Goal: Task Accomplishment & Management: Use online tool/utility

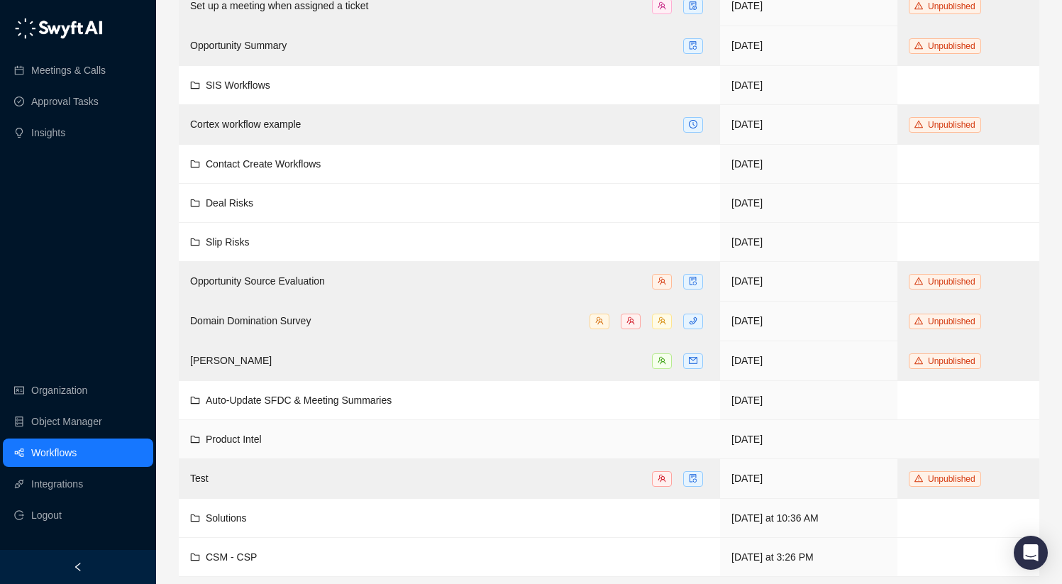
scroll to position [294, 0]
click at [250, 557] on span "CSM - CSP" at bounding box center [231, 555] width 51 height 11
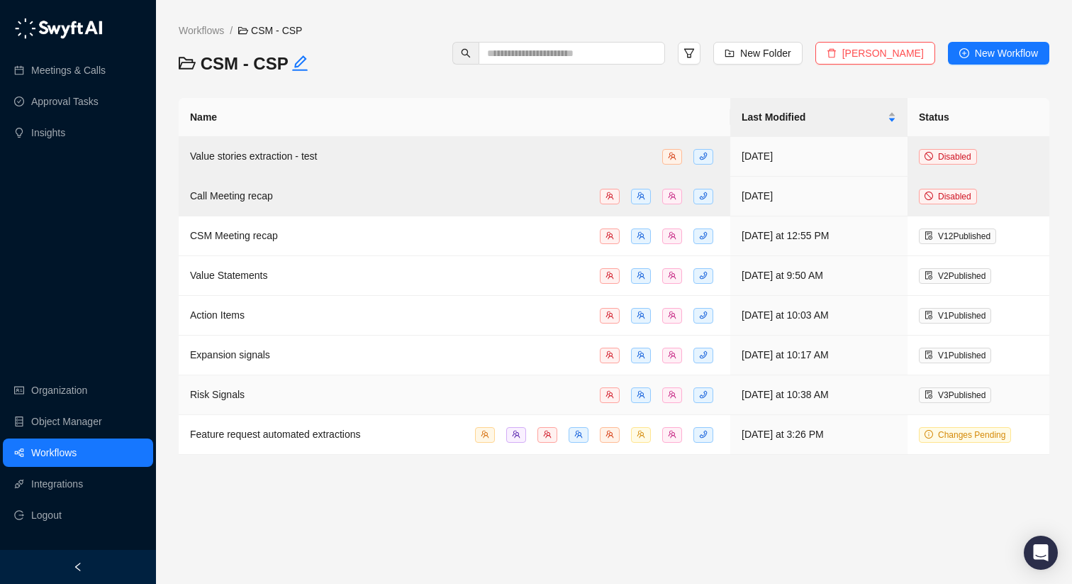
click at [252, 387] on div "Risk Signals" at bounding box center [454, 395] width 529 height 16
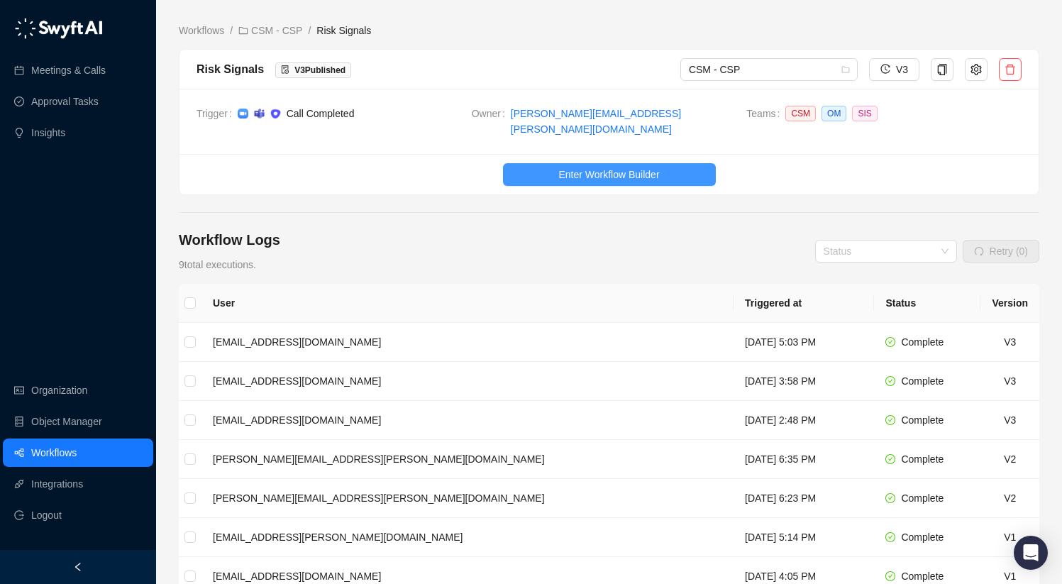
click at [642, 167] on span "Enter Workflow Builder" at bounding box center [608, 175] width 101 height 16
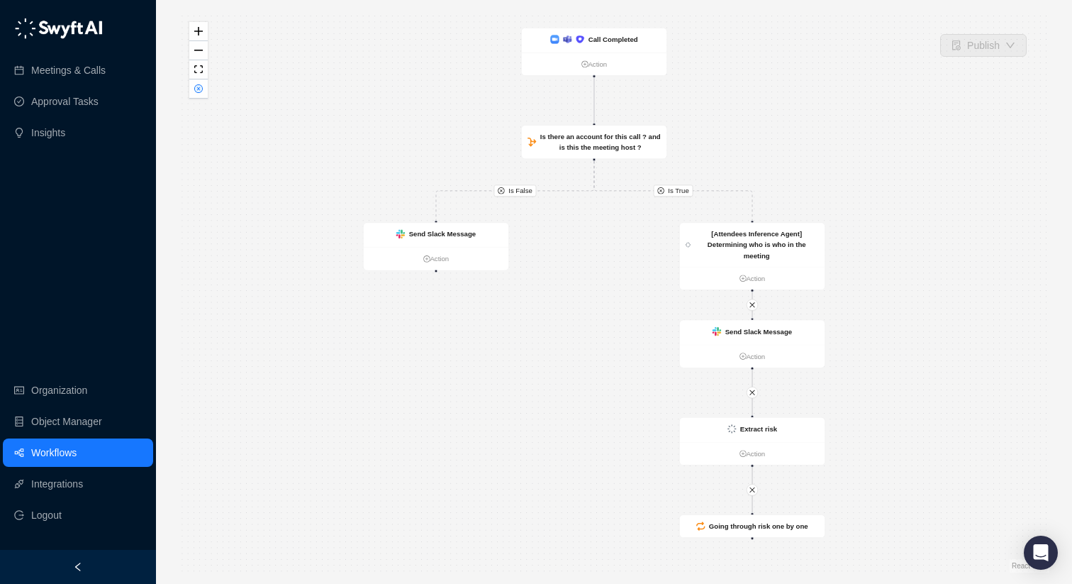
drag, startPoint x: 591, startPoint y: 279, endPoint x: 519, endPoint y: 316, distance: 80.2
click at [519, 316] on div "Is True Is False Call Completed Action Is there an account for this call ? and …" at bounding box center [614, 291] width 871 height 561
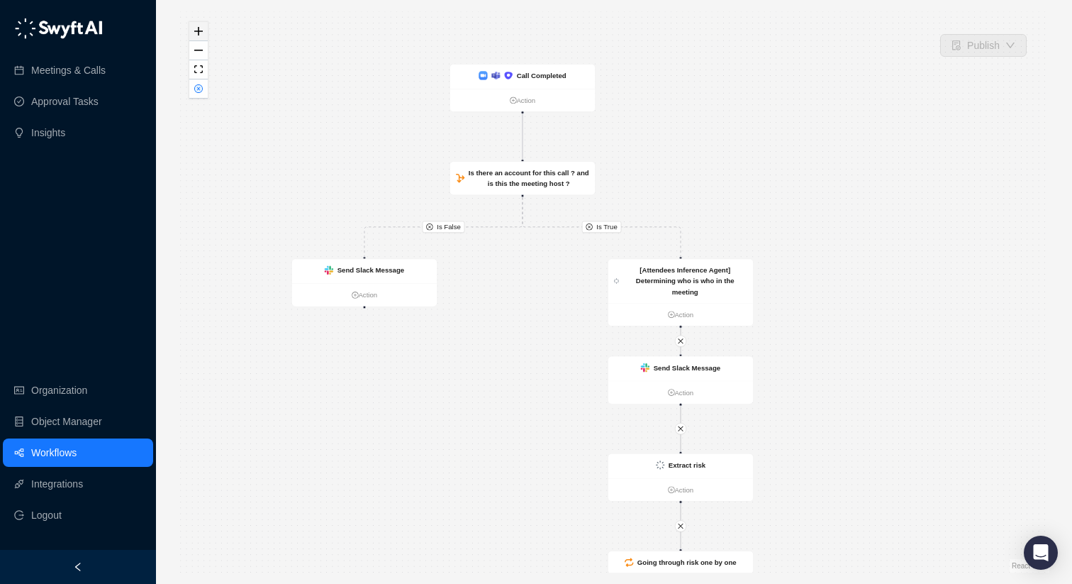
click at [200, 37] on button "zoom in" at bounding box center [198, 31] width 18 height 19
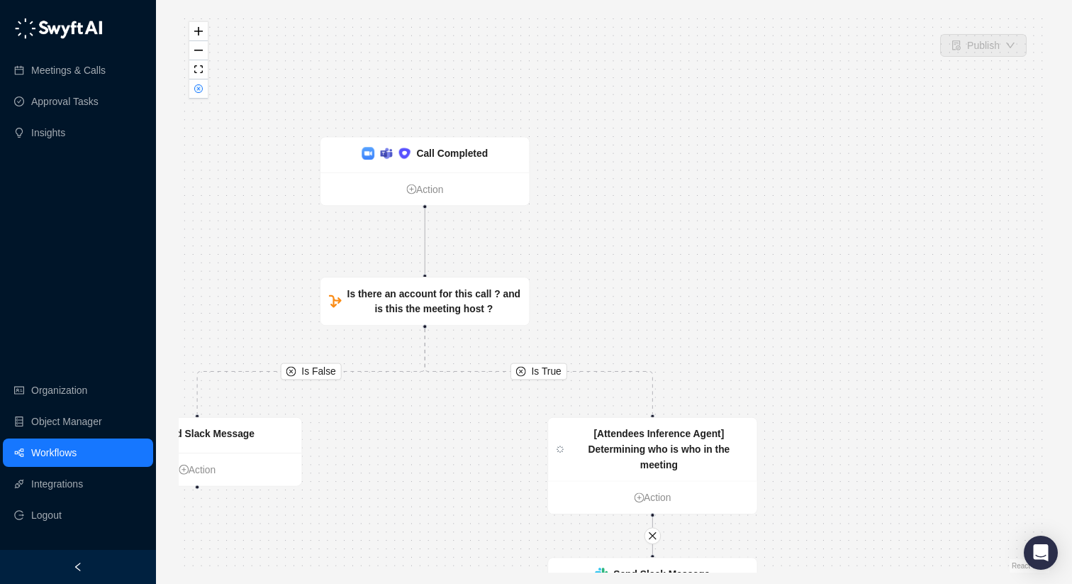
drag, startPoint x: 374, startPoint y: 316, endPoint x: 319, endPoint y: 438, distance: 134.3
click at [319, 438] on div "Is True Is False Call Completed Action Is there an account for this call ? and …" at bounding box center [614, 291] width 871 height 561
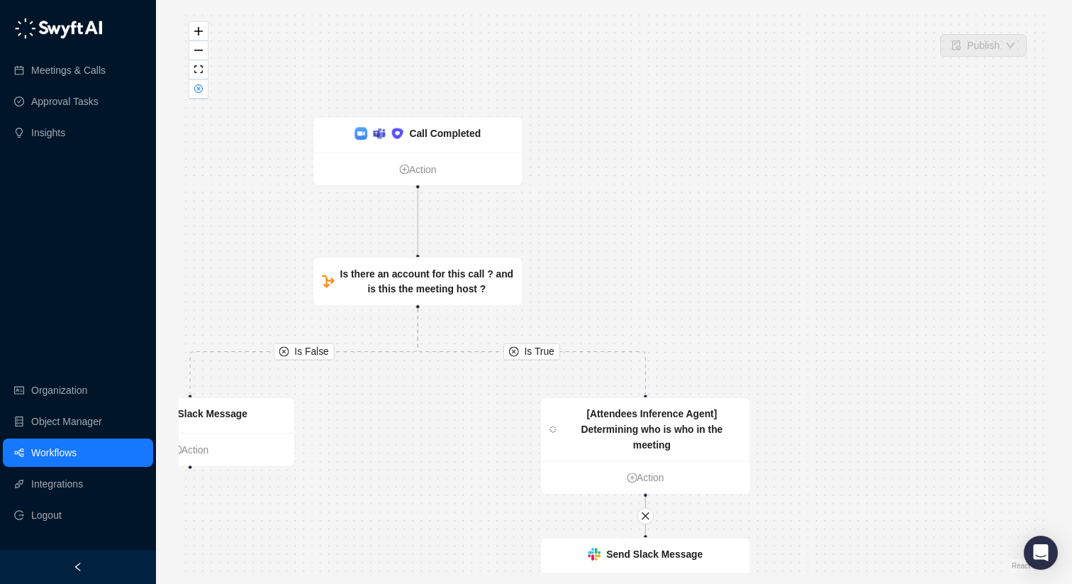
drag, startPoint x: 619, startPoint y: 253, endPoint x: 472, endPoint y: 15, distance: 280.3
click at [472, 15] on div "Is True Is False Call Completed Action Is there an account for this call ? and …" at bounding box center [614, 291] width 871 height 561
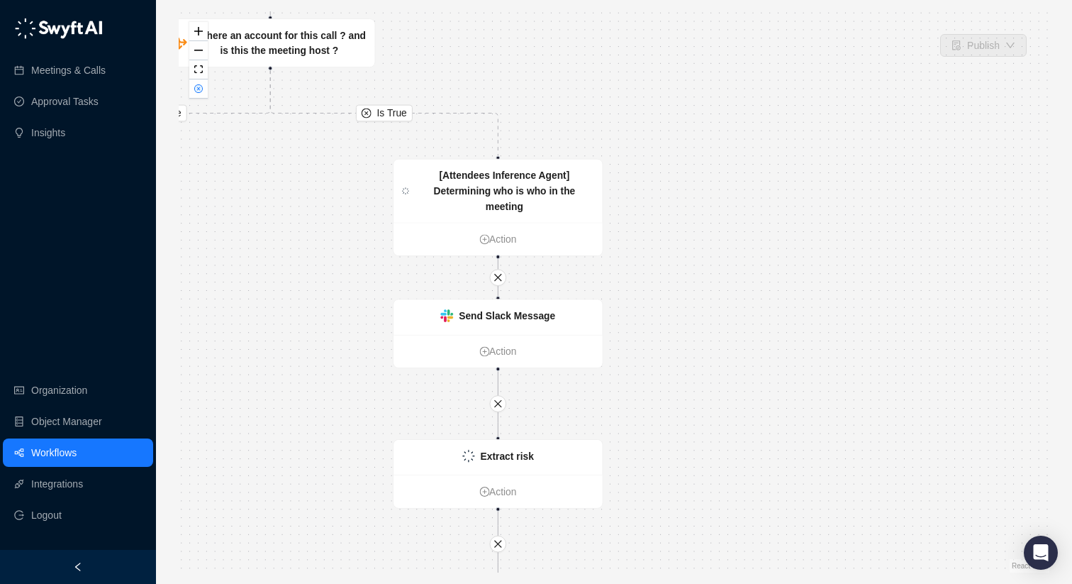
drag, startPoint x: 740, startPoint y: 255, endPoint x: 696, endPoint y: 24, distance: 235.2
click at [694, 28] on div "Is True Is False Call Completed Action Is there an account for this call ? and …" at bounding box center [614, 291] width 871 height 561
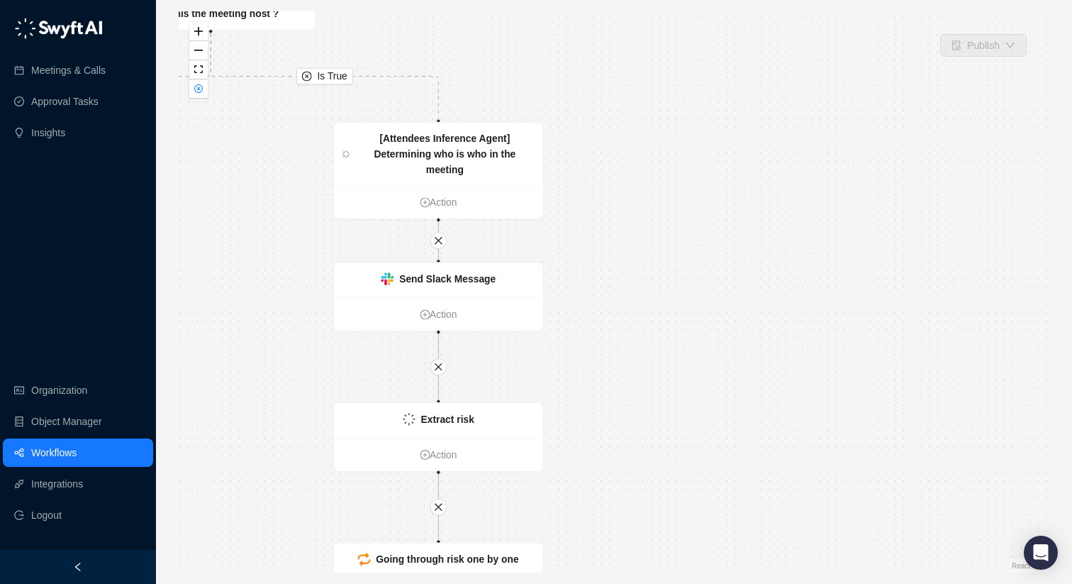
drag, startPoint x: 687, startPoint y: 240, endPoint x: 672, endPoint y: 444, distance: 204.1
click at [672, 444] on div "Is True Is False Call Completed Action Is there an account for this call ? and …" at bounding box center [614, 291] width 871 height 561
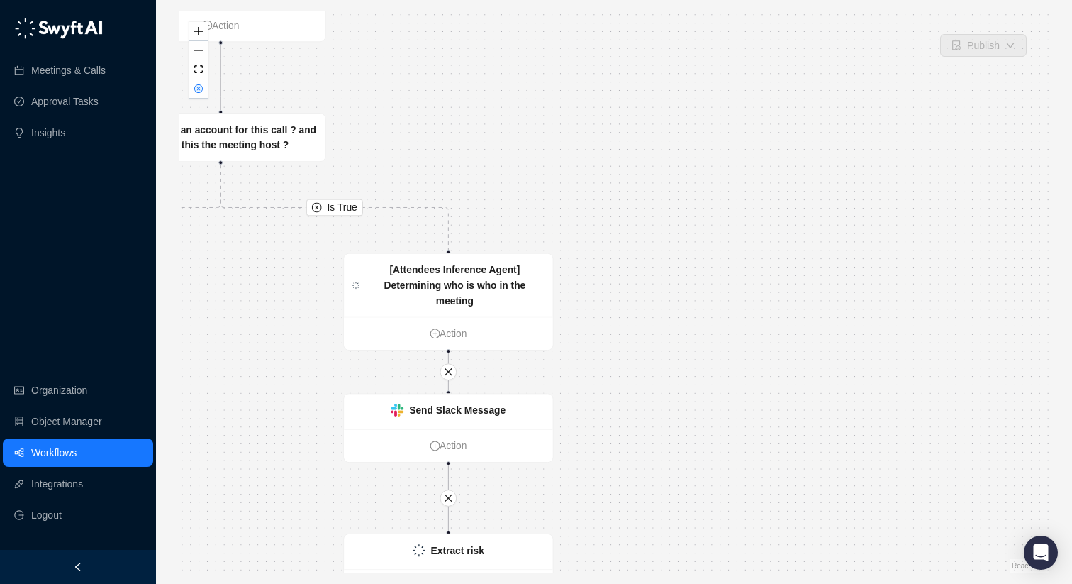
drag, startPoint x: 689, startPoint y: 296, endPoint x: 699, endPoint y: 423, distance: 126.6
click at [699, 423] on div "Is True Is False Call Completed Action Is there an account for this call ? and …" at bounding box center [614, 291] width 871 height 561
click at [447, 267] on strong "[Attendees Inference Agent] Determining who is who in the meeting" at bounding box center [455, 286] width 142 height 42
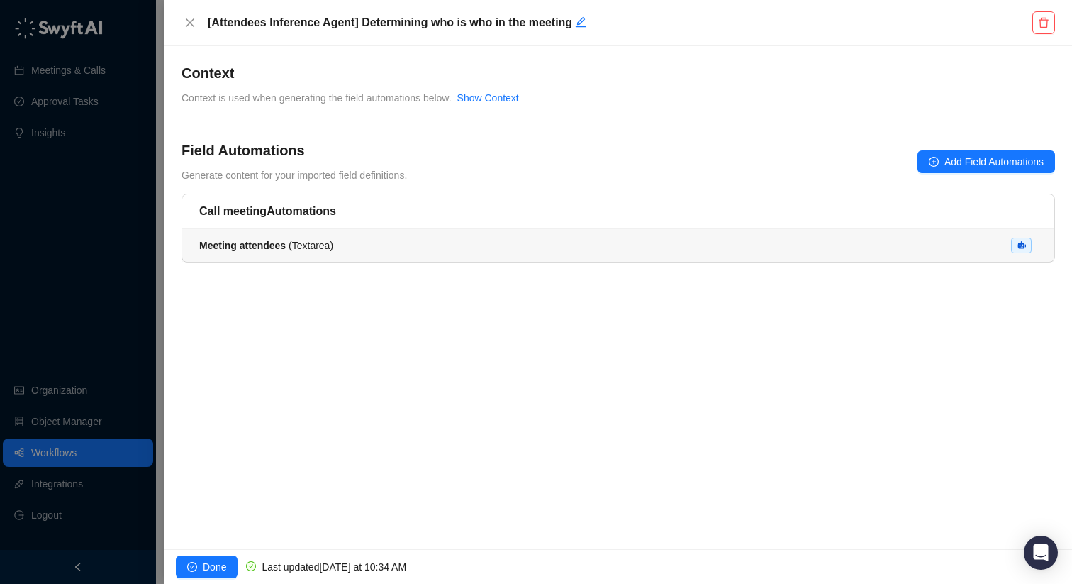
click at [446, 260] on li "Meeting attendees ( Textarea )" at bounding box center [618, 245] width 872 height 33
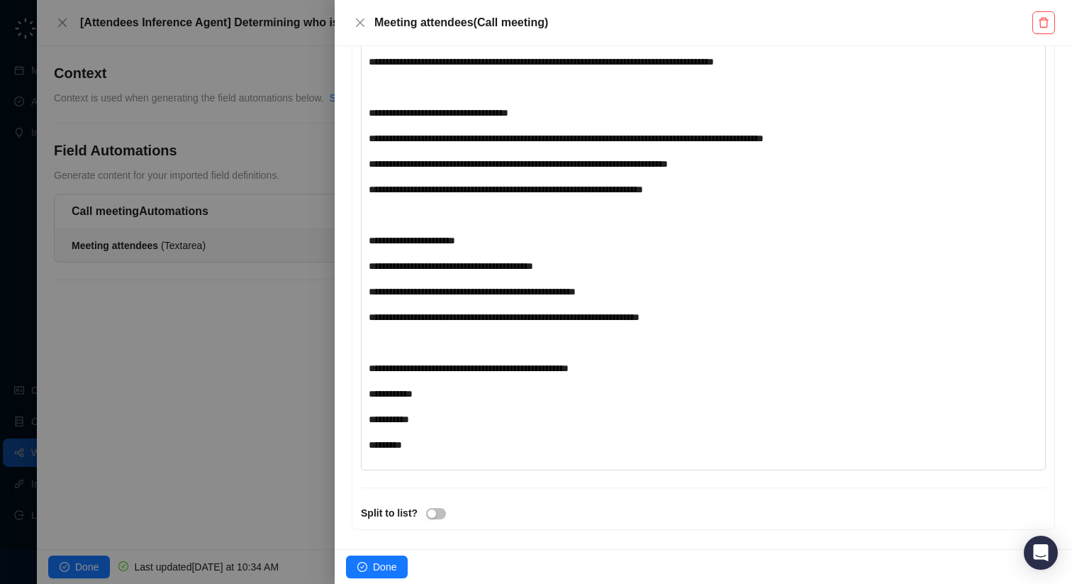
scroll to position [1124, 0]
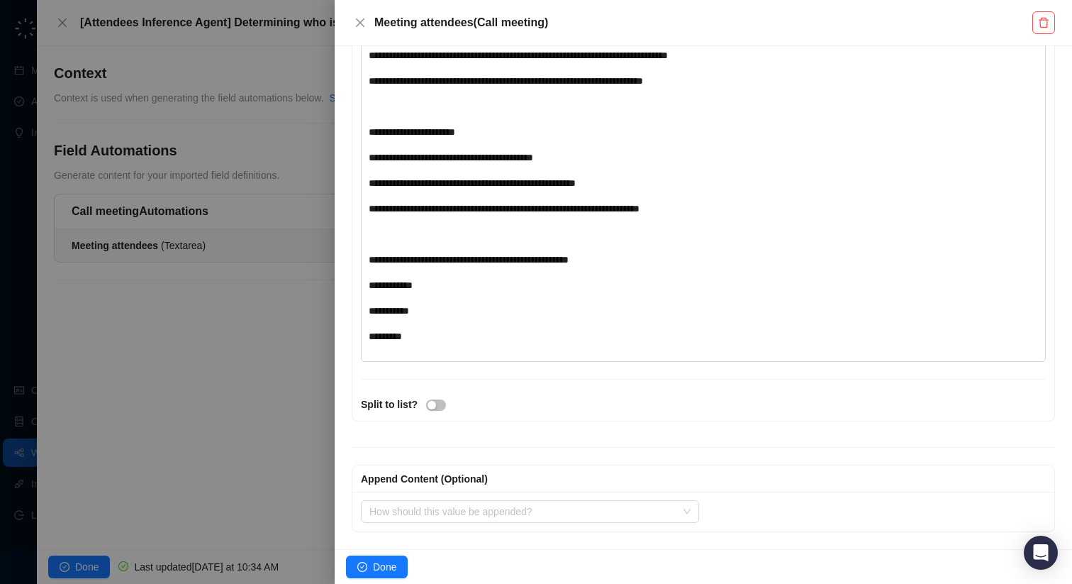
click at [87, 34] on div at bounding box center [536, 292] width 1072 height 584
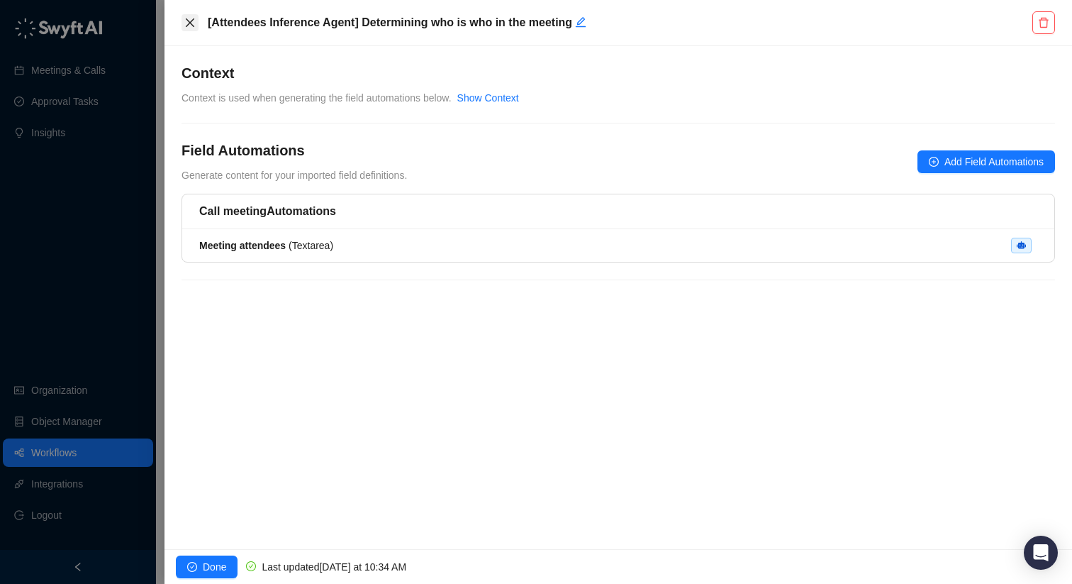
click at [182, 22] on button "Close" at bounding box center [190, 22] width 17 height 17
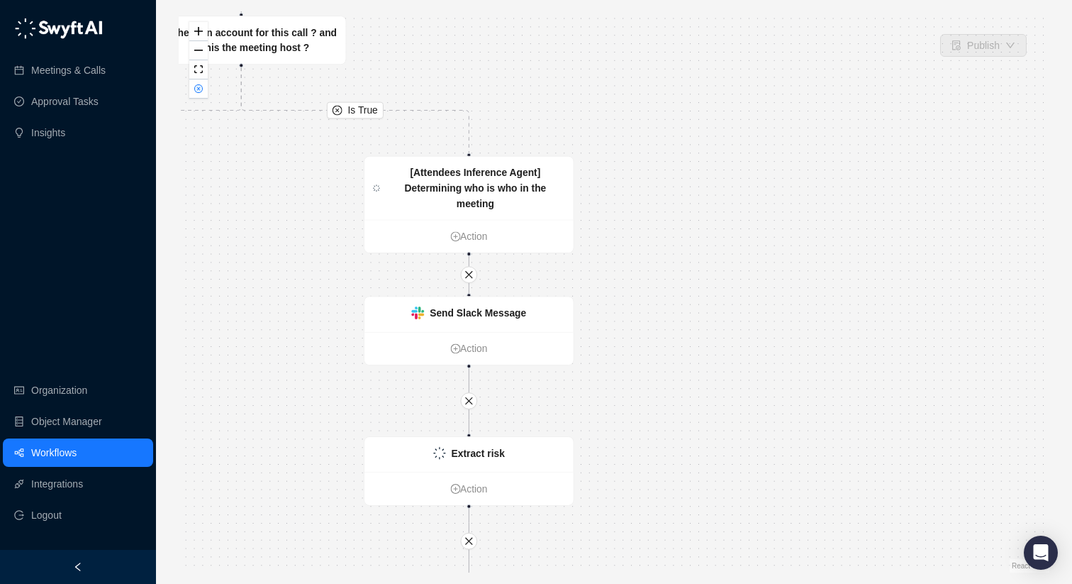
drag, startPoint x: 452, startPoint y: 182, endPoint x: 584, endPoint y: 16, distance: 211.4
click at [584, 16] on div "Is True Is False Call Completed Action Is there an account for this call ? and …" at bounding box center [614, 291] width 871 height 561
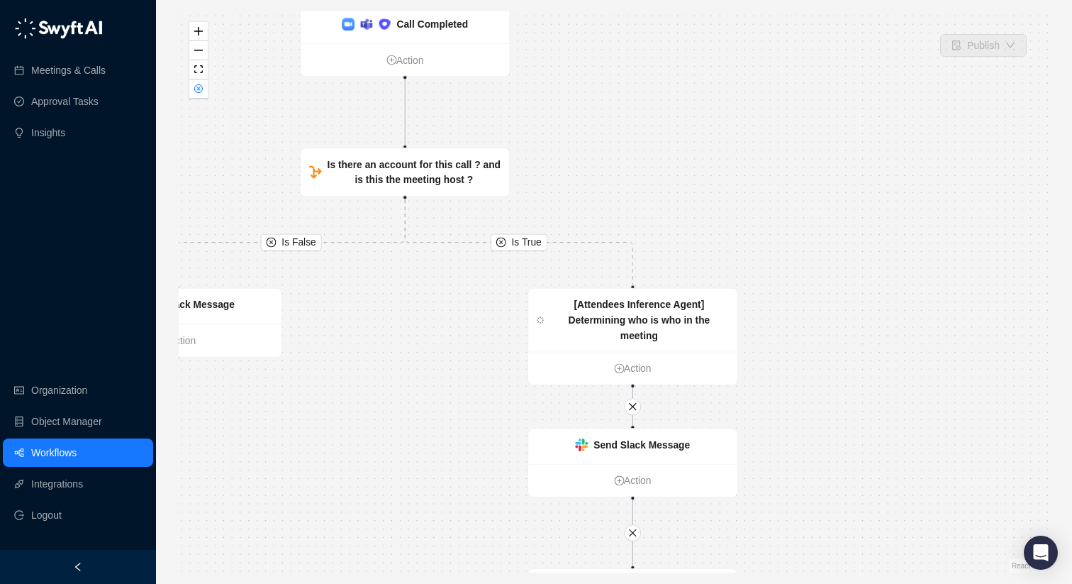
click at [784, 440] on div "Is True Is False Call Completed Action Is there an account for this call ? and …" at bounding box center [614, 291] width 871 height 561
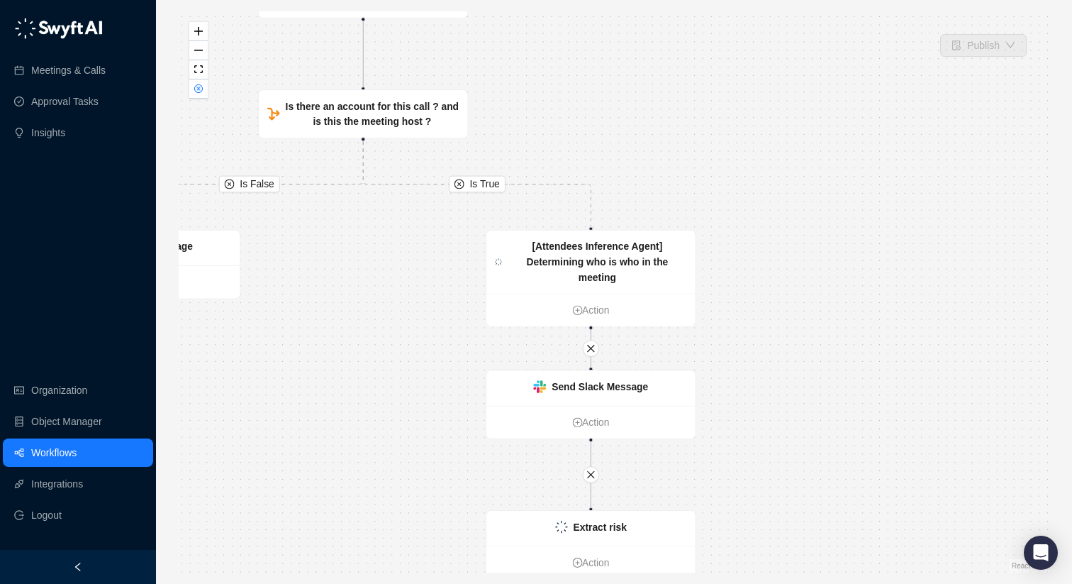
drag, startPoint x: 743, startPoint y: 382, endPoint x: 692, endPoint y: 298, distance: 97.7
click at [692, 298] on div "Is True Is False Call Completed Action Is there an account for this call ? and …" at bounding box center [614, 291] width 871 height 561
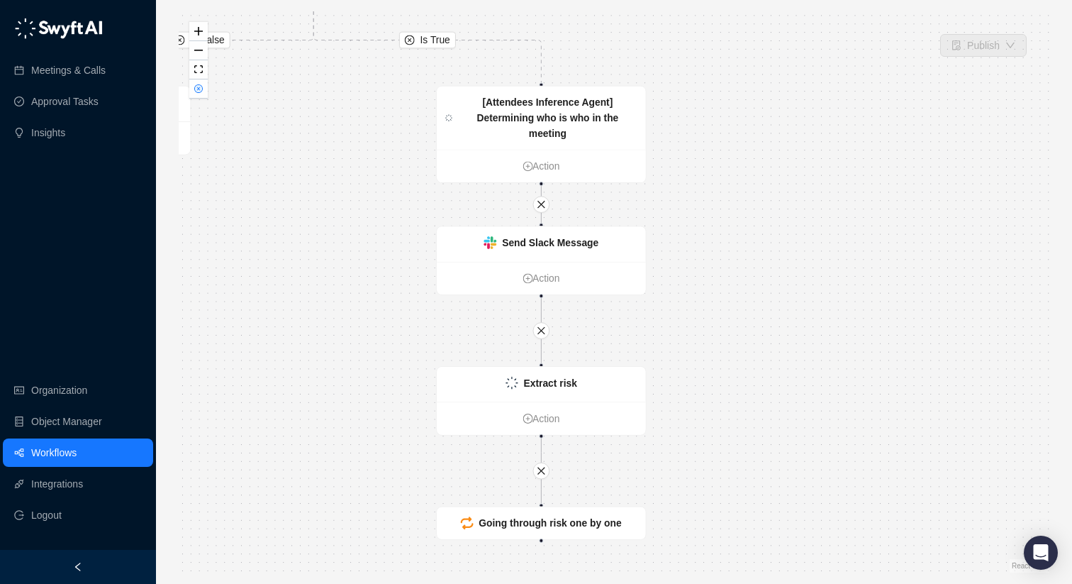
drag, startPoint x: 729, startPoint y: 248, endPoint x: 730, endPoint y: 187, distance: 61.0
click at [730, 187] on div "Is True Is False Call Completed Action Is there an account for this call ? and …" at bounding box center [614, 291] width 871 height 561
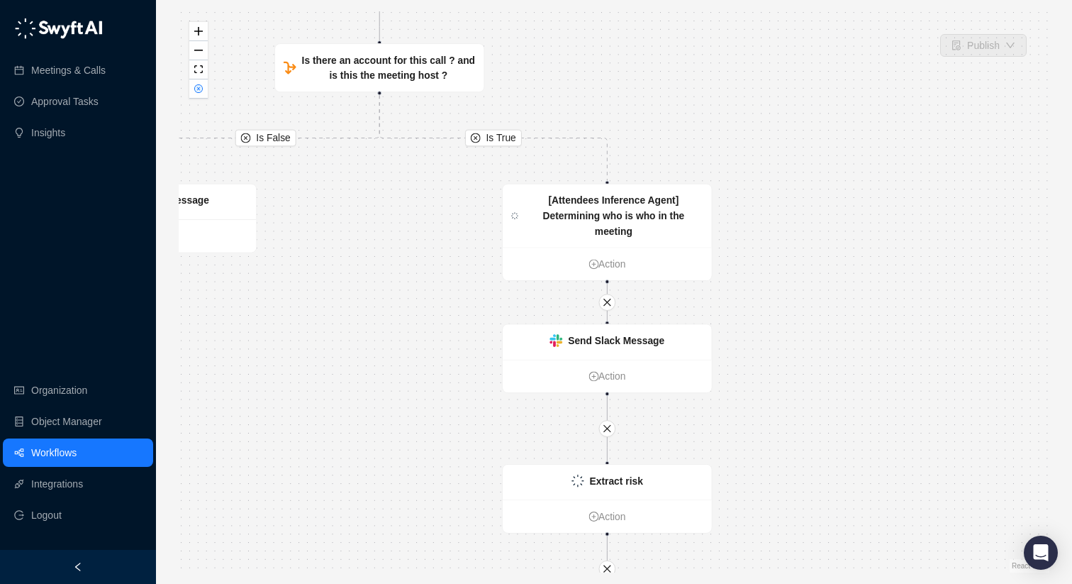
drag, startPoint x: 730, startPoint y: 187, endPoint x: 796, endPoint y: 309, distance: 137.7
click at [828, 349] on div "Is True Is False Call Completed Action Is there an account for this call ? and …" at bounding box center [614, 291] width 871 height 561
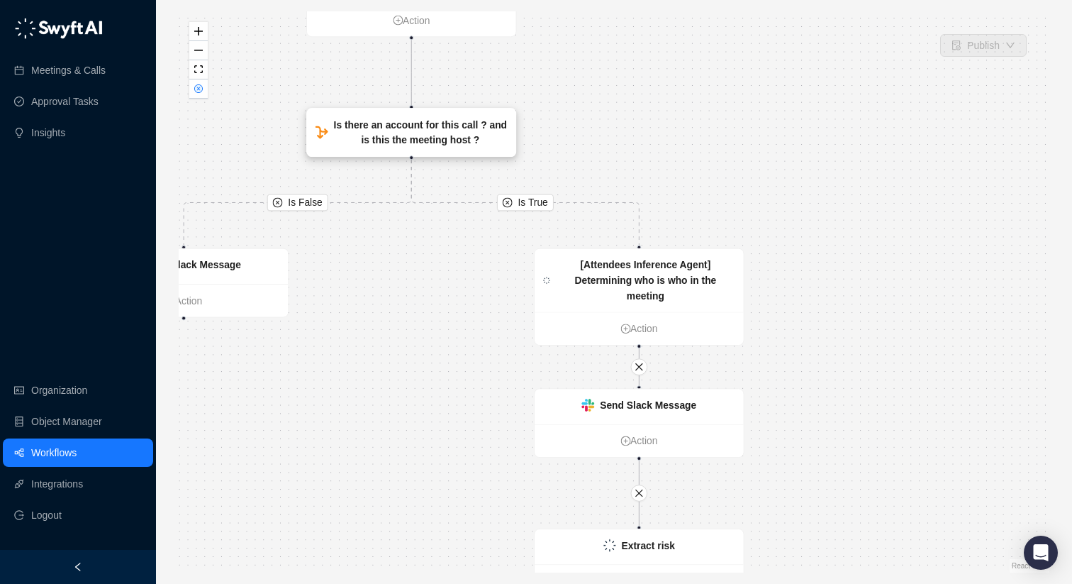
click at [427, 111] on div "Is there an account for this call ? and is this the meeting host ?" at bounding box center [411, 133] width 209 height 48
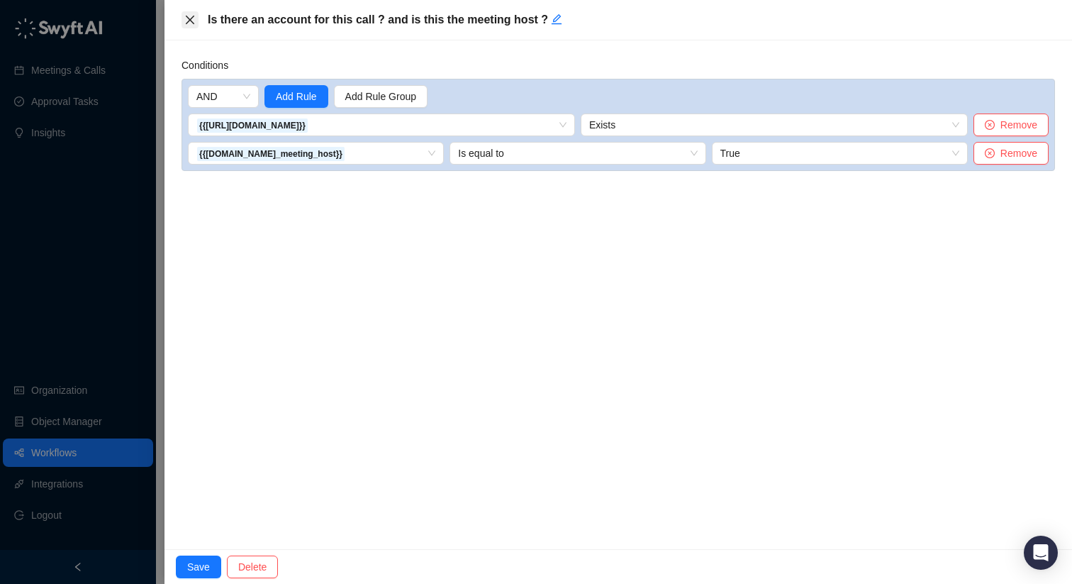
click at [191, 14] on icon "close" at bounding box center [189, 19] width 11 height 11
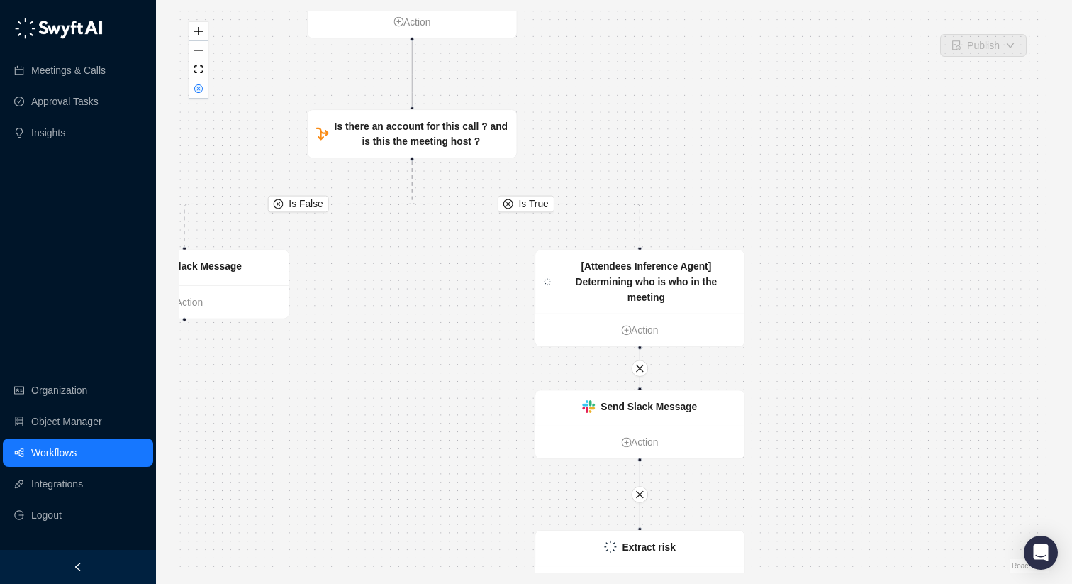
drag, startPoint x: 659, startPoint y: 115, endPoint x: 750, endPoint y: 216, distance: 136.6
click at [751, 221] on div "Is True Is False Call Completed Action Is there an account for this call ? and …" at bounding box center [614, 291] width 871 height 561
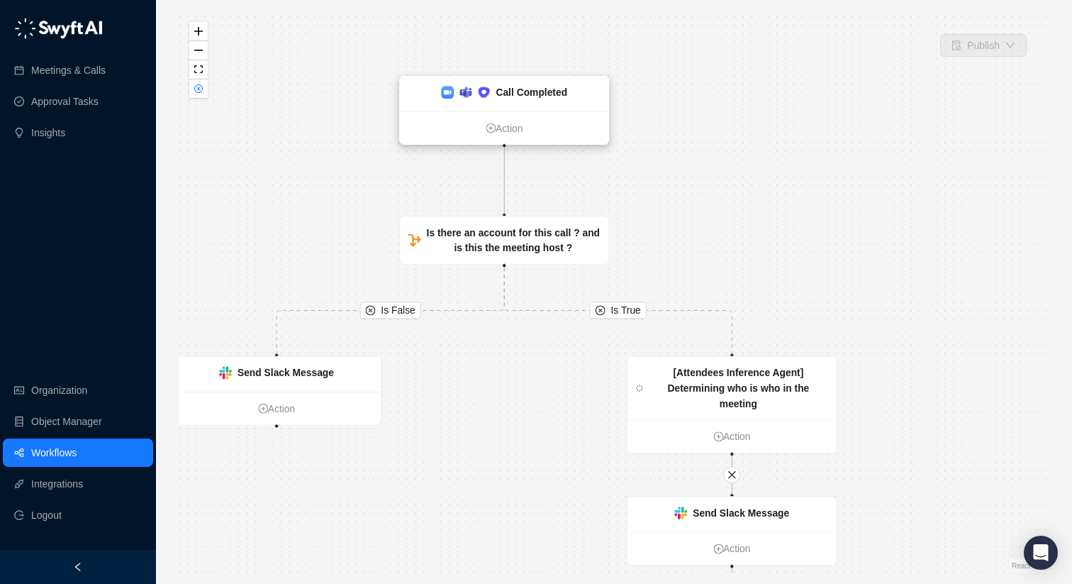
click at [538, 104] on div "Call Completed" at bounding box center [504, 93] width 209 height 35
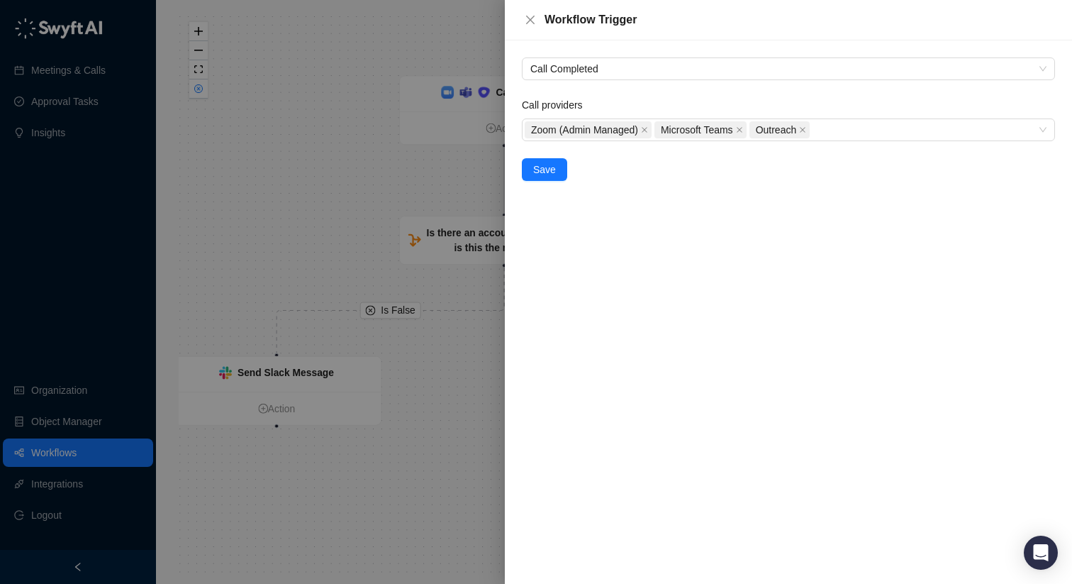
click at [365, 109] on div at bounding box center [536, 292] width 1072 height 584
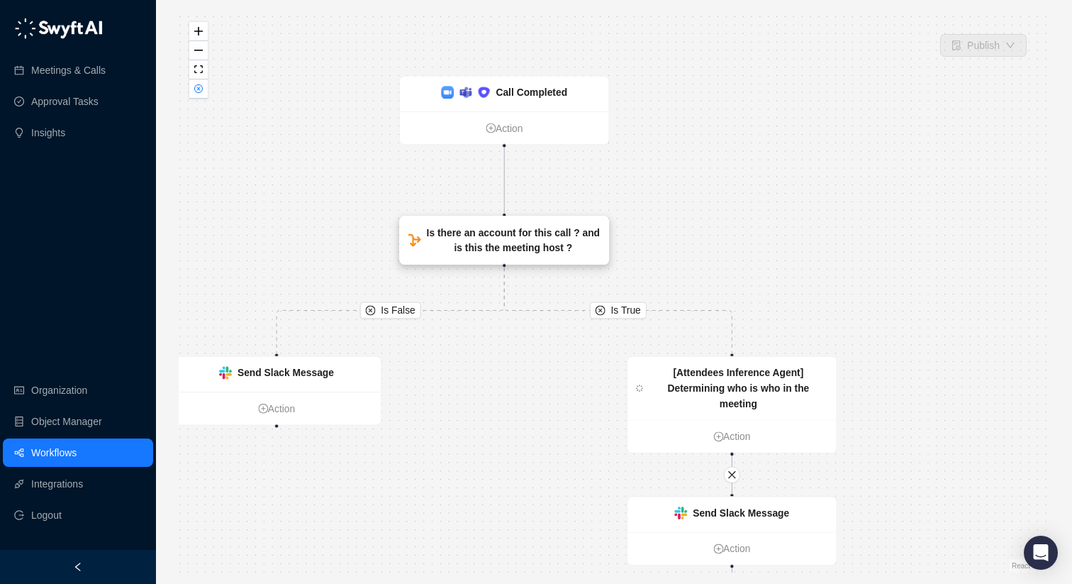
click at [496, 225] on div "Is there an account for this call ? and is this the meeting host ?" at bounding box center [513, 240] width 174 height 30
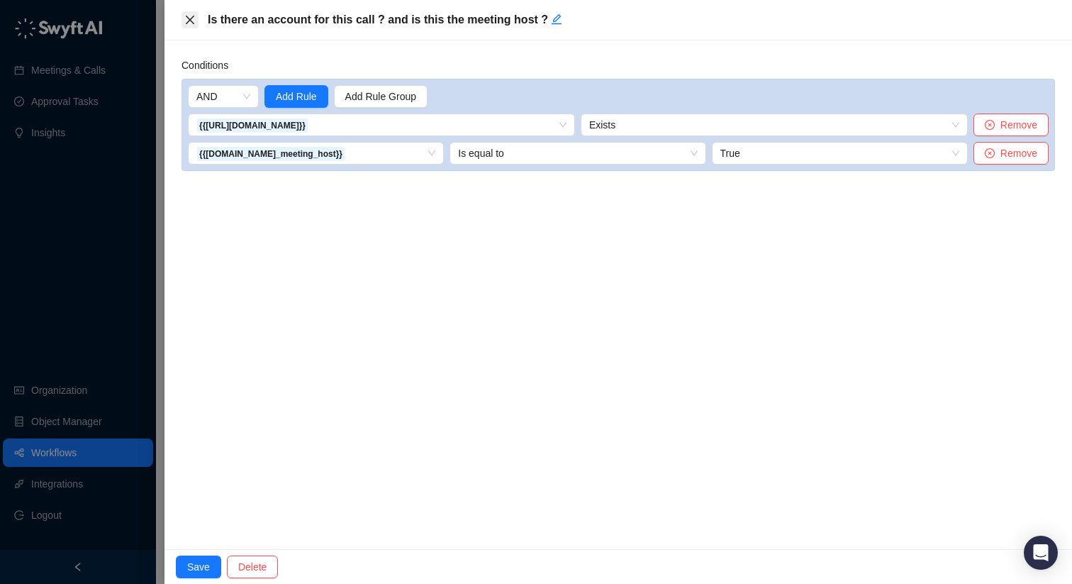
click at [182, 23] on button "Close" at bounding box center [190, 19] width 17 height 17
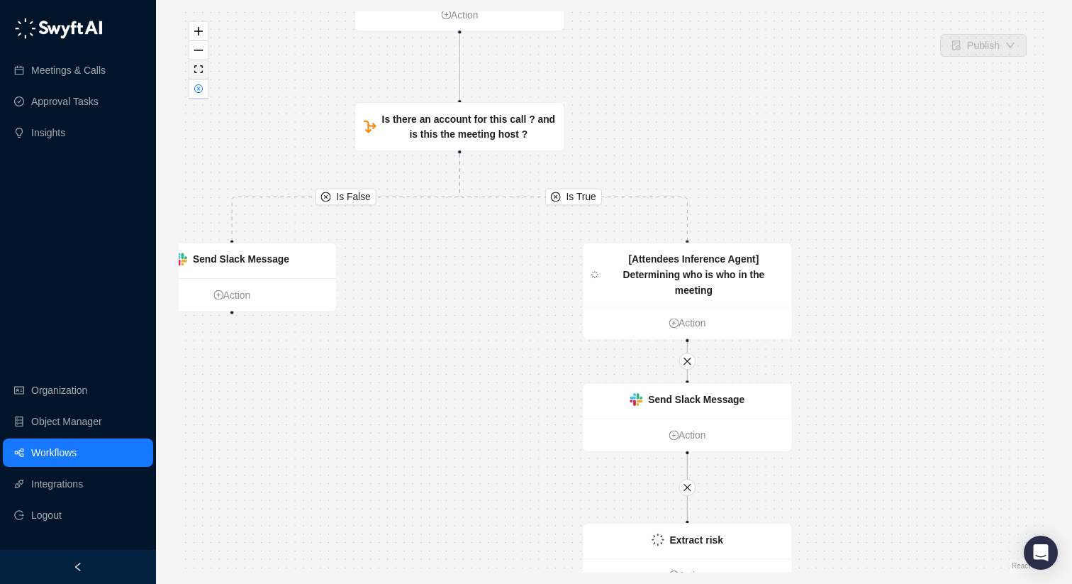
drag, startPoint x: 250, startPoint y: 185, endPoint x: 205, endPoint y: 71, distance: 122.9
click at [205, 71] on div "Is True Is False Call Completed Action Is there an account for this call ? and …" at bounding box center [614, 291] width 871 height 561
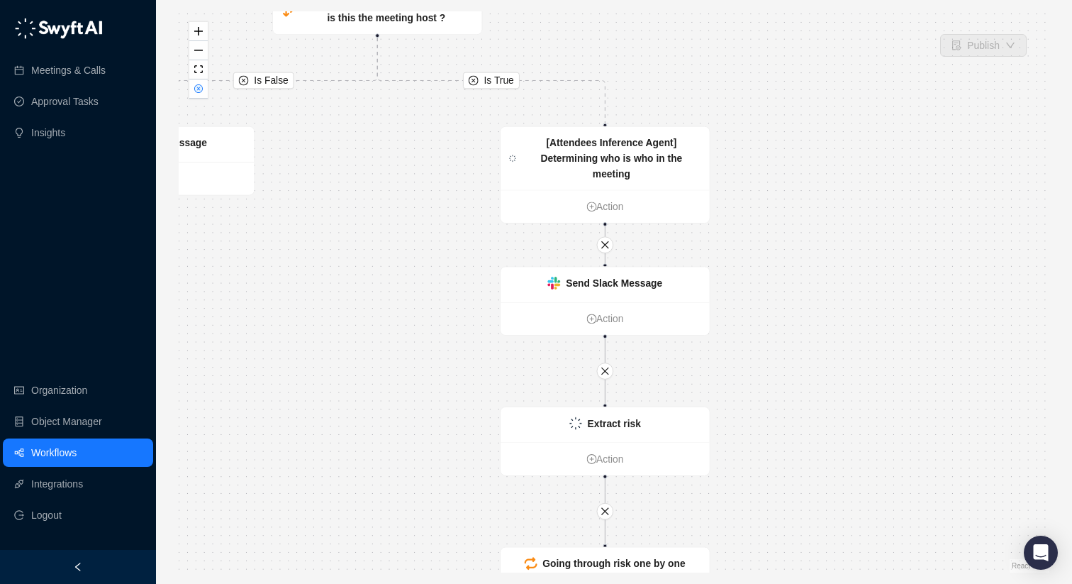
drag, startPoint x: 882, startPoint y: 298, endPoint x: 799, endPoint y: 182, distance: 142.9
click at [799, 182] on div "Is True Is False Call Completed Action Is there an account for this call ? and …" at bounding box center [614, 291] width 871 height 561
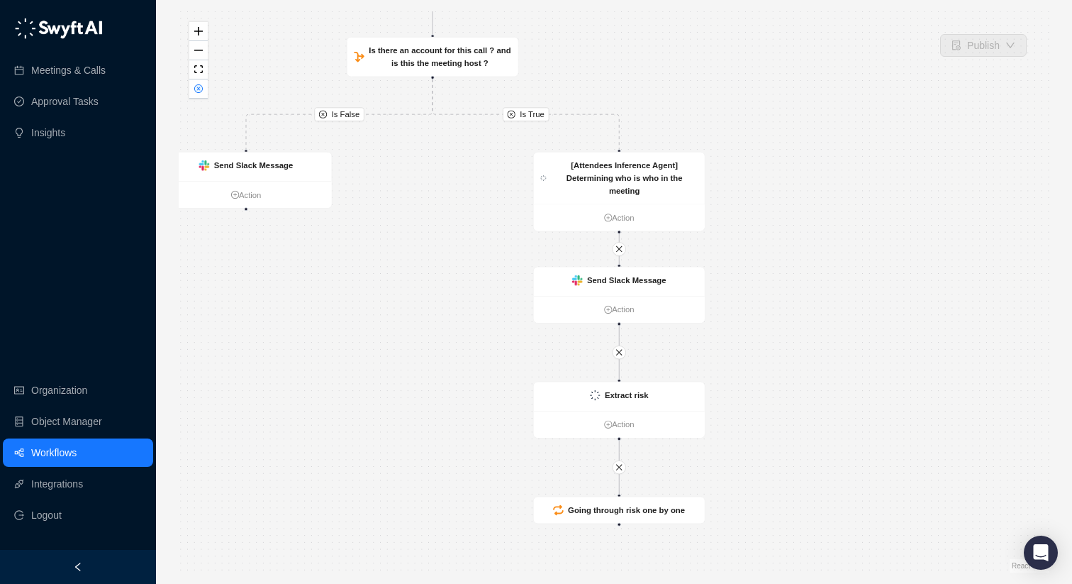
drag, startPoint x: 738, startPoint y: 243, endPoint x: 722, endPoint y: 233, distance: 18.5
click at [723, 233] on div "Is True Is False Call Completed Action Is there an account for this call ? and …" at bounding box center [614, 291] width 871 height 561
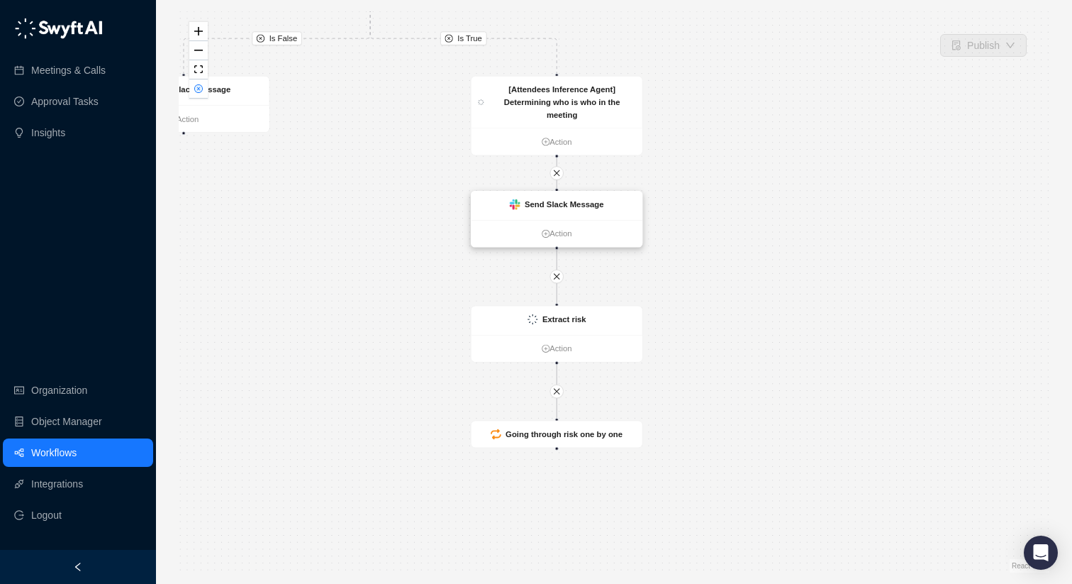
click at [615, 223] on ul "Action" at bounding box center [557, 233] width 171 height 27
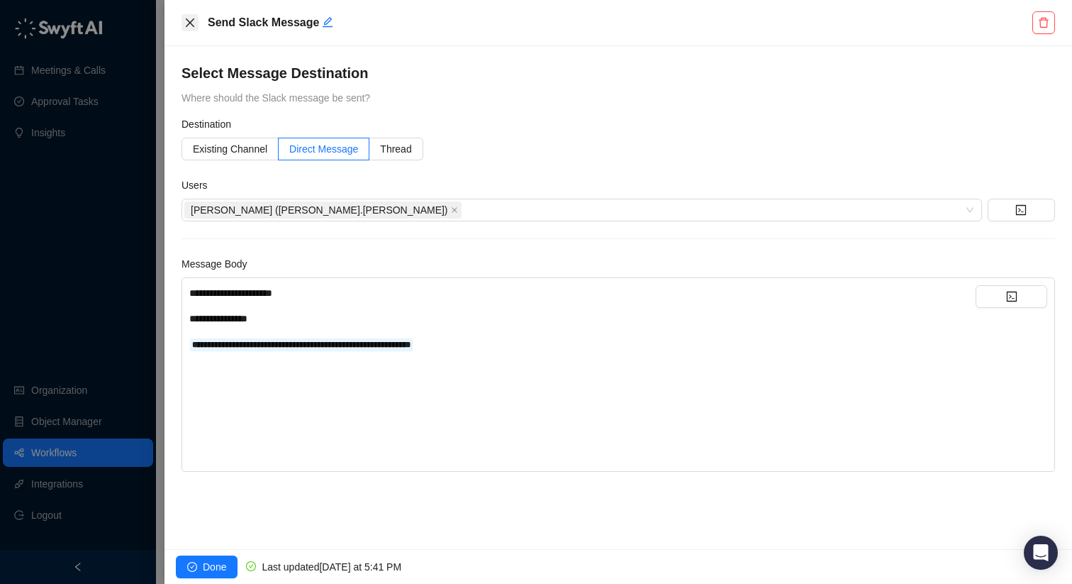
click at [185, 22] on icon "close" at bounding box center [189, 22] width 11 height 11
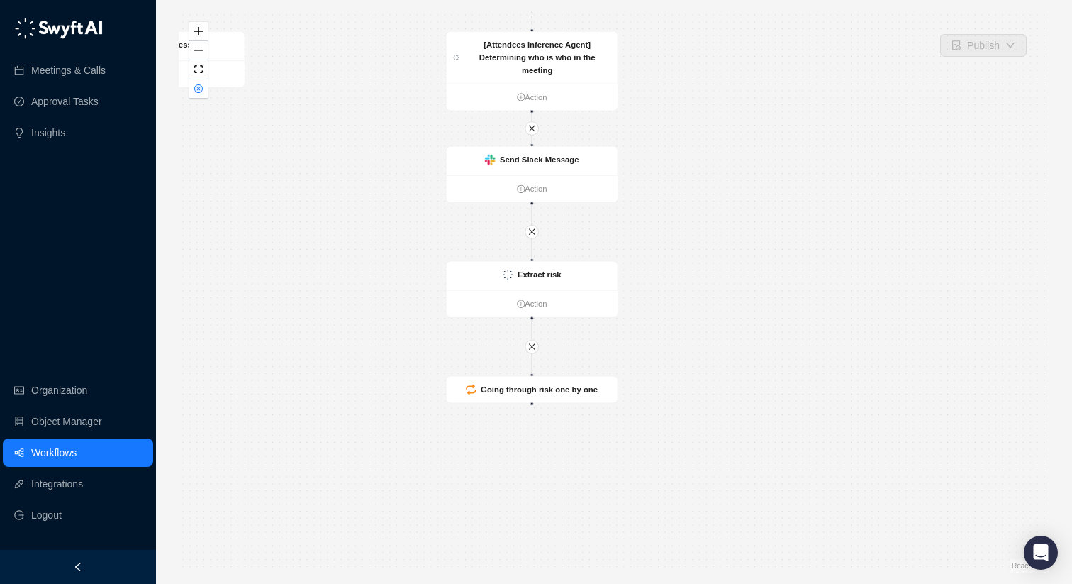
drag, startPoint x: 660, startPoint y: 238, endPoint x: 635, endPoint y: 194, distance: 51.1
click at [635, 194] on div "Is True Is False Call Completed Action Is there an account for this call ? and …" at bounding box center [614, 291] width 871 height 561
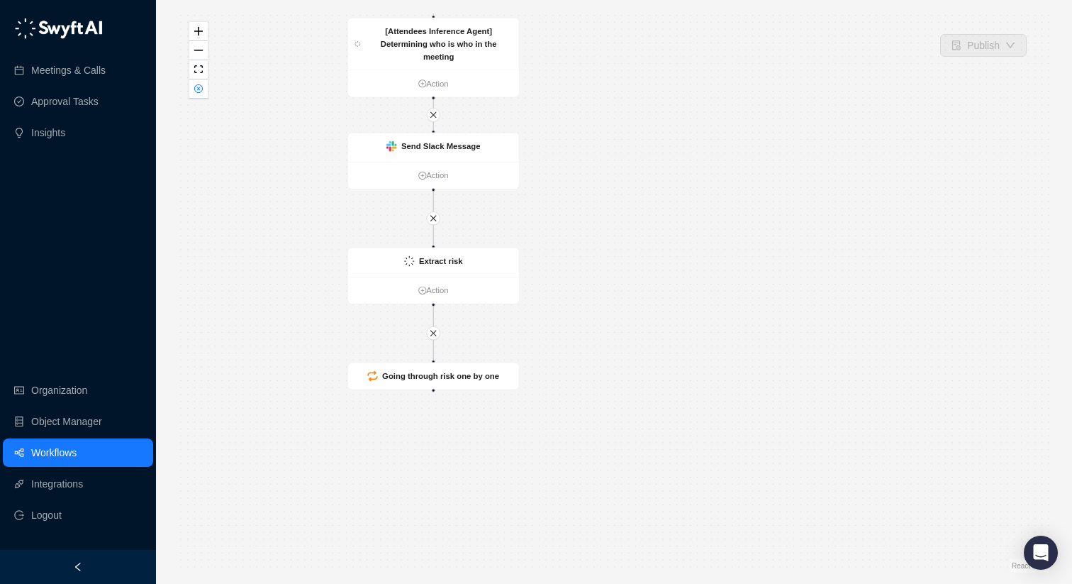
drag, startPoint x: 635, startPoint y: 262, endPoint x: 536, endPoint y: 238, distance: 101.5
click at [537, 239] on div "Is True Is False Call Completed Action Is there an account for this call ? and …" at bounding box center [614, 291] width 871 height 561
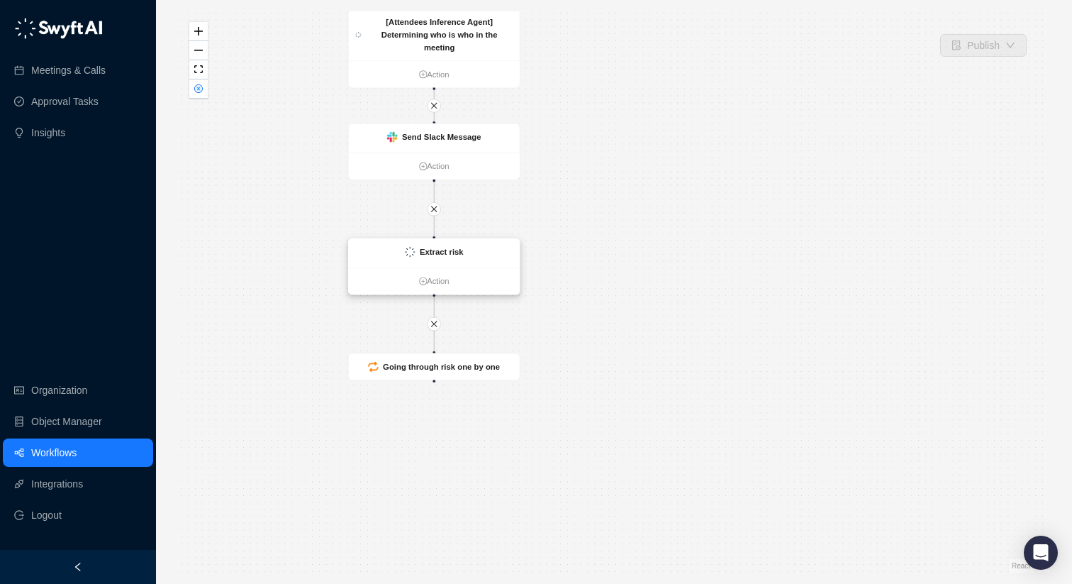
click at [491, 255] on div "Extract risk" at bounding box center [434, 252] width 171 height 28
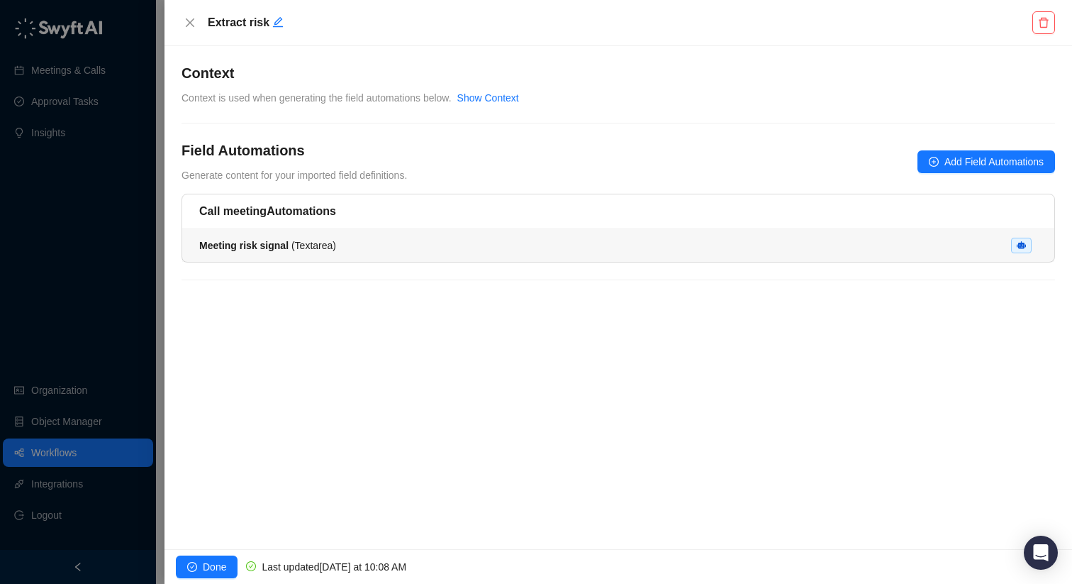
click at [491, 255] on li "Meeting risk signal ( Textarea )" at bounding box center [618, 245] width 872 height 33
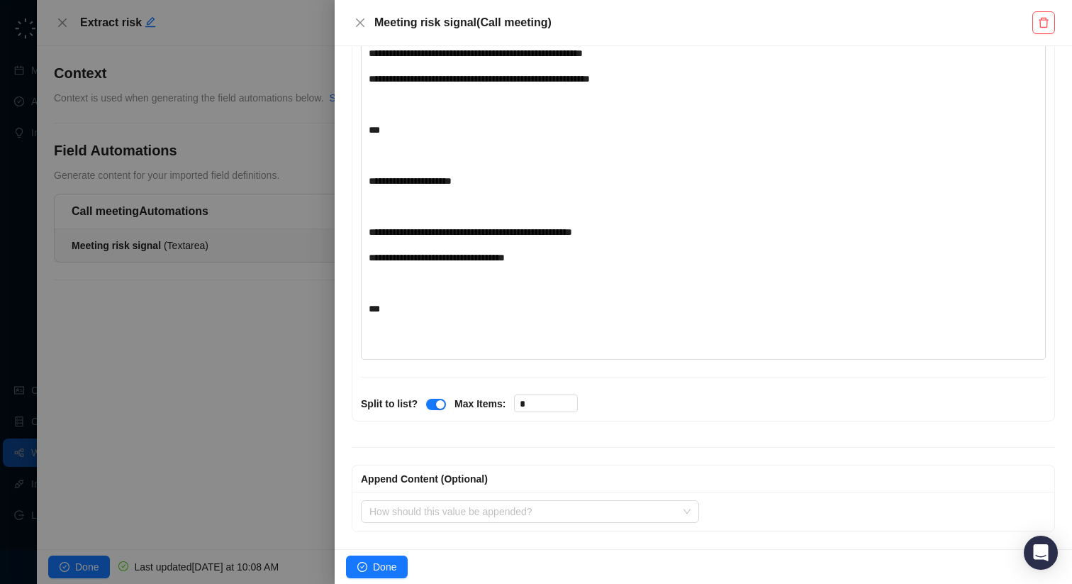
scroll to position [6202, 0]
click at [351, 23] on div "Meeting risk signal ( Call meeting )" at bounding box center [704, 23] width 738 height 46
click at [357, 21] on icon "close" at bounding box center [360, 22] width 11 height 11
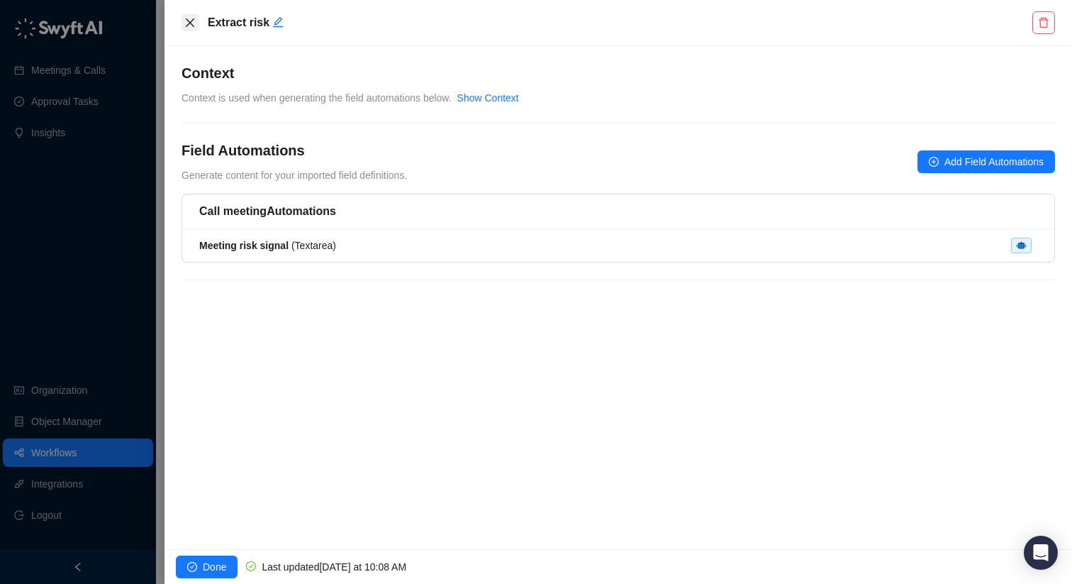
click at [195, 24] on icon "close" at bounding box center [189, 22] width 11 height 11
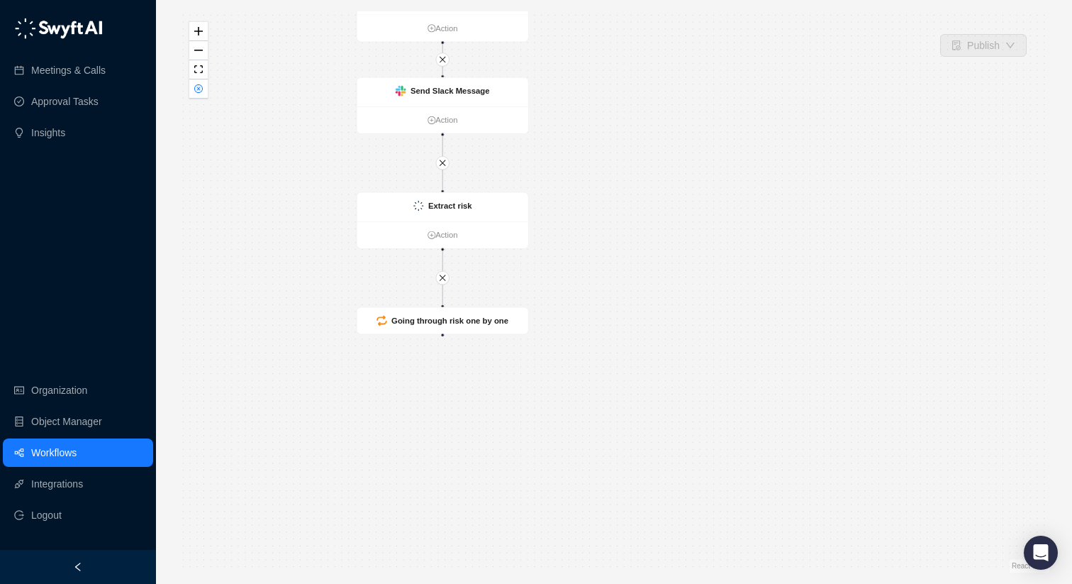
drag, startPoint x: 615, startPoint y: 304, endPoint x: 623, endPoint y: 258, distance: 46.9
click at [623, 258] on div "Is True Is False Call Completed Action Is there an account for this call ? and …" at bounding box center [614, 291] width 871 height 561
click at [483, 311] on div "Going through risk one by one" at bounding box center [442, 320] width 171 height 26
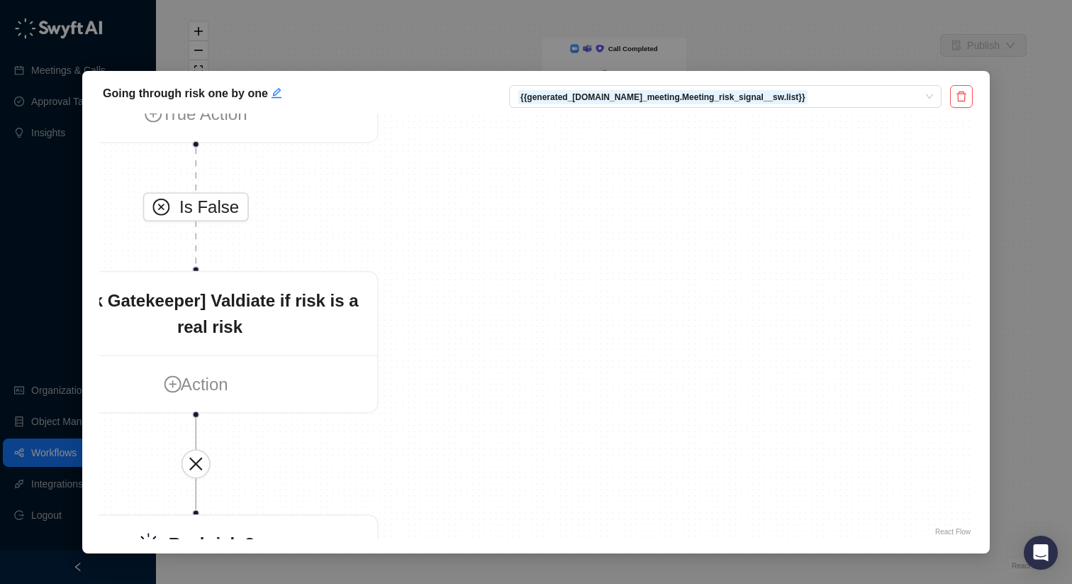
drag, startPoint x: 523, startPoint y: 301, endPoint x: 886, endPoint y: 174, distance: 384.0
click at [886, 175] on div "Is False Is True Loop Iteration Action No risk identified True Action [Risk Gat…" at bounding box center [536, 326] width 874 height 426
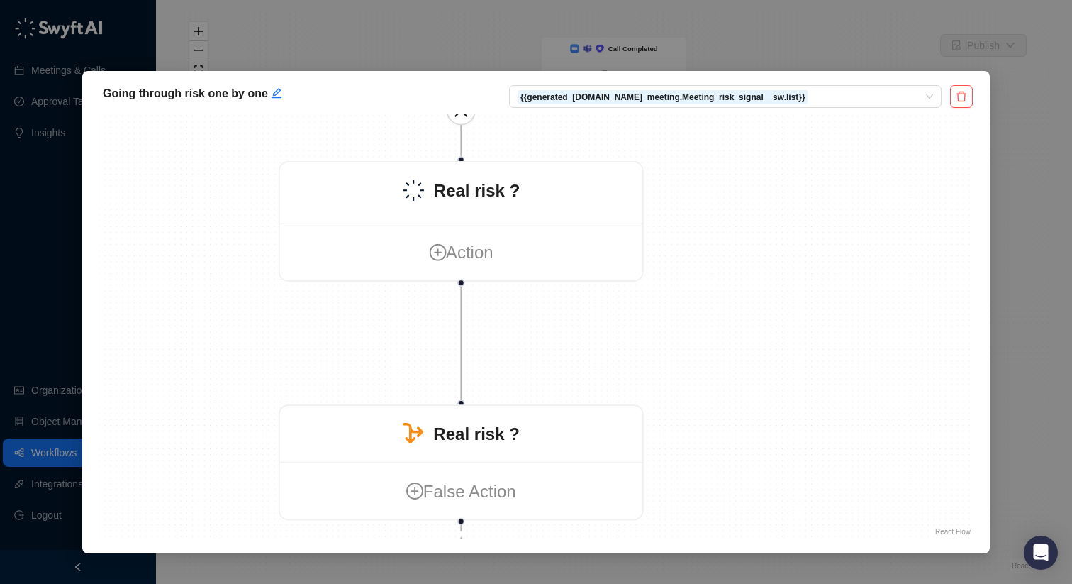
drag, startPoint x: 826, startPoint y: 333, endPoint x: 730, endPoint y: 112, distance: 240.8
click at [730, 112] on div "Going through risk one by one {{generated_[DOMAIN_NAME]_meeting.Meeting_risk_si…" at bounding box center [536, 312] width 908 height 482
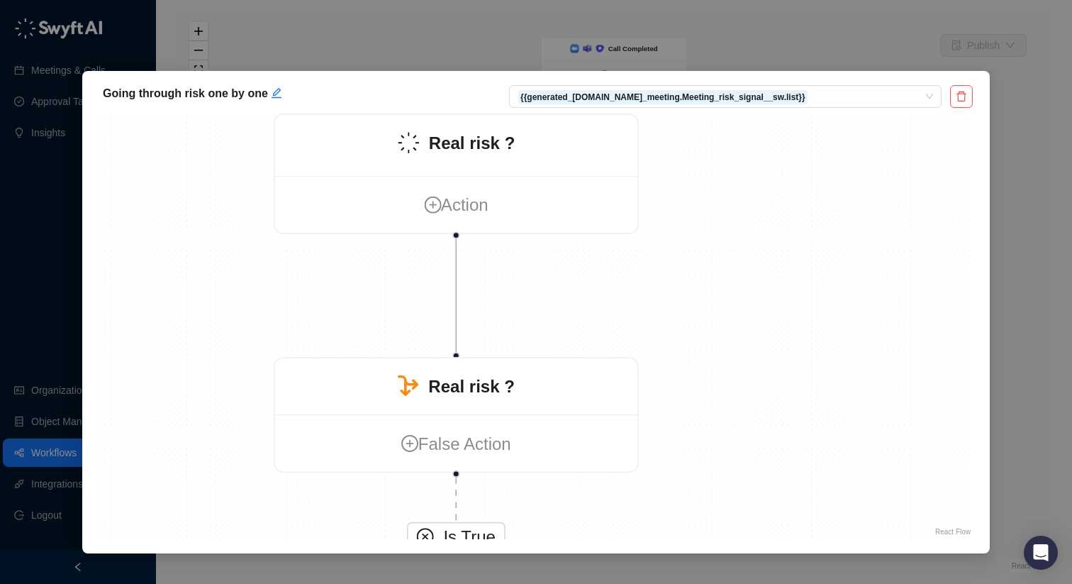
drag, startPoint x: 716, startPoint y: 238, endPoint x: 706, endPoint y: 77, distance: 161.3
click at [706, 77] on div "Going through risk one by one {{generated_[DOMAIN_NAME]_meeting.Meeting_risk_si…" at bounding box center [536, 312] width 908 height 482
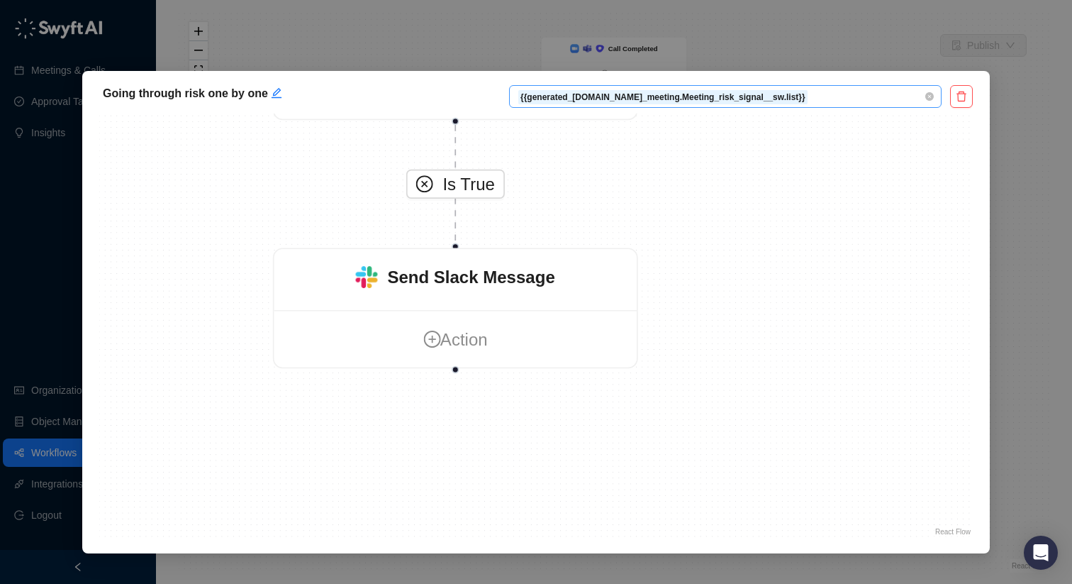
drag, startPoint x: 730, startPoint y: 284, endPoint x: 740, endPoint y: 93, distance: 191.7
click at [740, 93] on div "Going through risk one by one {{generated_[DOMAIN_NAME]_meeting.Meeting_risk_si…" at bounding box center [536, 312] width 908 height 482
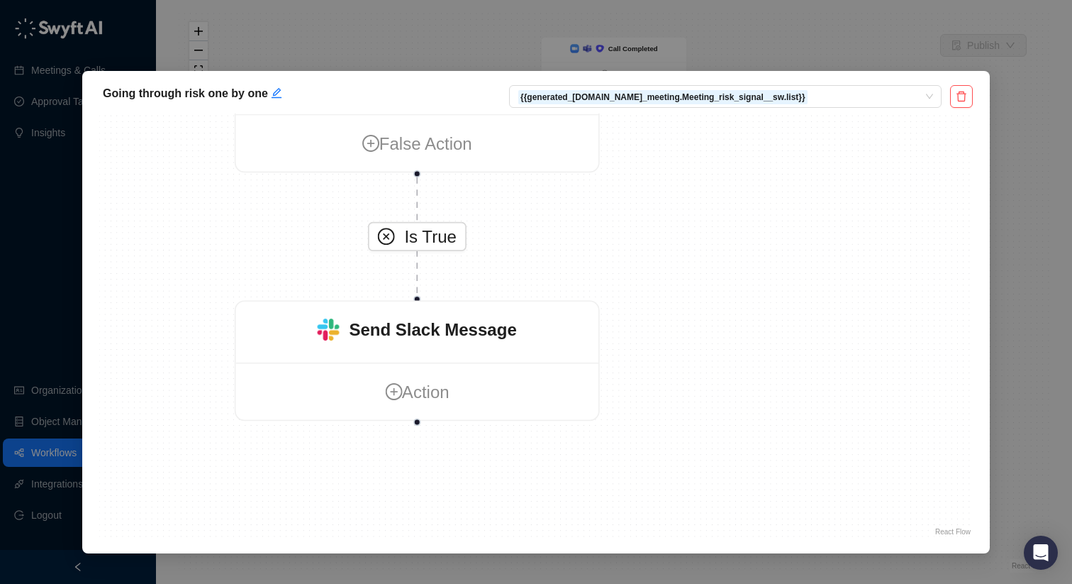
drag, startPoint x: 730, startPoint y: 189, endPoint x: 691, endPoint y: 241, distance: 65.0
click at [691, 241] on div "Is False Is True Loop Iteration Action No risk identified True Action [Risk Gat…" at bounding box center [536, 326] width 874 height 426
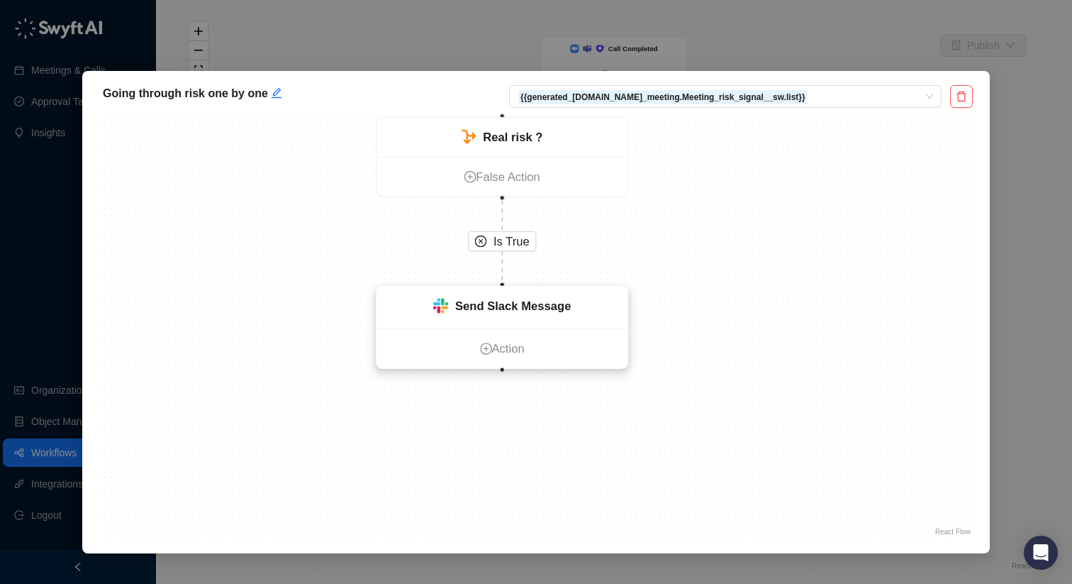
click at [506, 311] on strong "Send Slack Message" at bounding box center [513, 305] width 116 height 13
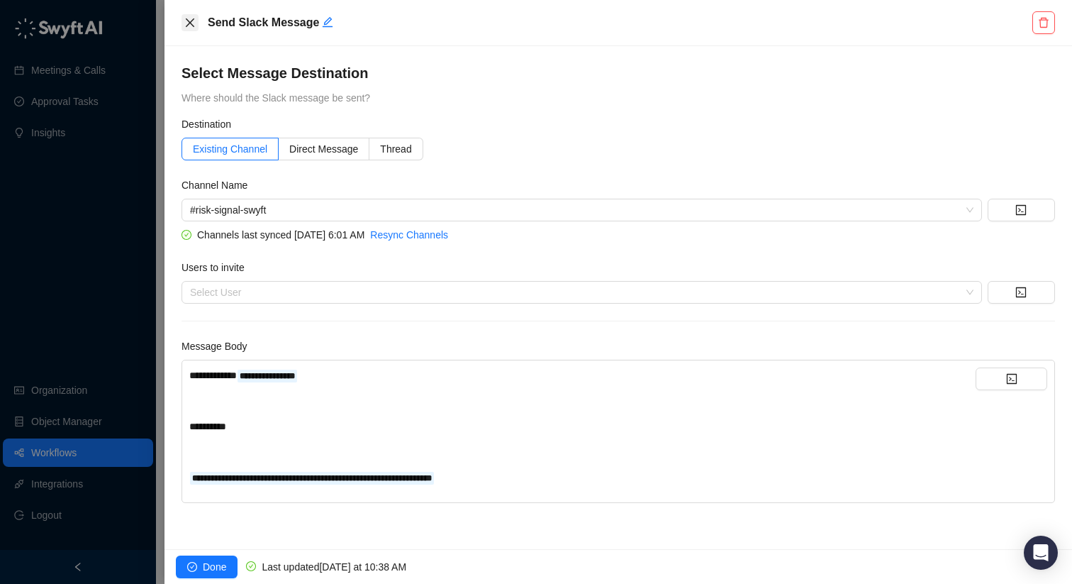
click at [193, 25] on icon "close" at bounding box center [190, 22] width 9 height 9
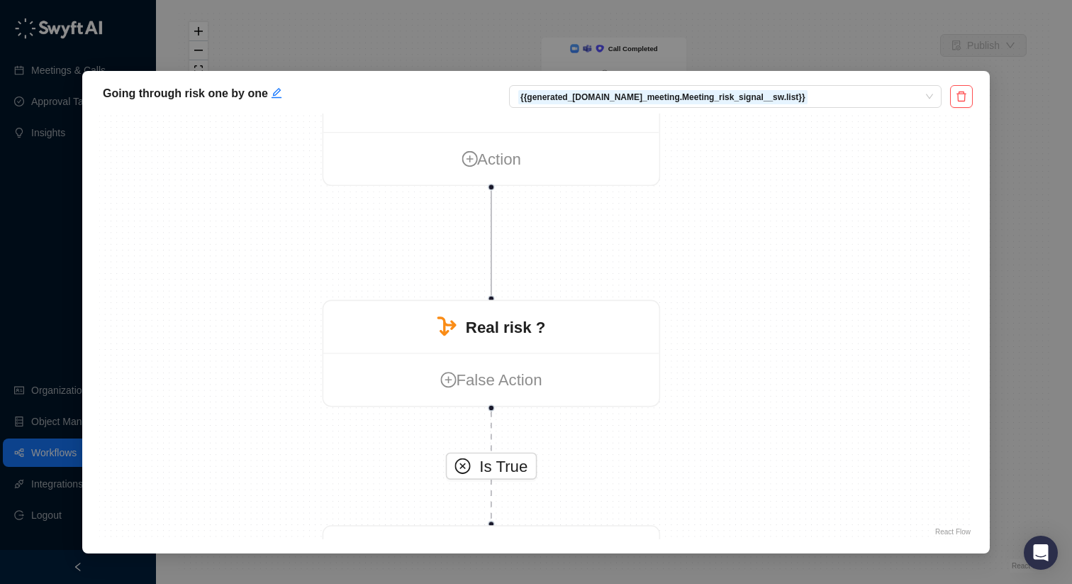
click at [557, 468] on div "Is False Is True Loop Iteration Action No risk identified True Action [Risk Gat…" at bounding box center [536, 326] width 874 height 426
drag, startPoint x: 557, startPoint y: 468, endPoint x: 523, endPoint y: 202, distance: 268.1
click at [523, 202] on div "Is False Is True Loop Iteration Action No risk identified True Action [Risk Gat…" at bounding box center [536, 326] width 874 height 426
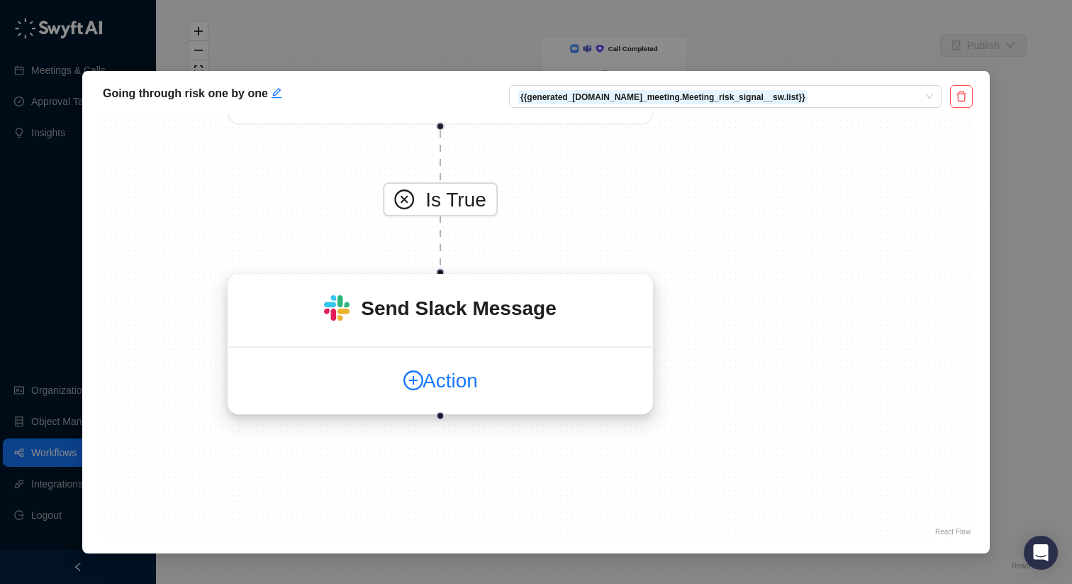
click at [468, 368] on link "Action" at bounding box center [440, 380] width 423 height 31
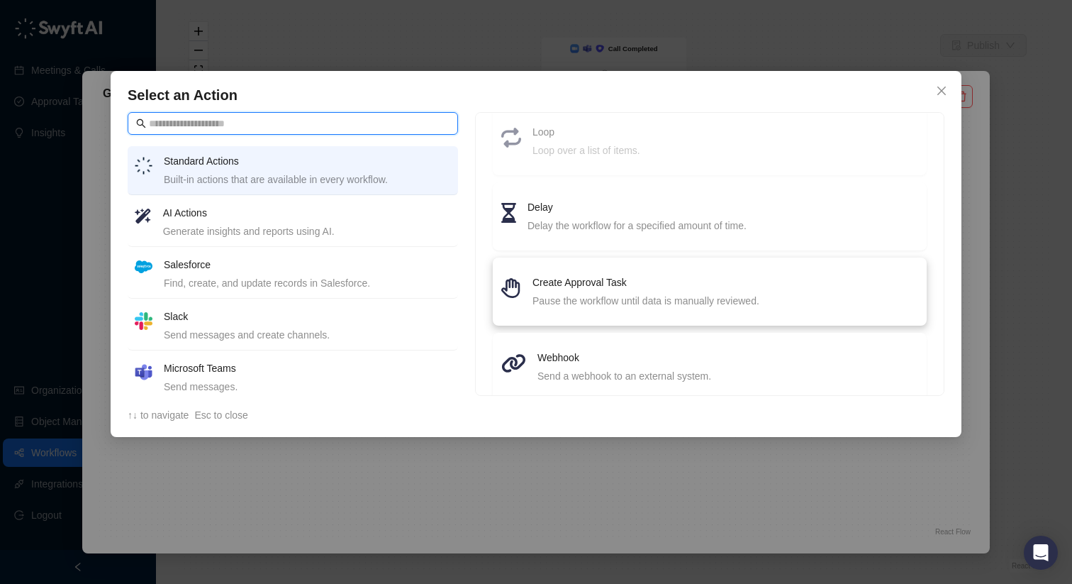
scroll to position [3, 0]
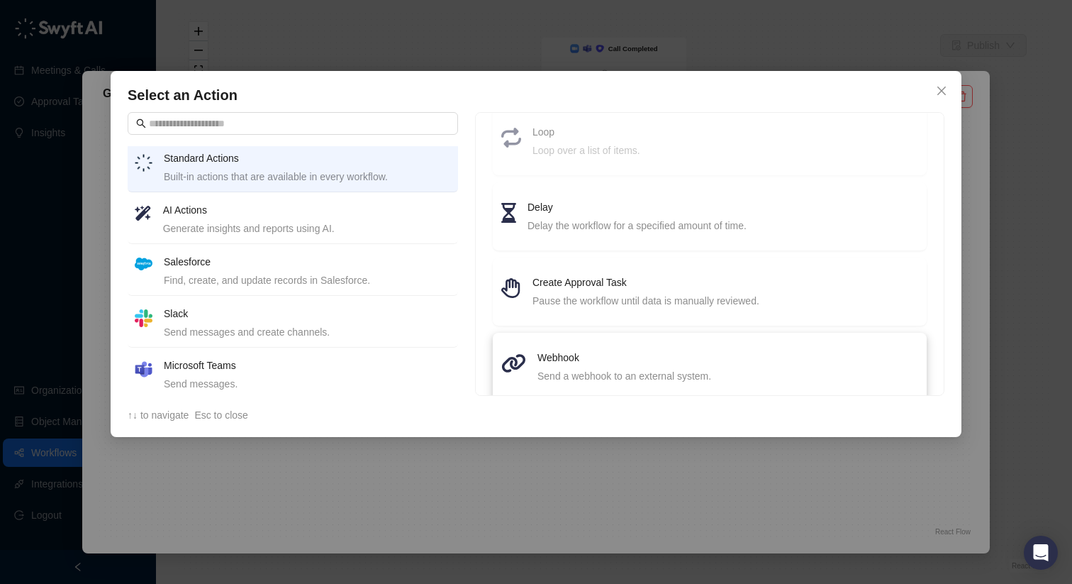
click at [562, 334] on div "Webhook Send a webhook to an external system." at bounding box center [710, 367] width 434 height 68
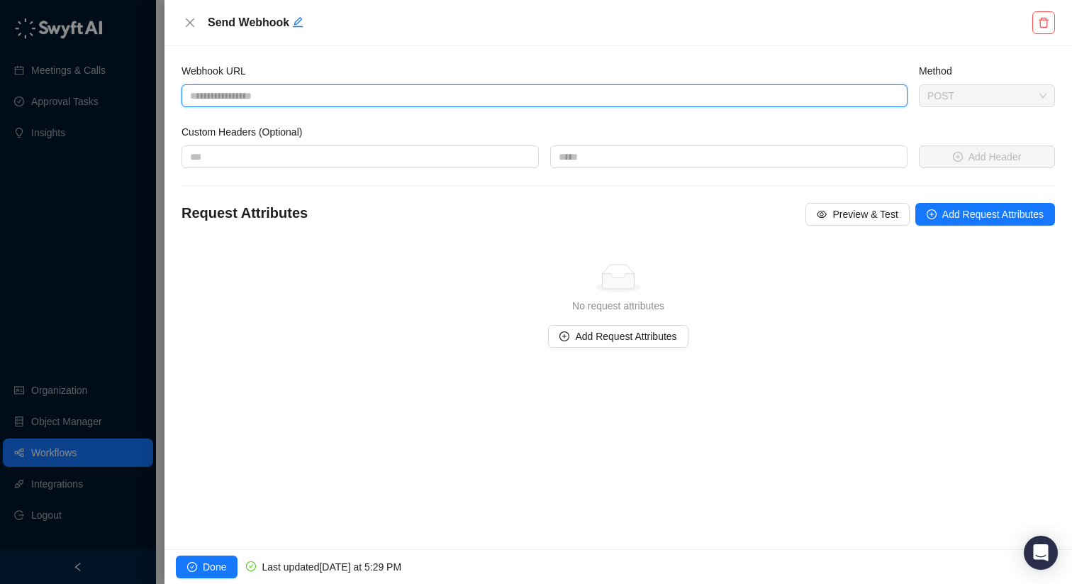
click at [259, 99] on input "Webhook URL" at bounding box center [545, 95] width 726 height 23
paste input "**********"
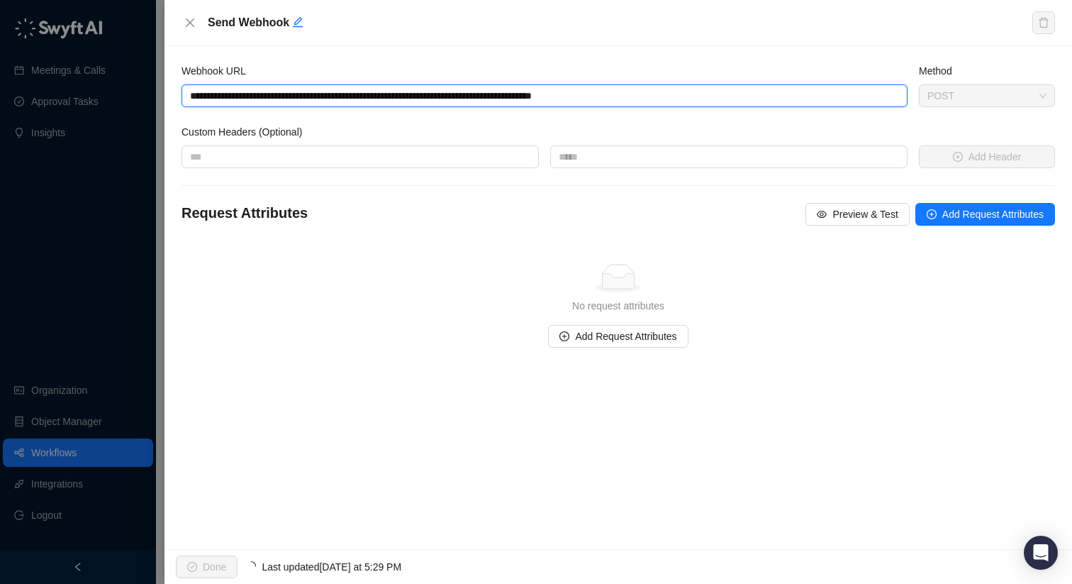
type input "**********"
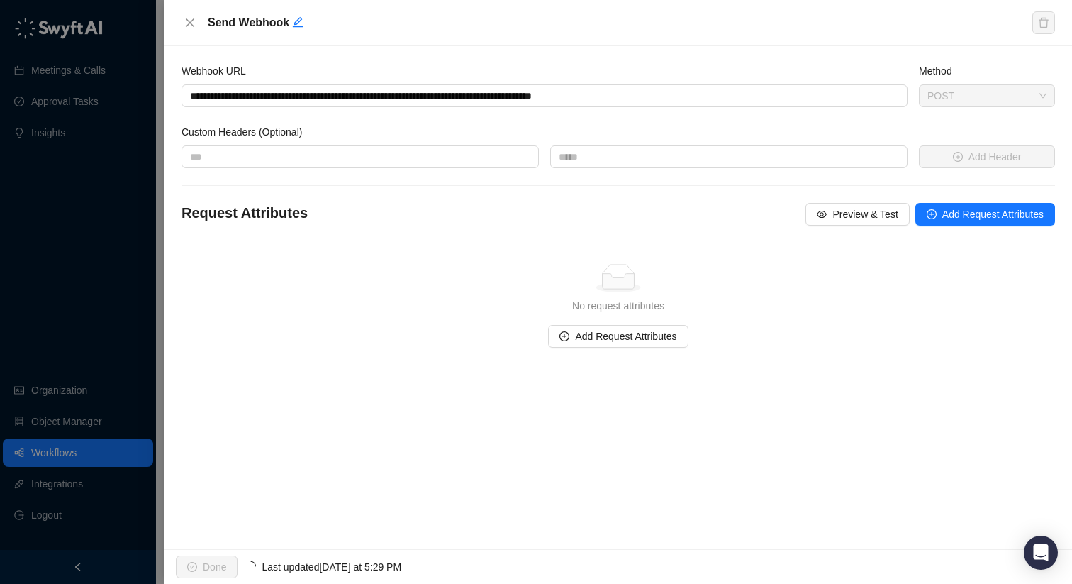
click at [813, 45] on div "Send Webhook" at bounding box center [619, 23] width 908 height 46
click at [311, 134] on form "**********" at bounding box center [619, 216] width 874 height 307
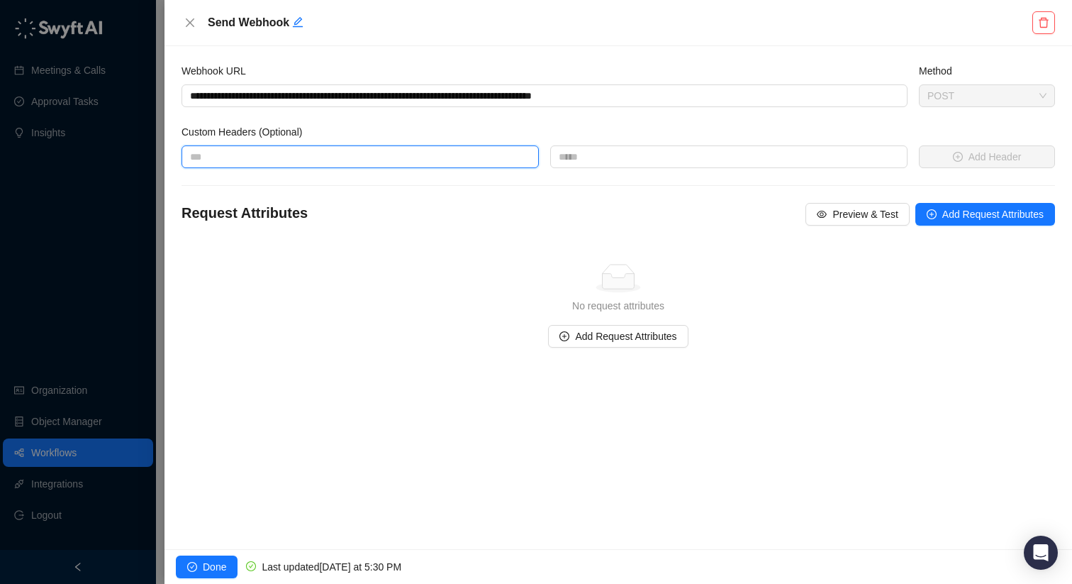
click at [335, 160] on input "text" at bounding box center [360, 156] width 357 height 23
click at [471, 126] on form "**********" at bounding box center [619, 216] width 874 height 307
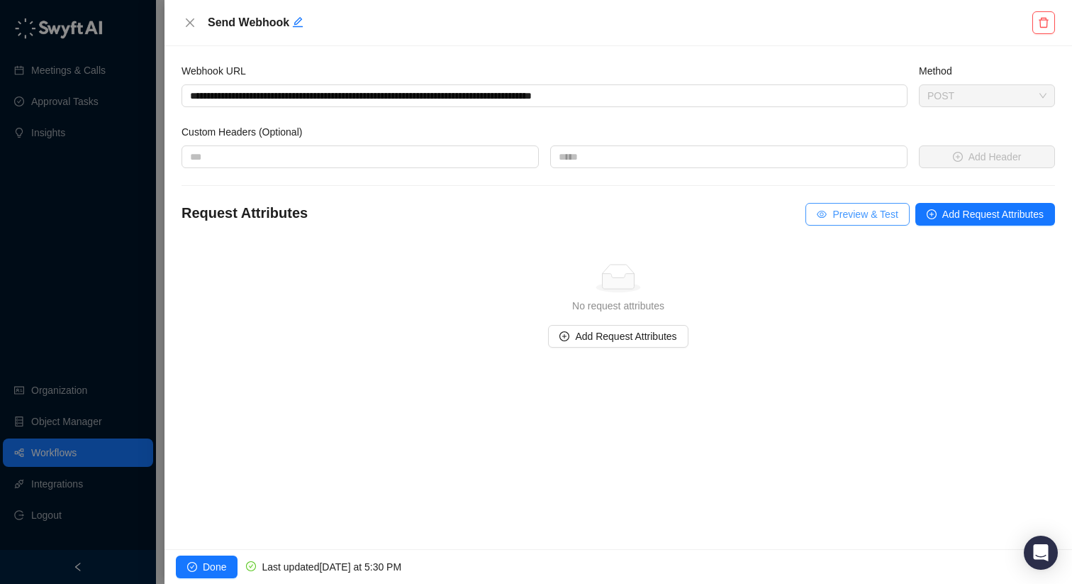
click at [865, 216] on span "Preview & Test" at bounding box center [865, 214] width 65 height 16
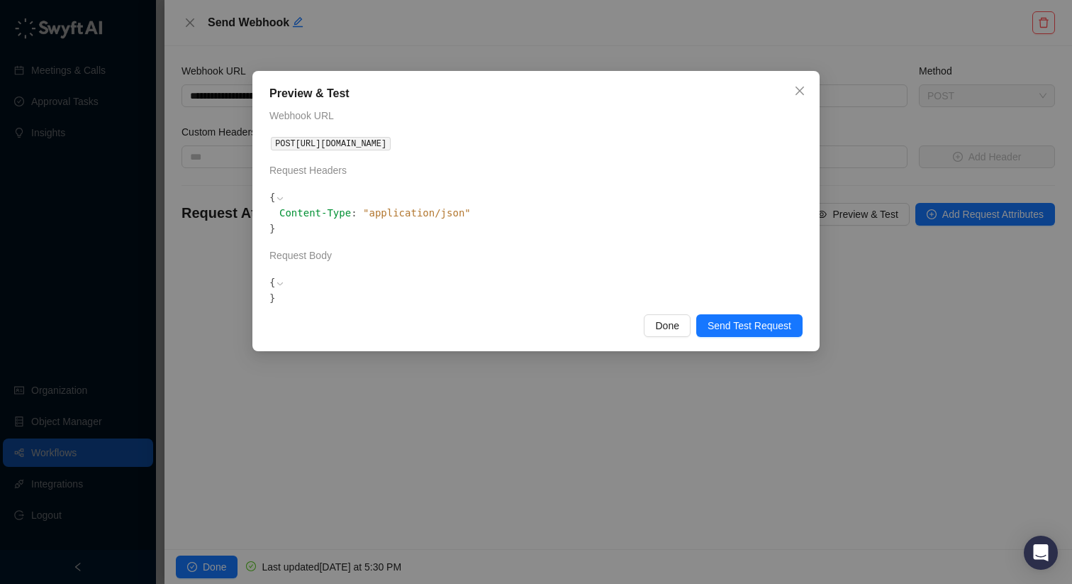
click at [426, 224] on code "{ Content-Type : " application/json " }" at bounding box center [369, 212] width 201 height 47
drag, startPoint x: 450, startPoint y: 218, endPoint x: 558, endPoint y: 218, distance: 107.8
click at [552, 216] on span "{ Content-Type : " application/json " }" at bounding box center [535, 212] width 533 height 47
click at [743, 327] on span "Send Test Request" at bounding box center [750, 326] width 84 height 16
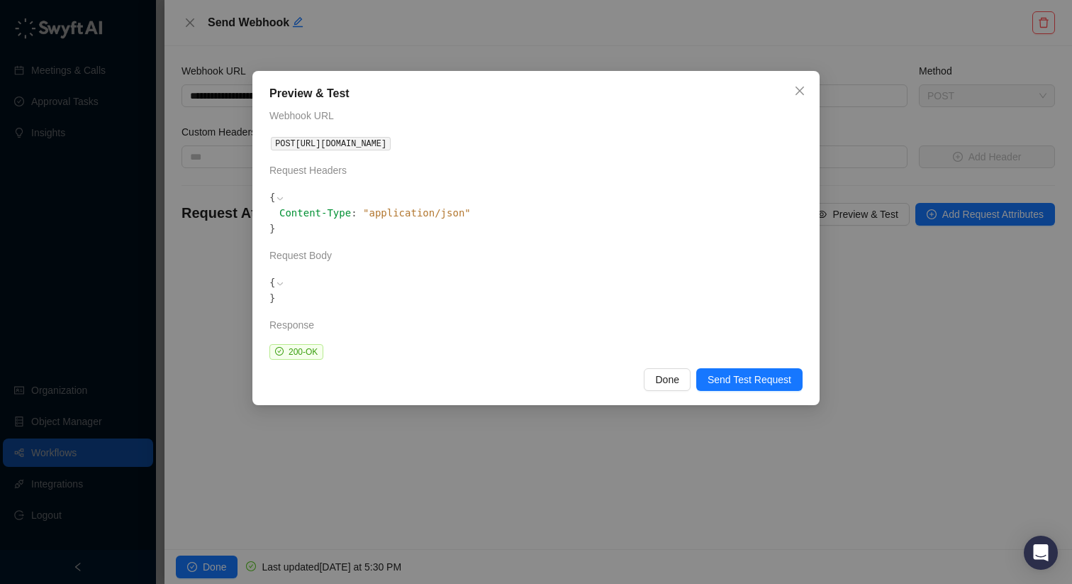
click at [347, 260] on div "Request Body" at bounding box center [535, 256] width 533 height 16
click at [663, 364] on div "Preview & Test Webhook URL POST [URL][DOMAIN_NAME] Request Headers { Content-Ty…" at bounding box center [535, 238] width 567 height 334
click at [667, 383] on span "Done" at bounding box center [666, 380] width 23 height 16
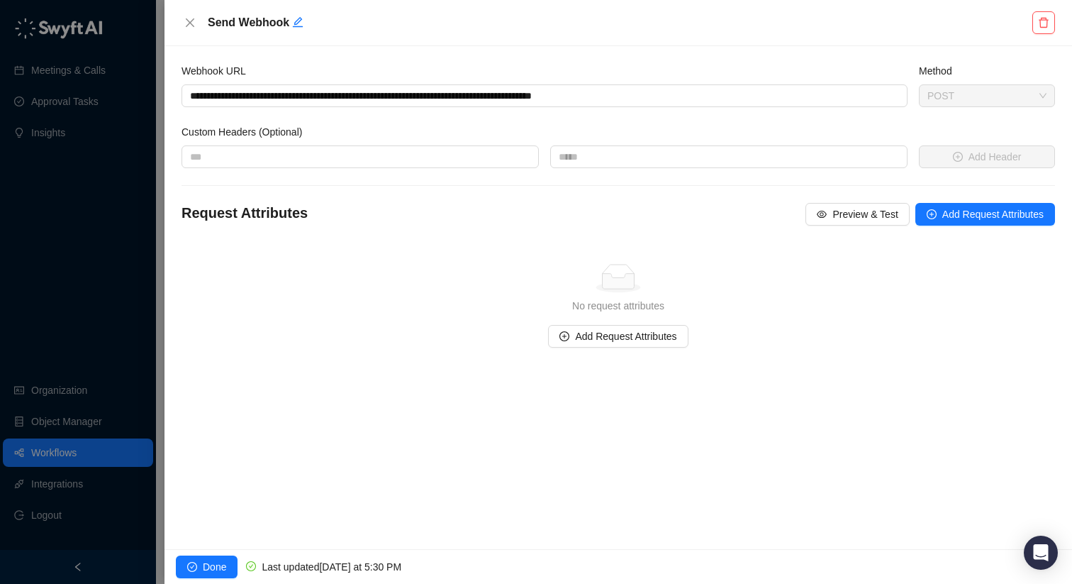
click at [400, 271] on div "Simple Empty" at bounding box center [618, 278] width 862 height 28
drag, startPoint x: 423, startPoint y: 267, endPoint x: 745, endPoint y: 322, distance: 326.7
click at [745, 326] on div "Simple Empty No request attributes Add Request Attributes" at bounding box center [618, 306] width 862 height 84
click at [743, 300] on div "No request attributes" at bounding box center [618, 306] width 862 height 16
click at [657, 345] on button "Add Request Attributes" at bounding box center [618, 336] width 140 height 23
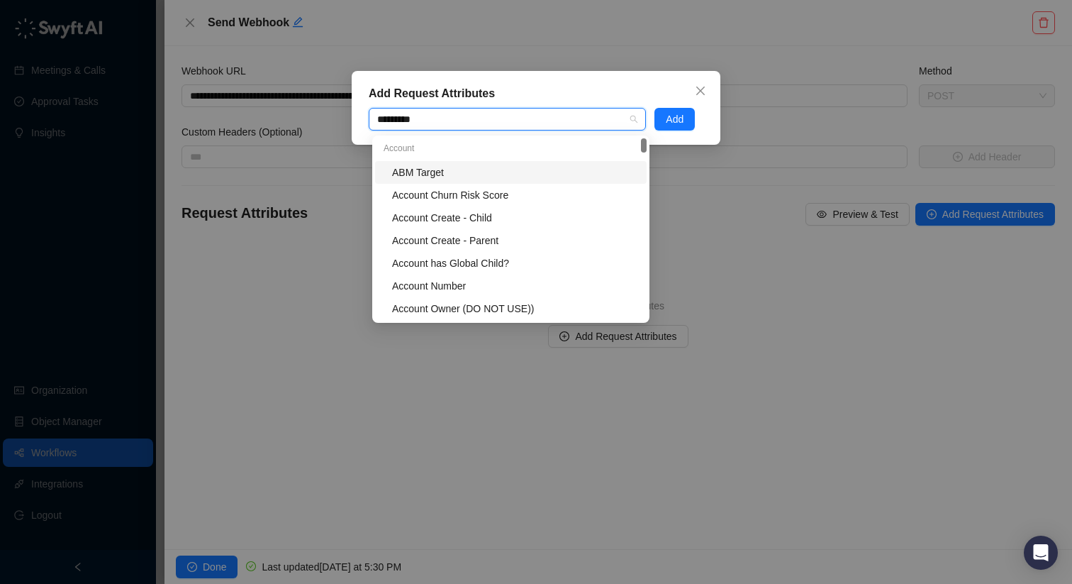
type input "**********"
click at [471, 173] on div "Account ID" at bounding box center [515, 173] width 246 height 16
click at [537, 173] on div "ABM Target" at bounding box center [515, 173] width 246 height 16
click at [511, 113] on span at bounding box center [507, 119] width 7 height 16
click at [678, 123] on span "Add" at bounding box center [675, 119] width 18 height 16
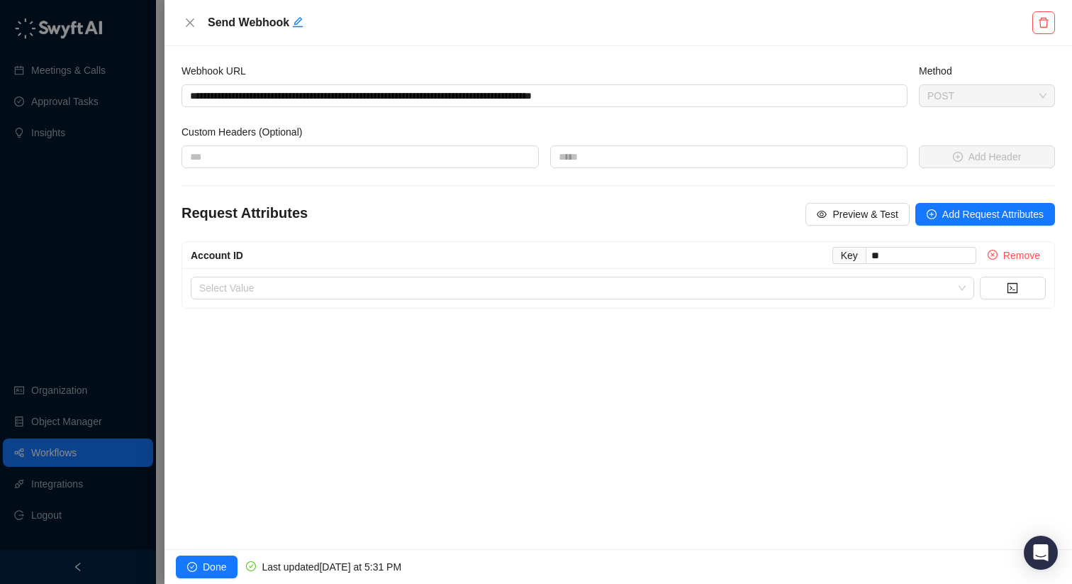
click at [533, 308] on div "Account ID Key ** Remove Select Value" at bounding box center [619, 274] width 874 height 67
click at [526, 295] on input "search" at bounding box center [578, 287] width 758 height 21
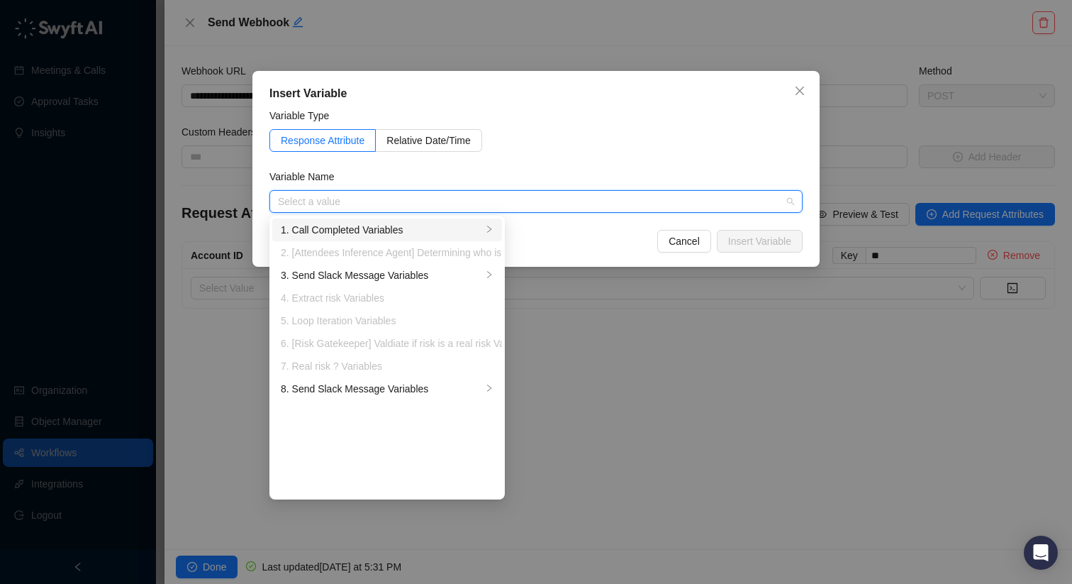
click at [395, 224] on div "1. Call Completed Variables" at bounding box center [381, 230] width 201 height 16
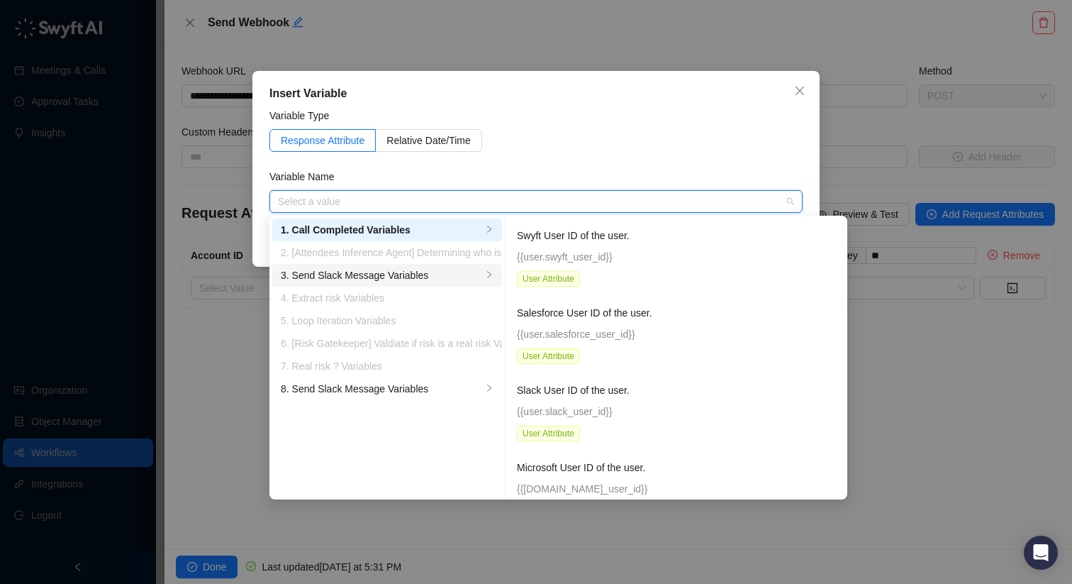
click at [373, 286] on li "3. Send Slack Message Variables" at bounding box center [387, 275] width 230 height 23
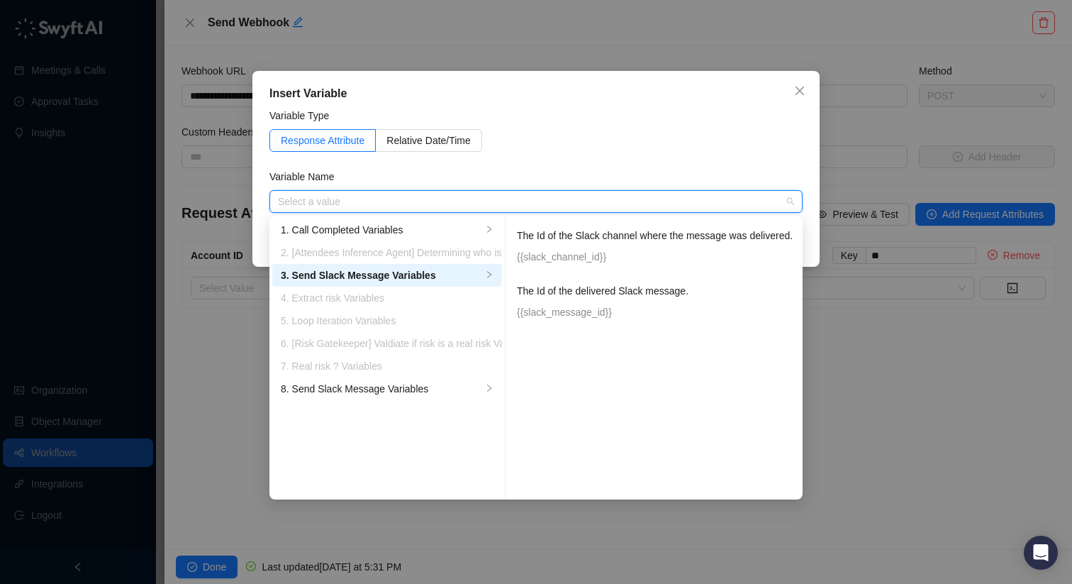
click at [382, 262] on li "2. [Attendees Inference Agent] Determining who is who in the meeting Variables" at bounding box center [387, 252] width 230 height 23
click at [399, 248] on div "2. [Attendees Inference Agent] Determining who is who in the meeting Variables" at bounding box center [387, 253] width 213 height 16
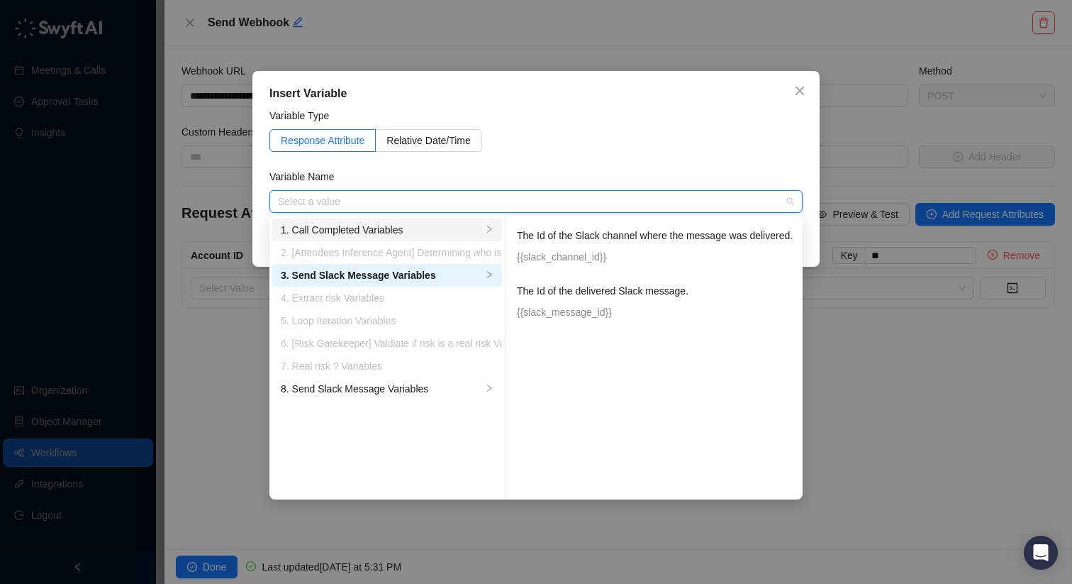
click at [420, 232] on div "1. Call Completed Variables" at bounding box center [381, 230] width 201 height 16
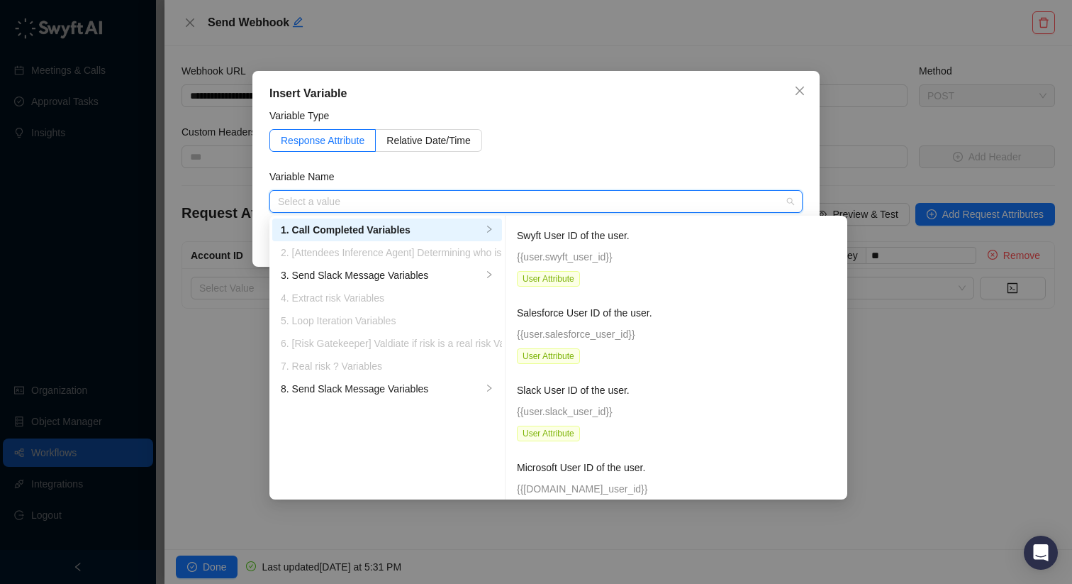
click at [425, 248] on div "2. [Attendees Inference Agent] Determining who is who in the meeting Variables" at bounding box center [387, 253] width 213 height 16
click at [413, 299] on div "4. Extract risk Variables" at bounding box center [387, 298] width 213 height 16
click at [406, 393] on div "8. Send Slack Message Variables" at bounding box center [381, 389] width 201 height 16
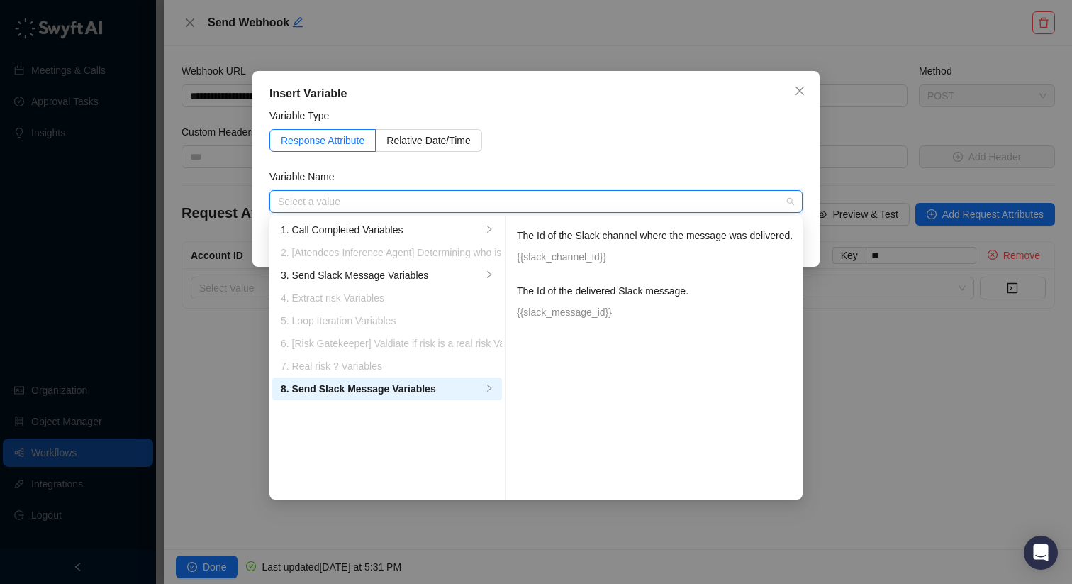
click at [407, 304] on div "4. Extract risk Variables" at bounding box center [387, 298] width 213 height 16
click at [389, 376] on li "7. Real risk ? Variables" at bounding box center [387, 366] width 230 height 23
click at [386, 349] on div "6. [Risk Gatekeeper] Valdiate if risk is a real risk Variables" at bounding box center [387, 343] width 213 height 16
click at [772, 100] on div "Insert Variable" at bounding box center [535, 93] width 533 height 17
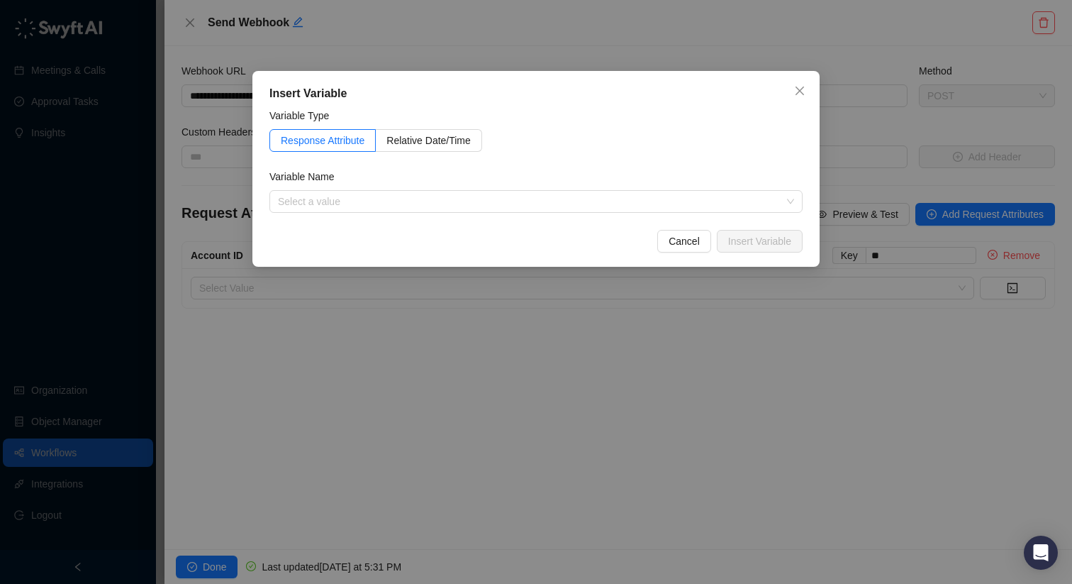
click at [804, 94] on icon "close" at bounding box center [799, 90] width 11 height 11
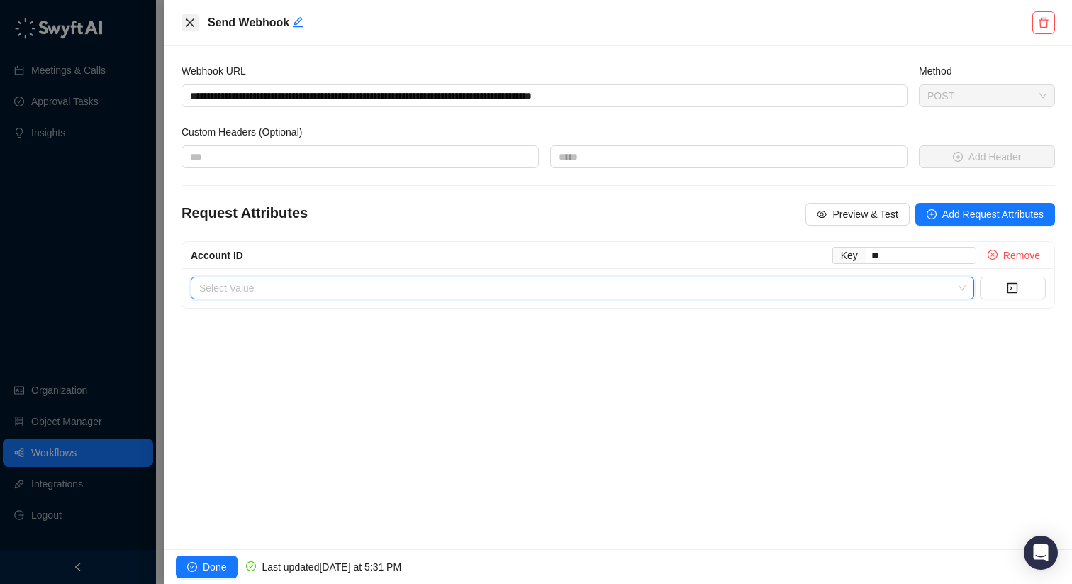
click at [189, 19] on icon "close" at bounding box center [189, 22] width 11 height 11
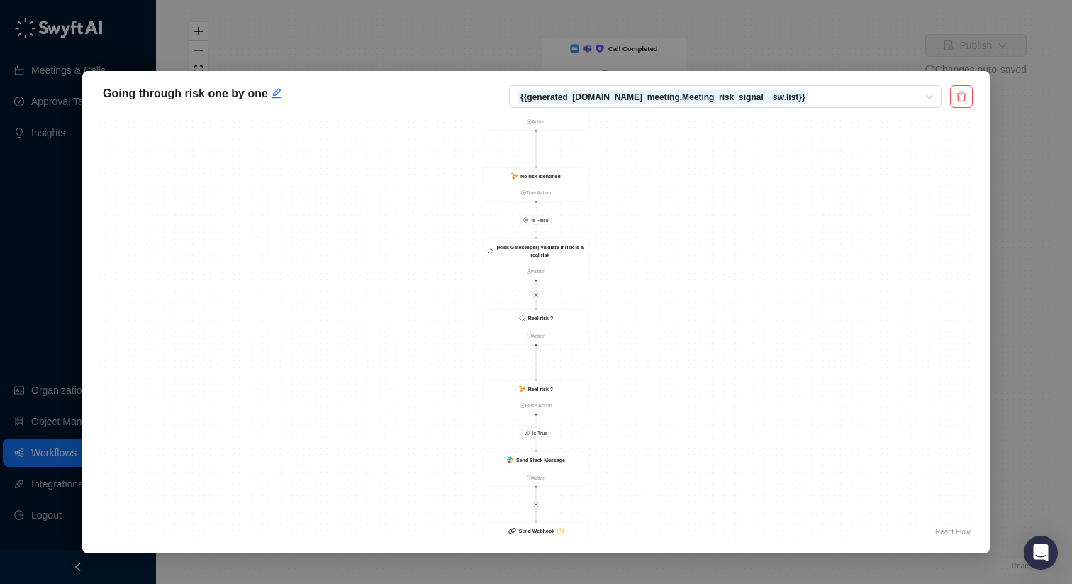
drag, startPoint x: 622, startPoint y: 345, endPoint x: 549, endPoint y: 210, distance: 153.3
click at [549, 210] on div "Is False Is True Send Webhook Action Loop Iteration Action No risk identified T…" at bounding box center [536, 326] width 874 height 426
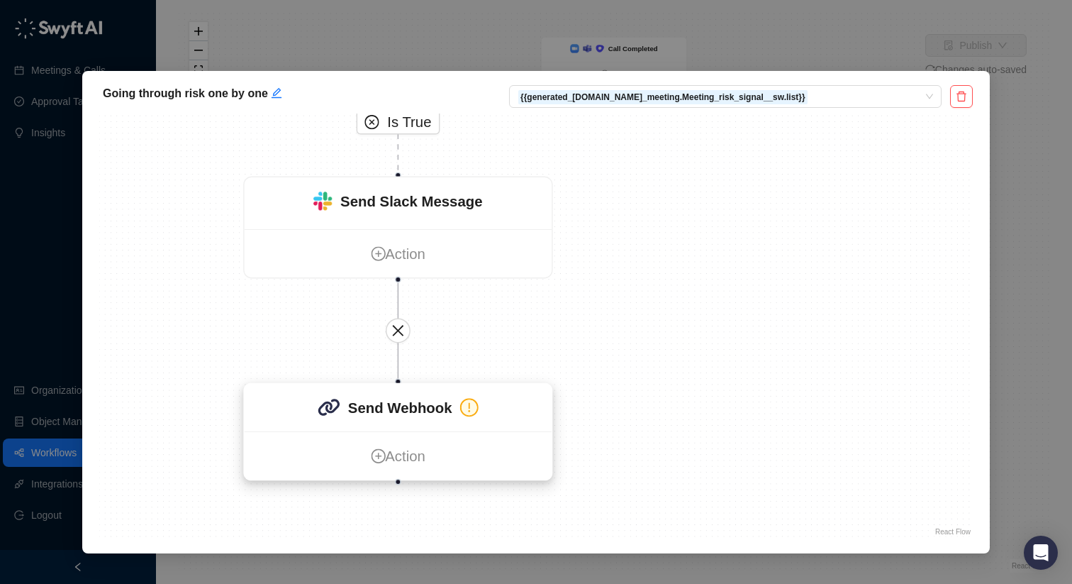
click at [488, 396] on div "Send Webhook" at bounding box center [399, 408] width 308 height 48
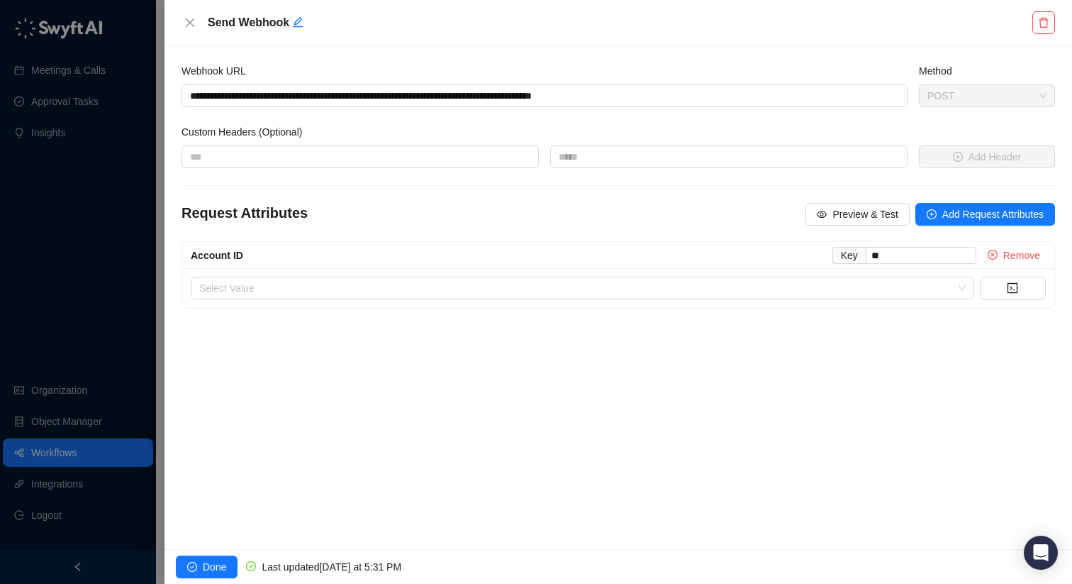
click at [1030, 23] on div "Send Webhook" at bounding box center [618, 22] width 828 height 17
click at [1035, 23] on button "button" at bounding box center [1044, 22] width 23 height 23
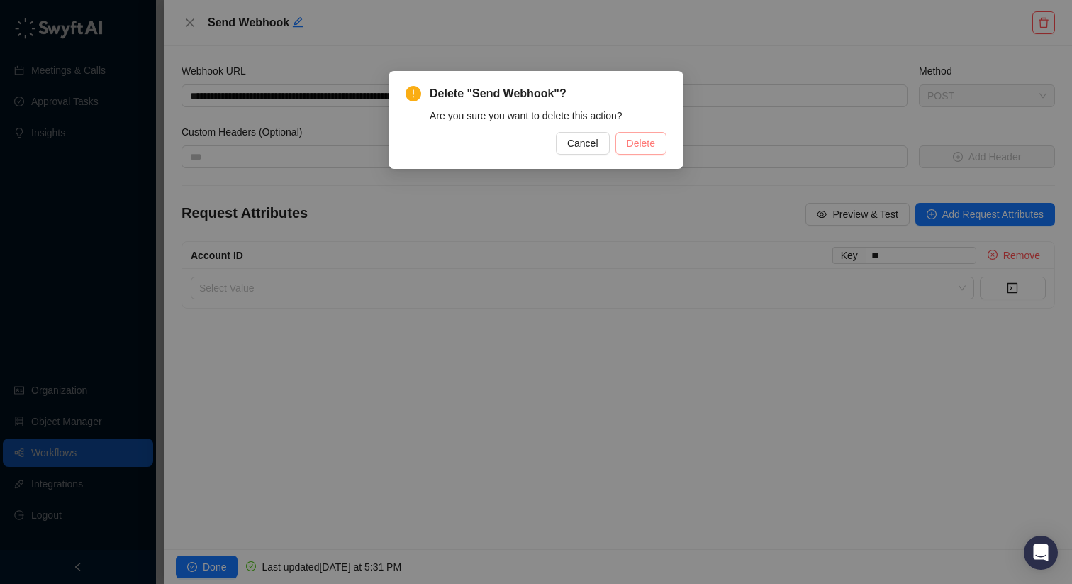
click at [648, 140] on span "Delete" at bounding box center [641, 143] width 28 height 16
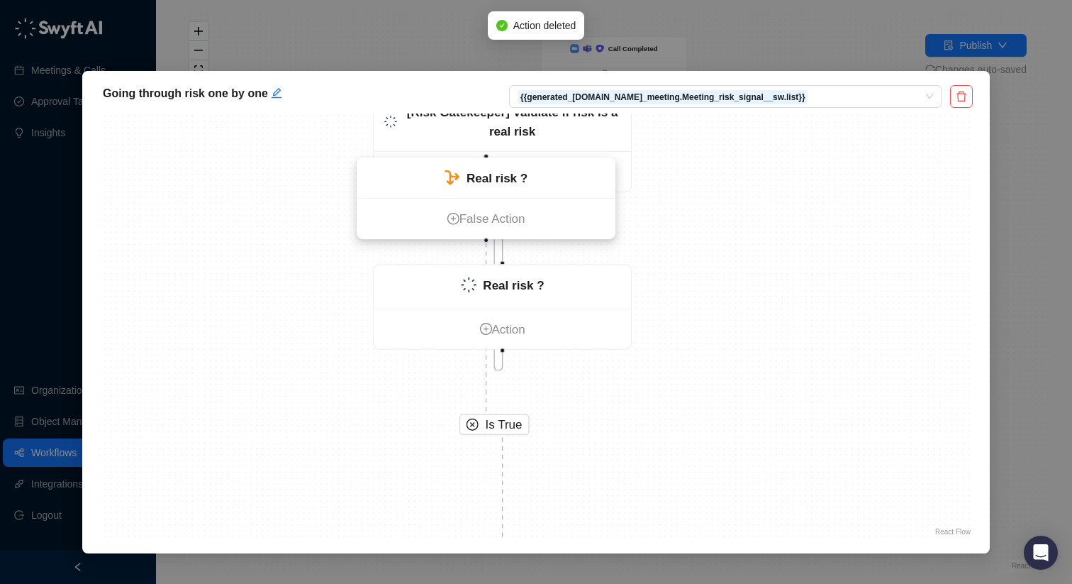
drag, startPoint x: 595, startPoint y: 396, endPoint x: 584, endPoint y: 172, distance: 224.4
click at [584, 172] on div "Real risk ?" at bounding box center [485, 178] width 257 height 40
click at [583, 174] on div "Real risk ?" at bounding box center [485, 178] width 257 height 40
click at [584, 179] on div "Real risk ?" at bounding box center [487, 183] width 257 height 40
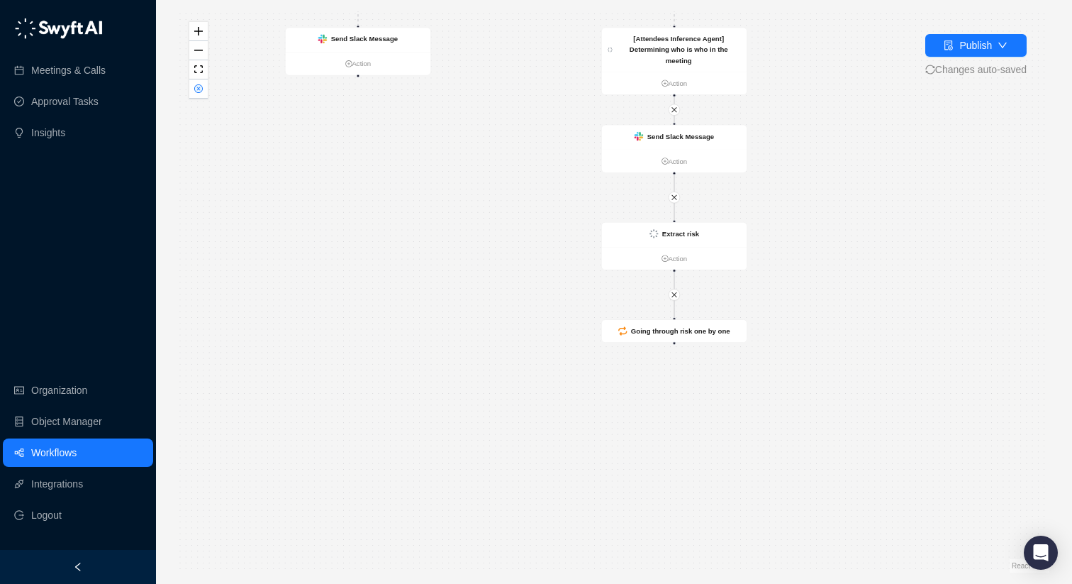
drag, startPoint x: 635, startPoint y: 310, endPoint x: 546, endPoint y: 130, distance: 200.4
click at [546, 130] on div "Is True Is False Call Completed Action Is there an account for this call ? and …" at bounding box center [614, 291] width 871 height 561
click at [676, 335] on div "Going through risk one by one" at bounding box center [679, 329] width 99 height 11
click at [659, 328] on strong "Going through risk one by one" at bounding box center [679, 330] width 99 height 8
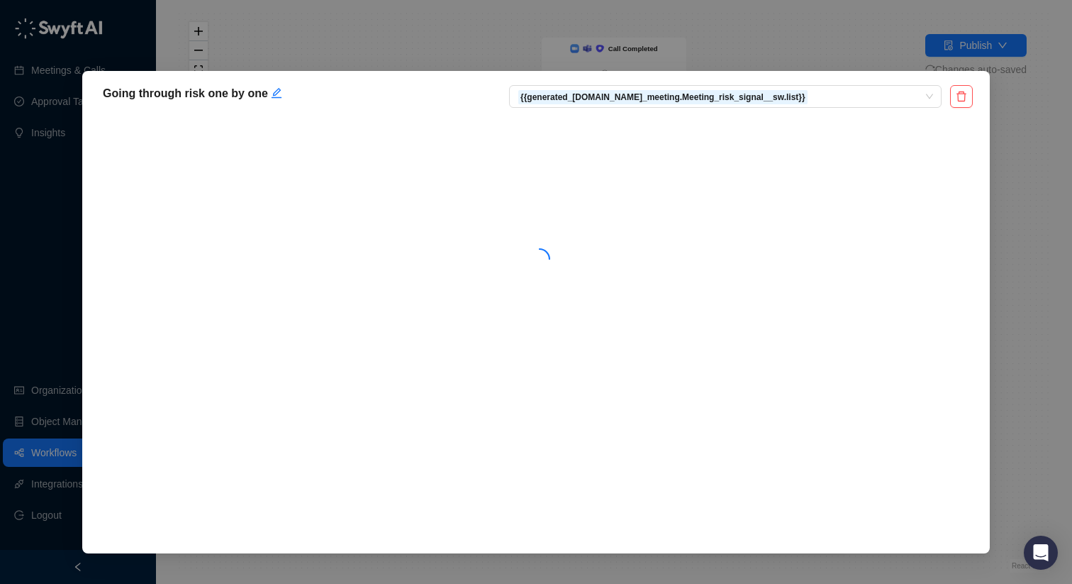
click at [659, 328] on div at bounding box center [536, 255] width 874 height 284
drag, startPoint x: 657, startPoint y: 329, endPoint x: 655, endPoint y: 200, distance: 129.1
click at [655, 199] on div "Is False Is True Loop Iteration Action No risk identified True Action [Risk Gat…" at bounding box center [536, 326] width 874 height 426
drag, startPoint x: 572, startPoint y: 262, endPoint x: 576, endPoint y: 191, distance: 71.0
click at [576, 191] on div "Is False Is True Loop Iteration Action No risk identified True Action [Risk Gat…" at bounding box center [536, 326] width 874 height 426
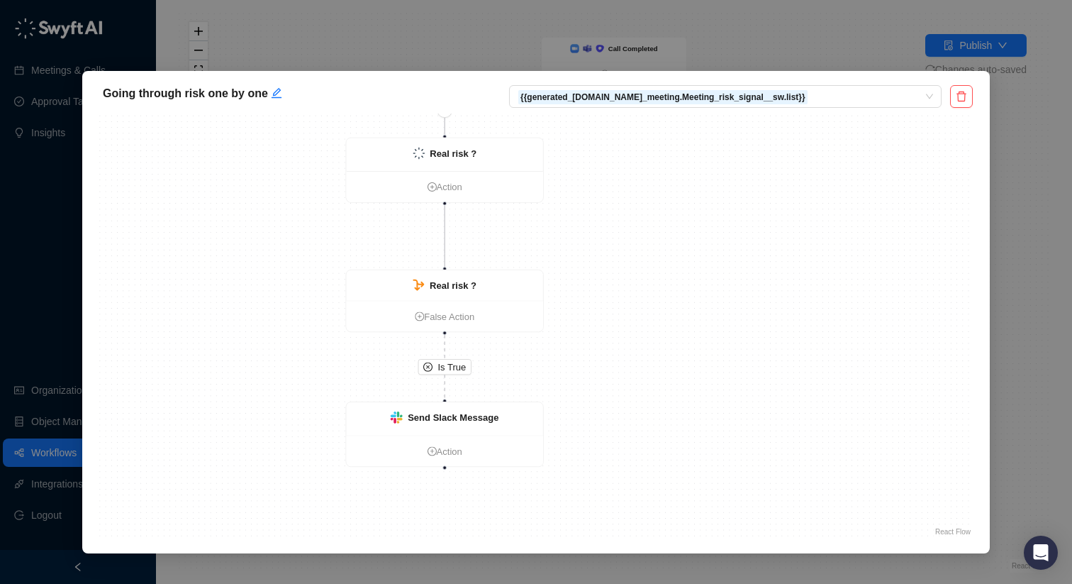
click at [577, 193] on div "Is False Is True Loop Iteration Action No risk identified True Action [Risk Gat…" at bounding box center [536, 326] width 874 height 426
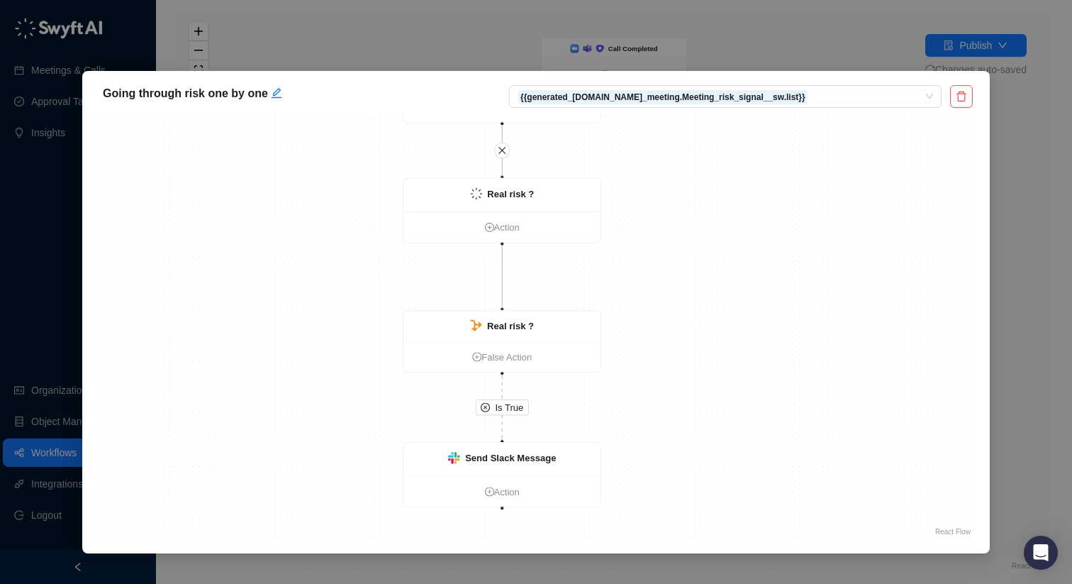
drag, startPoint x: 628, startPoint y: 291, endPoint x: 687, endPoint y: 343, distance: 78.4
click at [687, 344] on div "Is False Is True Loop Iteration Action No risk identified True Action [Risk Gat…" at bounding box center [536, 326] width 874 height 426
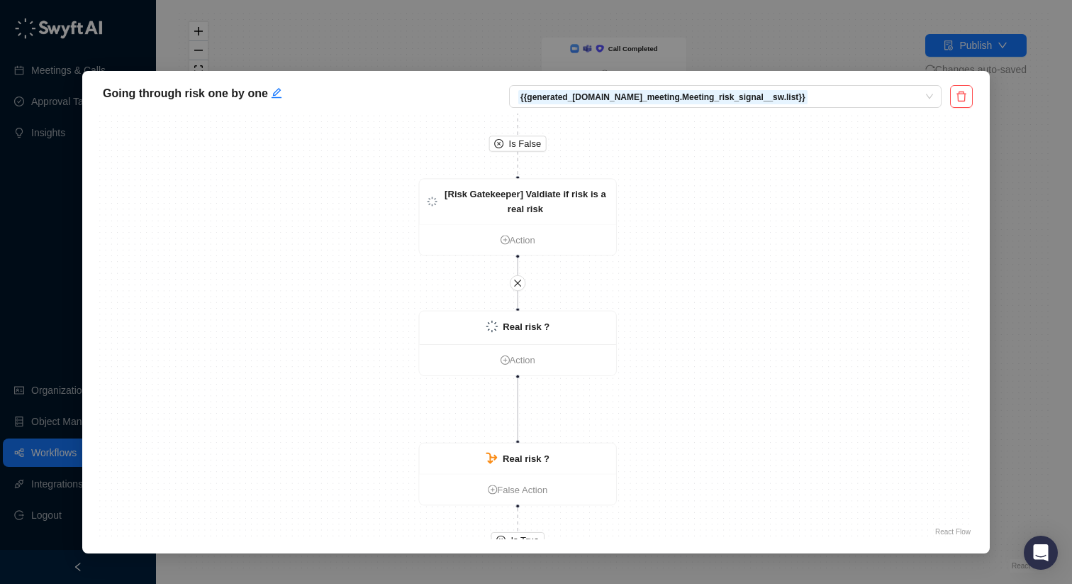
drag, startPoint x: 675, startPoint y: 277, endPoint x: 676, endPoint y: 326, distance: 48.9
click at [676, 330] on div "Is False Is True Loop Iteration Action No risk identified True Action [Risk Gat…" at bounding box center [536, 326] width 874 height 426
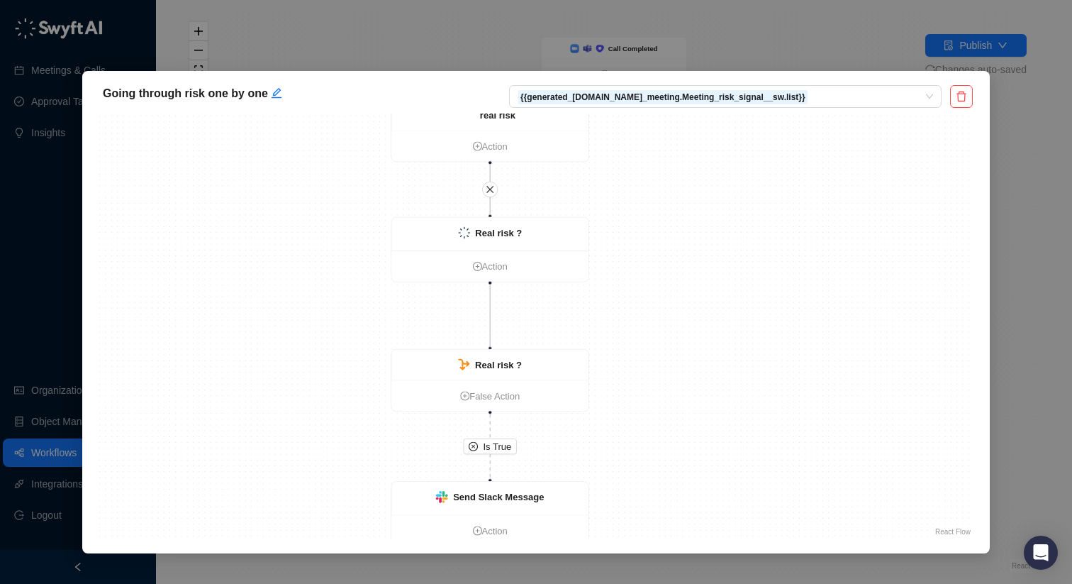
drag, startPoint x: 694, startPoint y: 335, endPoint x: 667, endPoint y: 249, distance: 90.6
click at [667, 249] on div "Is False Is True Loop Iteration Action No risk identified True Action [Risk Gat…" at bounding box center [536, 326] width 874 height 426
drag, startPoint x: 524, startPoint y: 355, endPoint x: 523, endPoint y: 333, distance: 22.7
click at [523, 333] on div "Real risk ?" at bounding box center [491, 344] width 196 height 30
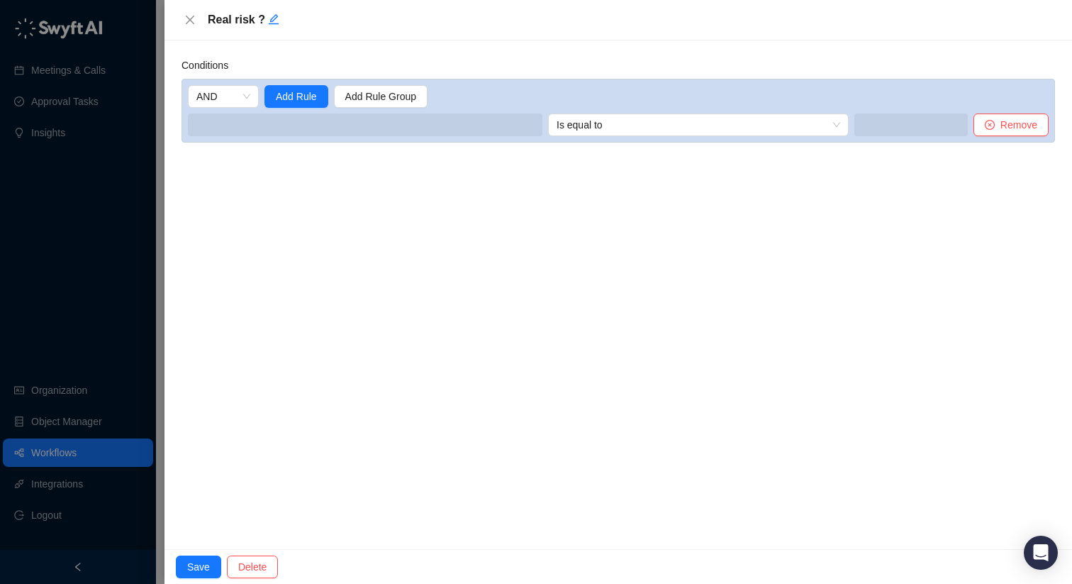
click at [523, 333] on div "Real risk ? Conditions AND Add Rule Add Rule Group Is equal to Remove Save Dele…" at bounding box center [536, 292] width 1072 height 584
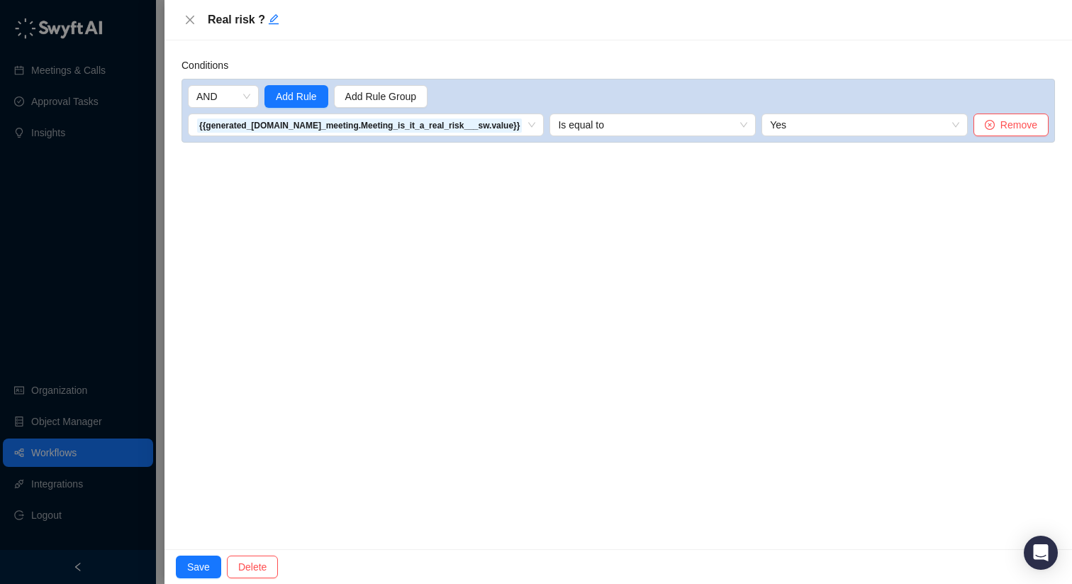
click at [199, 24] on div "Real risk ?" at bounding box center [619, 19] width 874 height 17
click at [194, 21] on icon "close" at bounding box center [189, 19] width 11 height 11
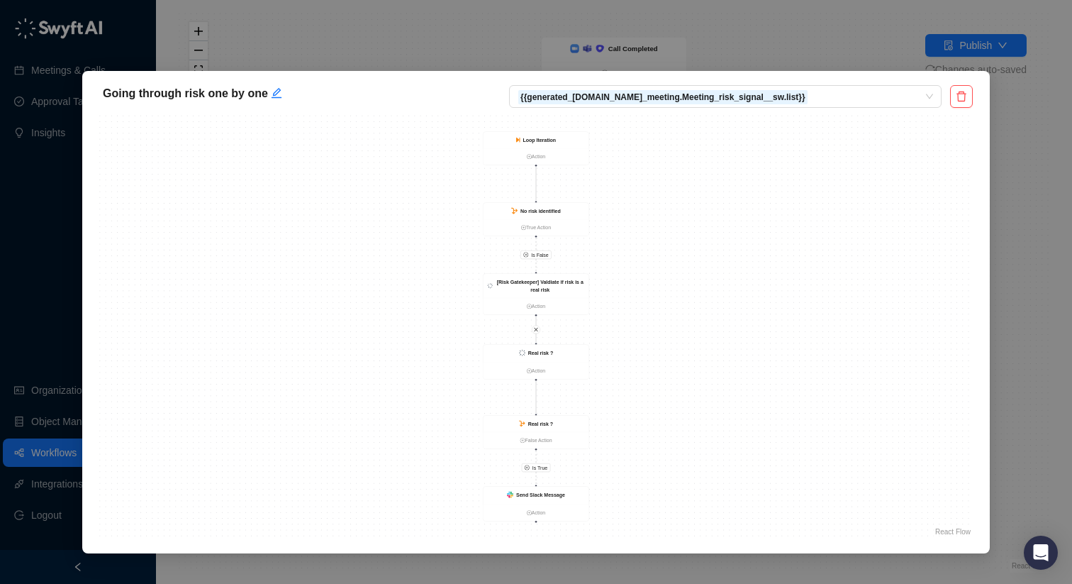
click at [684, 245] on div "Is False Is True Loop Iteration Action No risk identified True Action [Risk Gat…" at bounding box center [536, 326] width 874 height 426
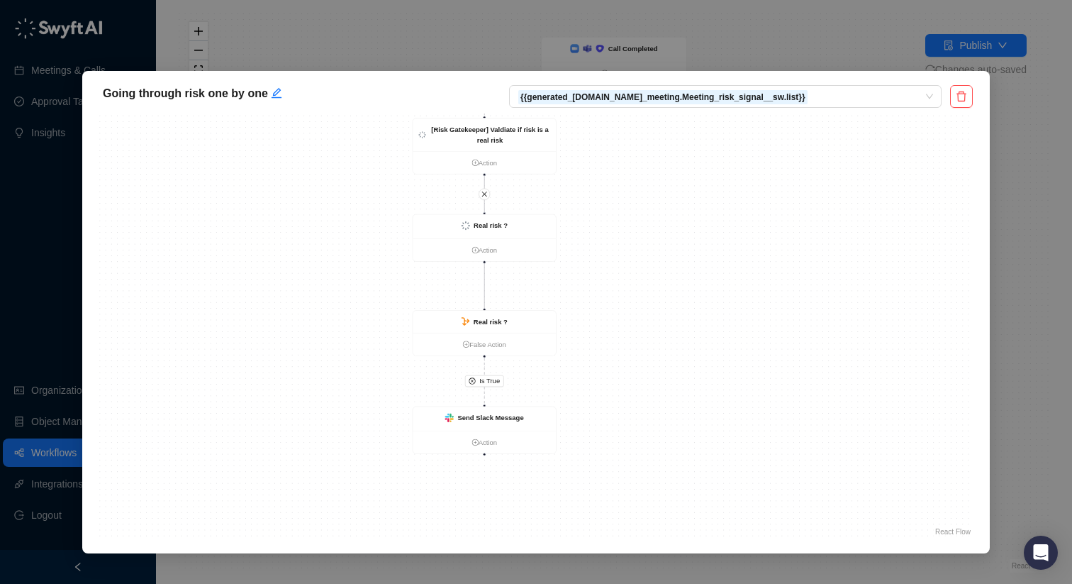
drag, startPoint x: 626, startPoint y: 304, endPoint x: 644, endPoint y: 223, distance: 83.6
click at [644, 223] on div "Is False Is True Loop Iteration Action No risk identified True Action [Risk Gat…" at bounding box center [536, 326] width 874 height 426
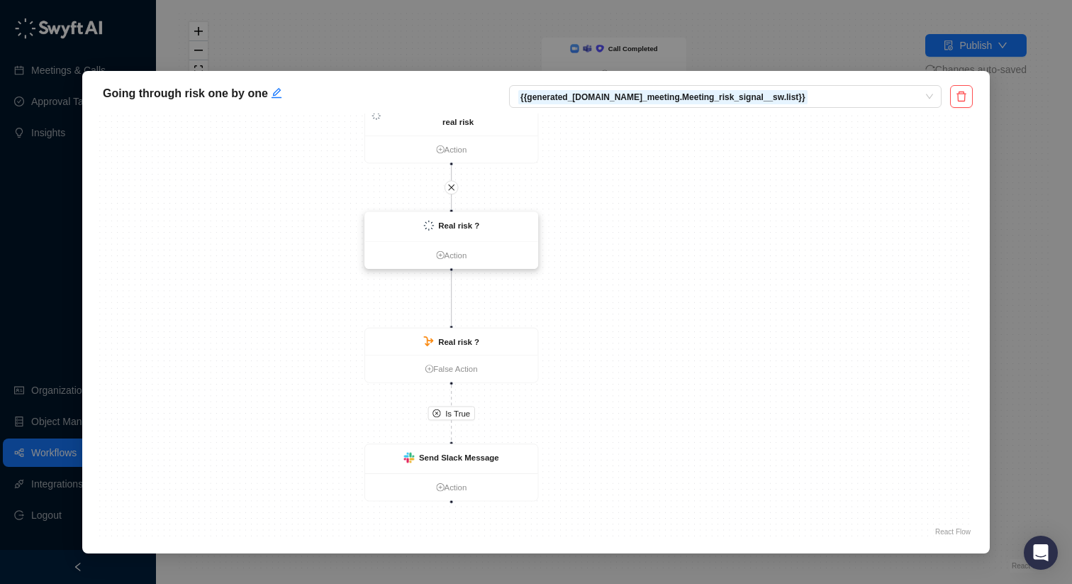
click at [460, 229] on strong "Real risk ?" at bounding box center [458, 225] width 41 height 9
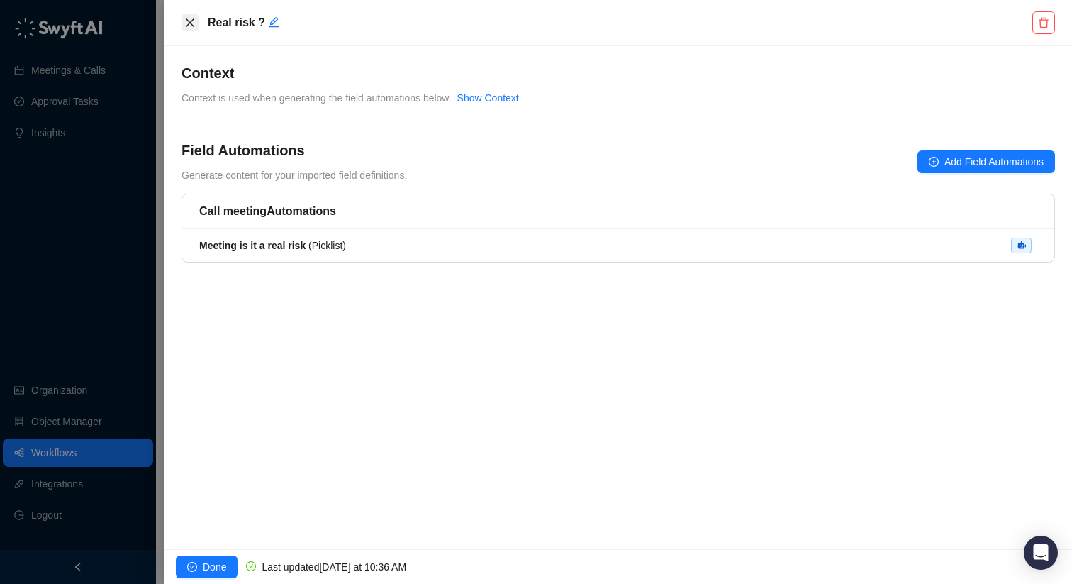
click at [192, 21] on icon "close" at bounding box center [189, 22] width 11 height 11
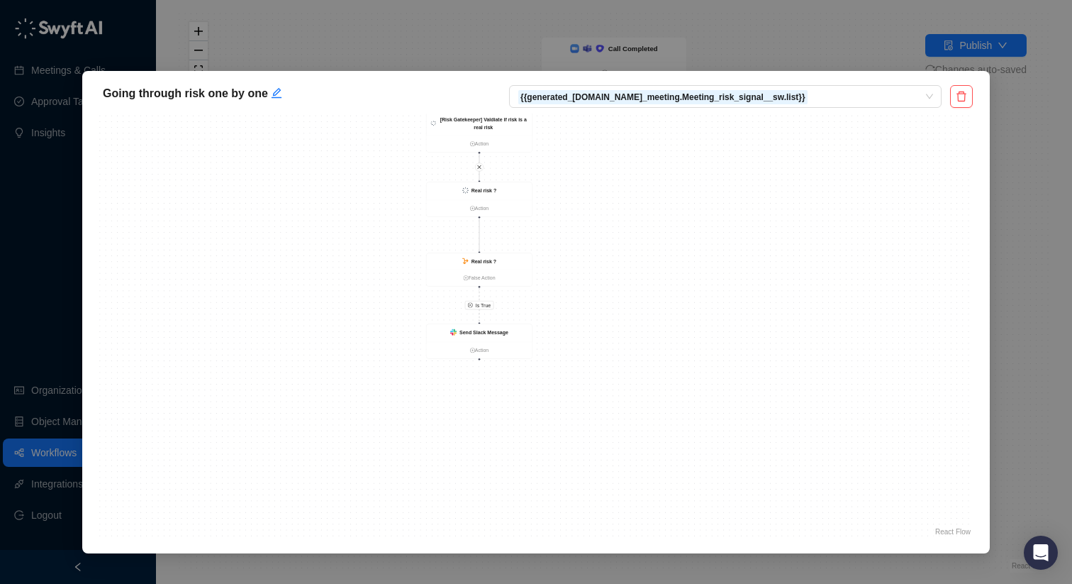
drag, startPoint x: 640, startPoint y: 264, endPoint x: 595, endPoint y: 150, distance: 122.0
click at [595, 150] on div "Is False Is True Loop Iteration Action No risk identified True Action [Risk Gat…" at bounding box center [536, 326] width 874 height 426
click at [485, 348] on link "Action" at bounding box center [480, 350] width 106 height 8
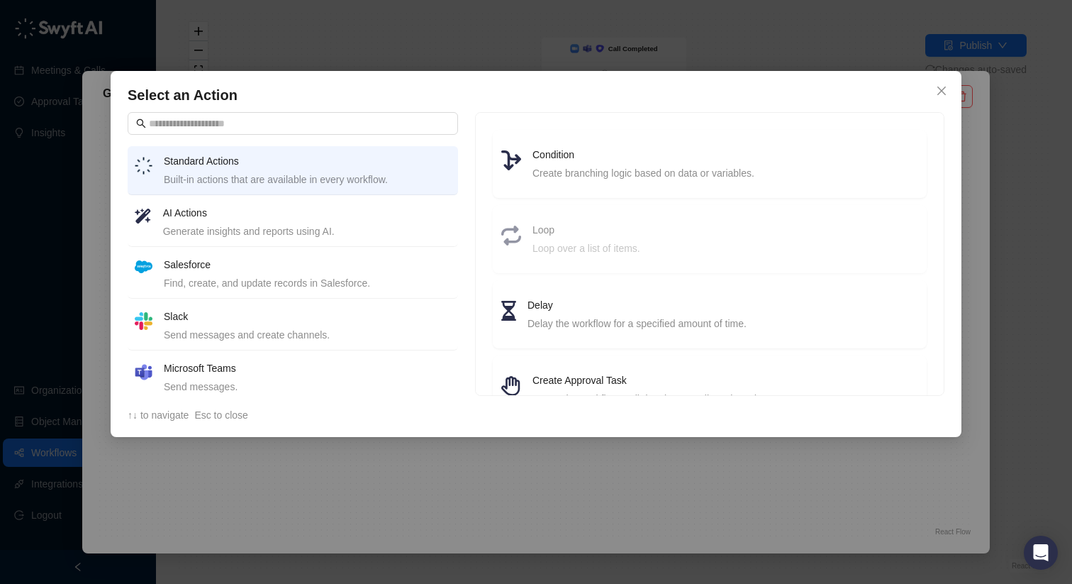
click at [297, 291] on li "Salesforce Find, create, and update records in Salesforce." at bounding box center [293, 274] width 330 height 49
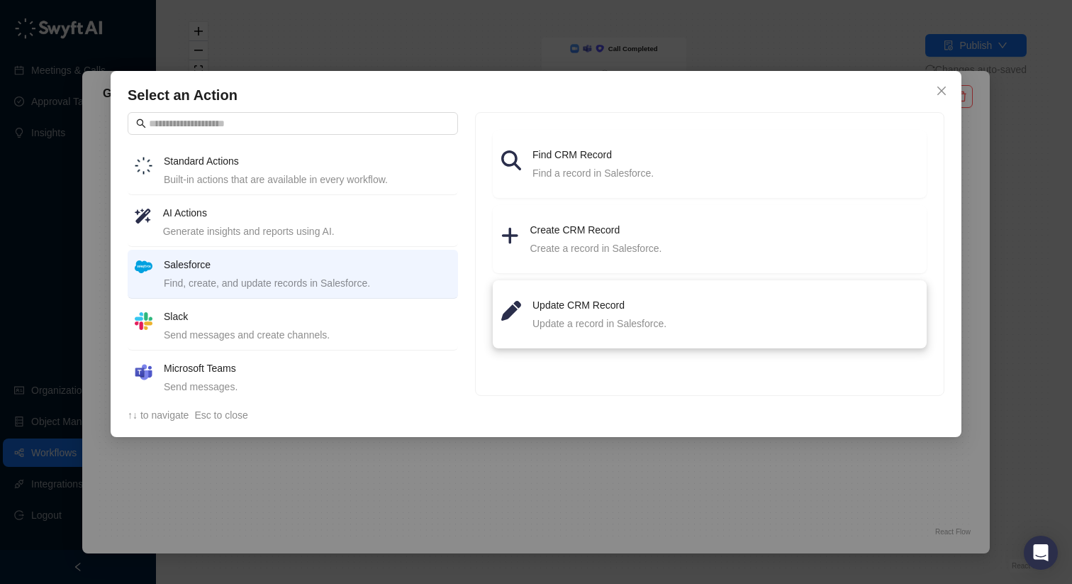
click at [623, 324] on div "Update a record in Salesforce." at bounding box center [726, 324] width 386 height 16
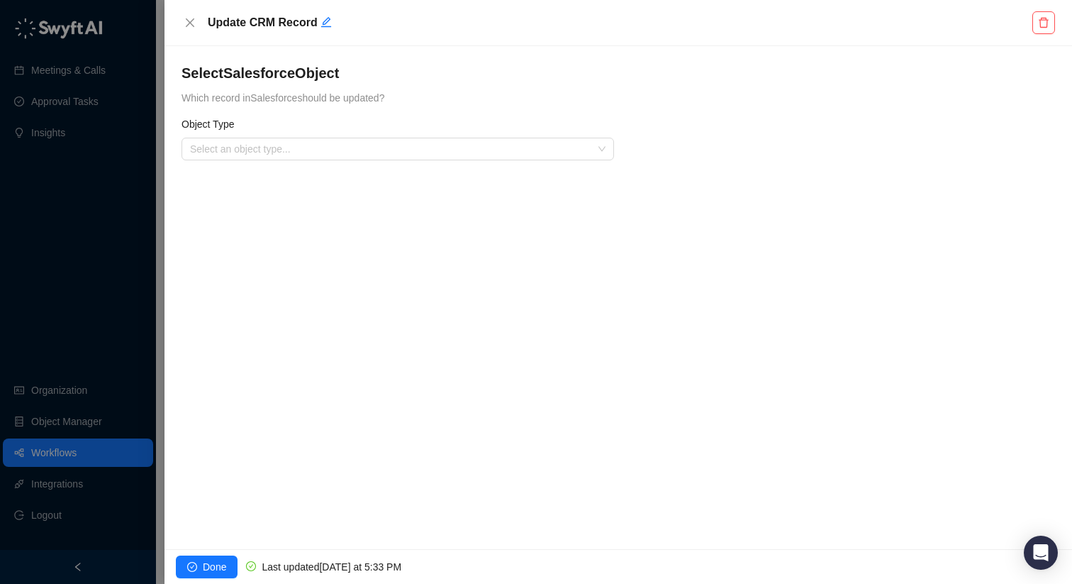
click at [525, 147] on input "search" at bounding box center [393, 148] width 407 height 21
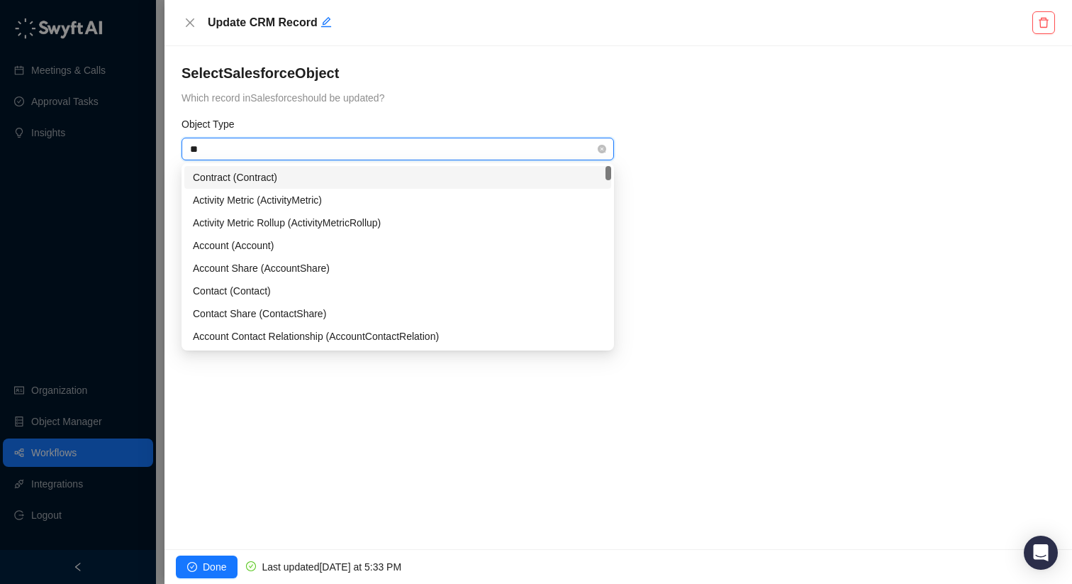
type input "***"
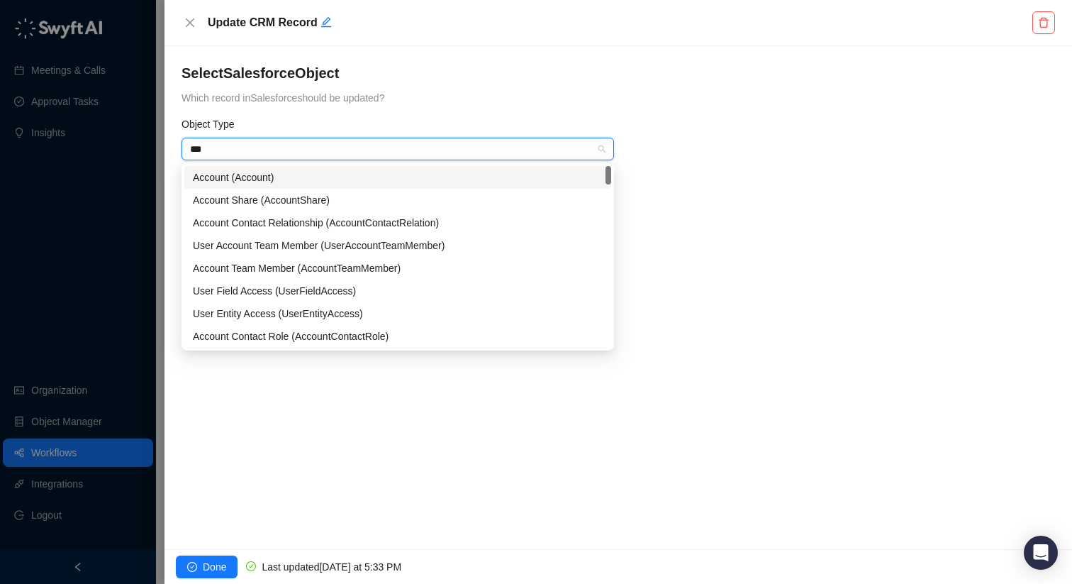
click at [302, 172] on div "Account (Account)" at bounding box center [398, 178] width 410 height 16
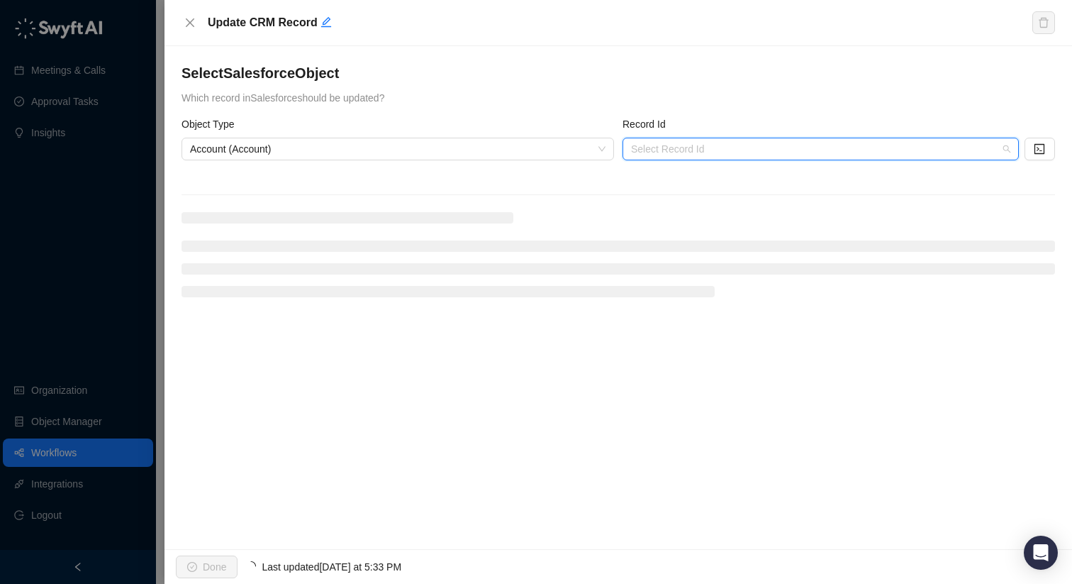
click at [665, 155] on input "search" at bounding box center [816, 148] width 371 height 21
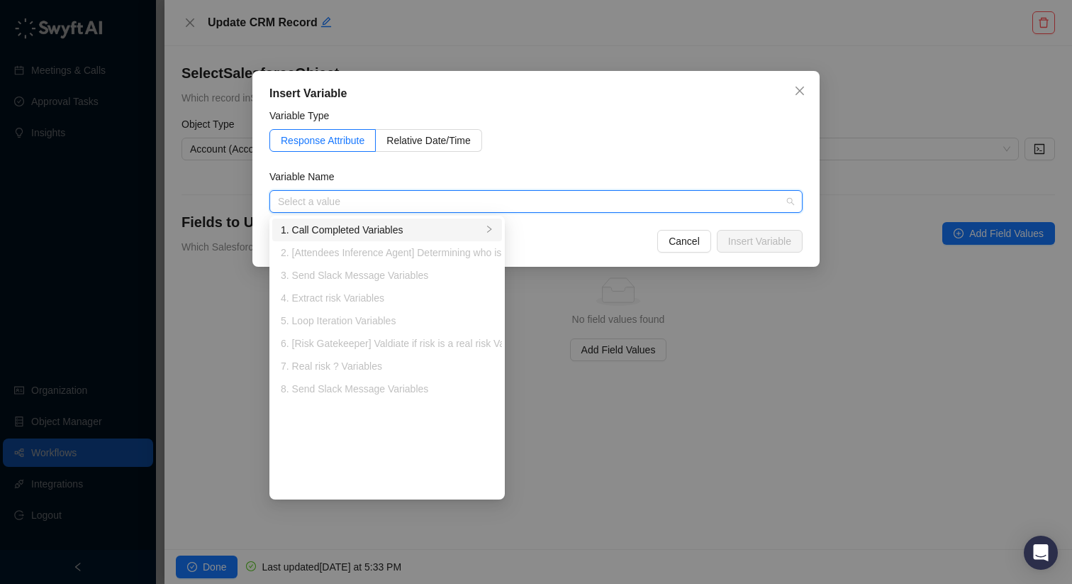
click at [441, 230] on div "1. Call Completed Variables" at bounding box center [381, 230] width 201 height 16
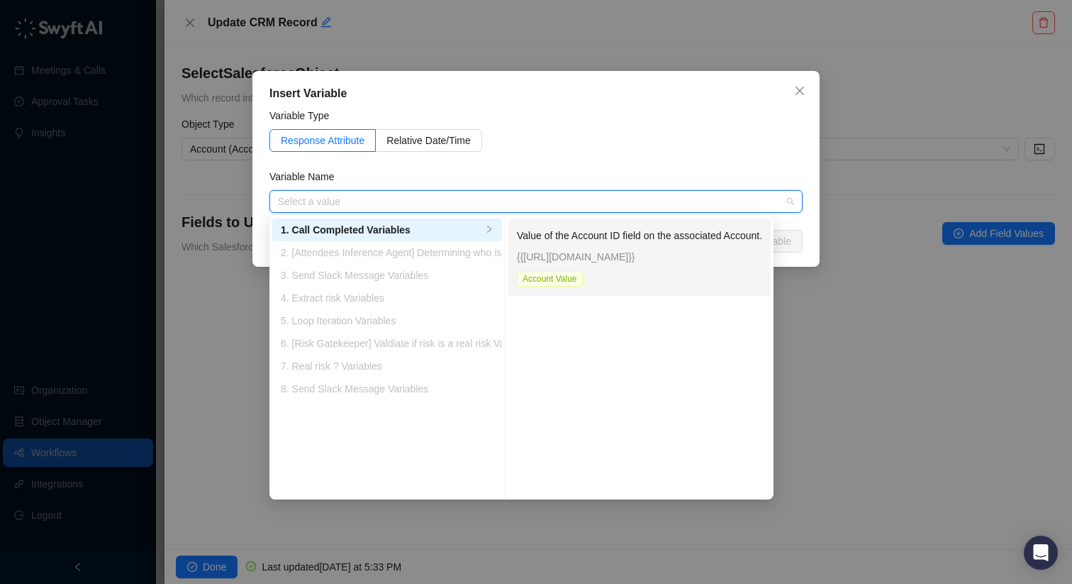
click at [739, 249] on p "{{[URL][DOMAIN_NAME]}}" at bounding box center [639, 257] width 245 height 16
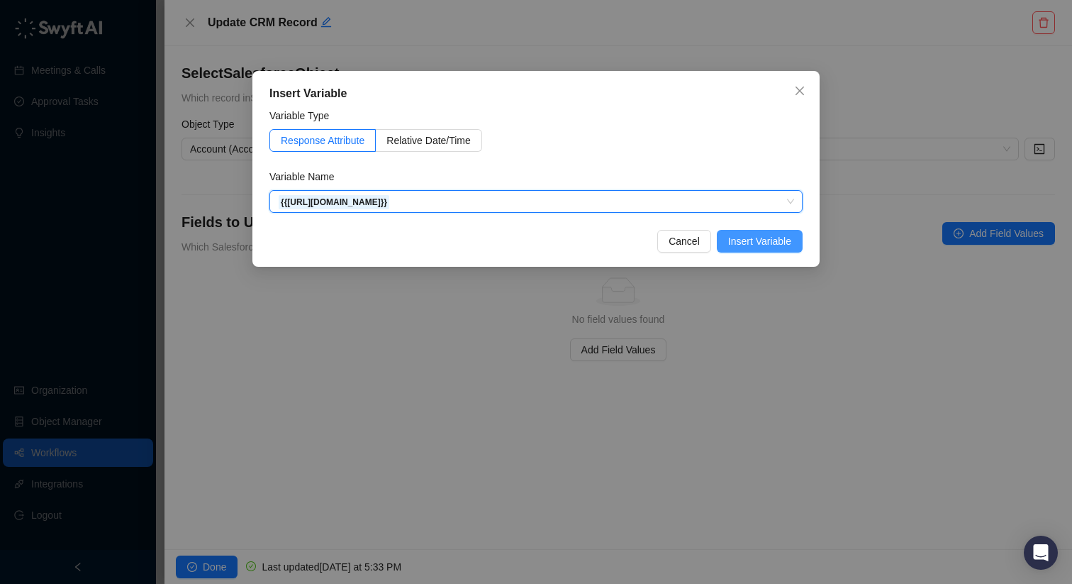
click at [740, 245] on span "Insert Variable" at bounding box center [759, 241] width 63 height 16
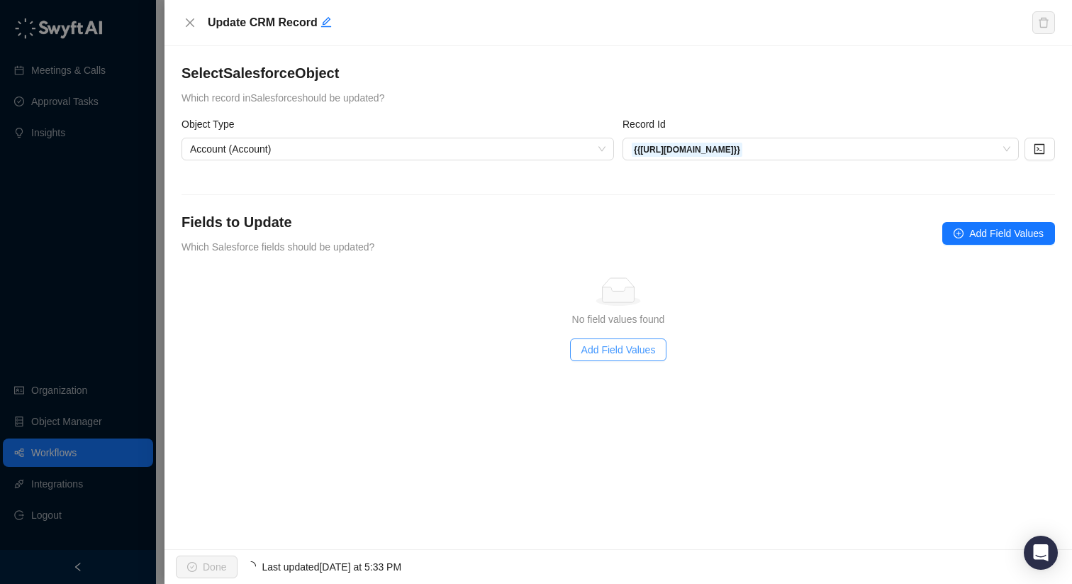
click at [611, 353] on span "Add Field Values" at bounding box center [619, 350] width 74 height 16
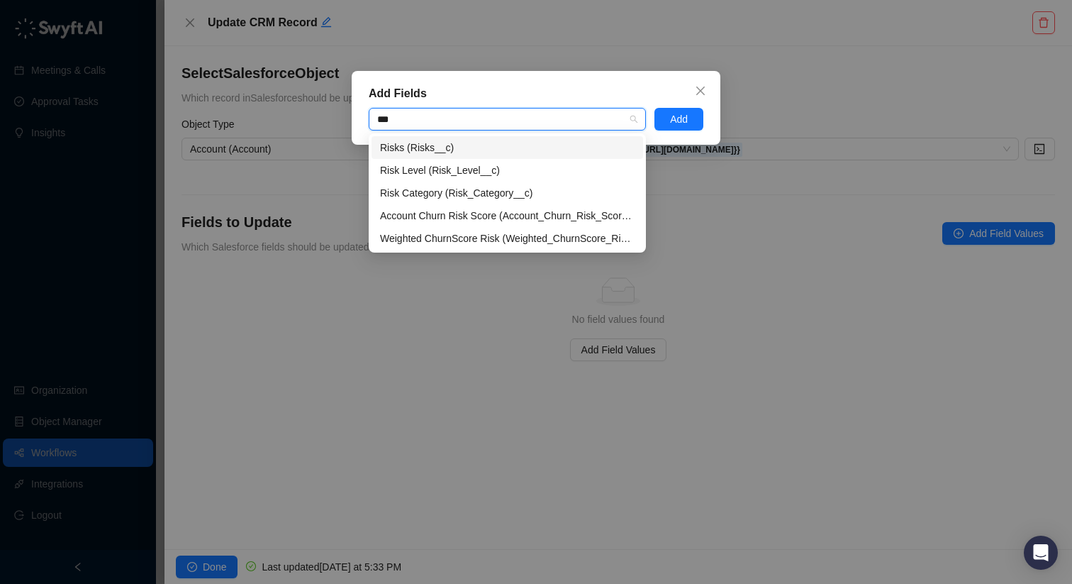
type input "****"
click at [518, 144] on div "Risks (Risks__c)" at bounding box center [507, 148] width 255 height 16
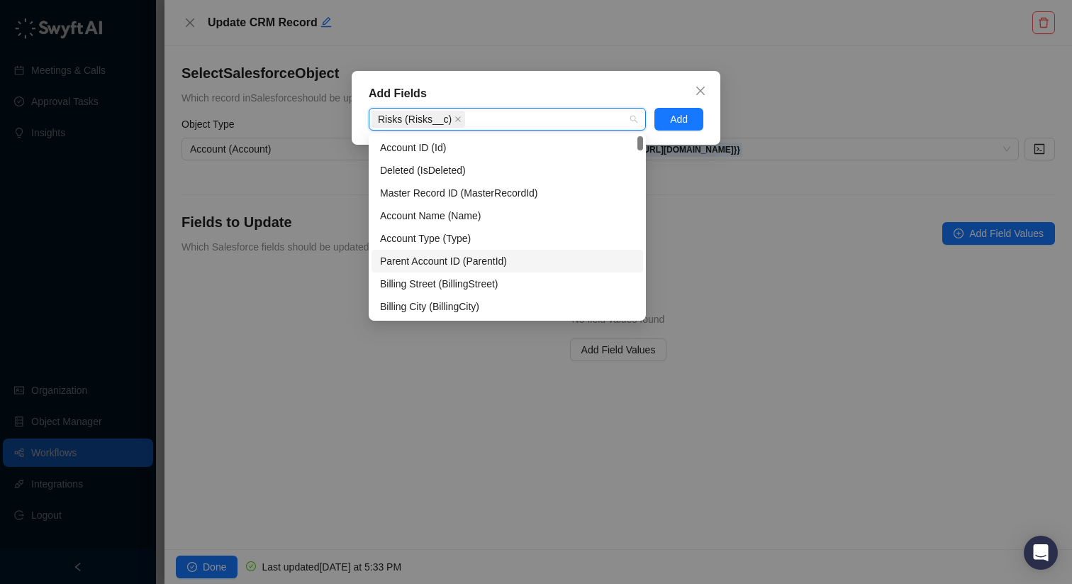
click at [688, 257] on div "Add Fields Risks (Risks__c) Add" at bounding box center [536, 292] width 1072 height 584
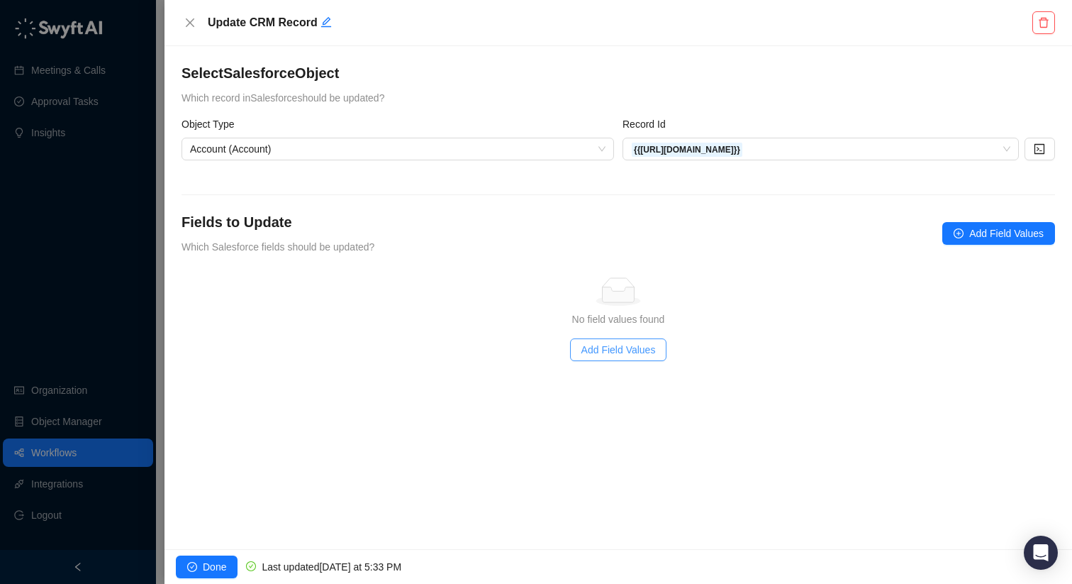
click at [603, 343] on span "Add Field Values" at bounding box center [619, 350] width 74 height 16
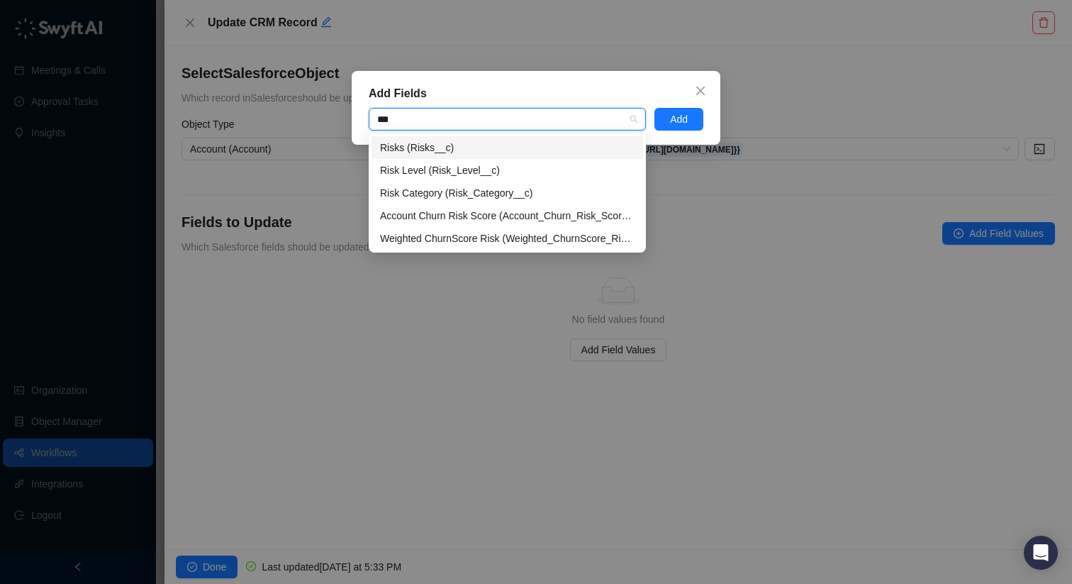
type input "****"
click at [474, 142] on div "Risks (Risks__c)" at bounding box center [507, 148] width 255 height 16
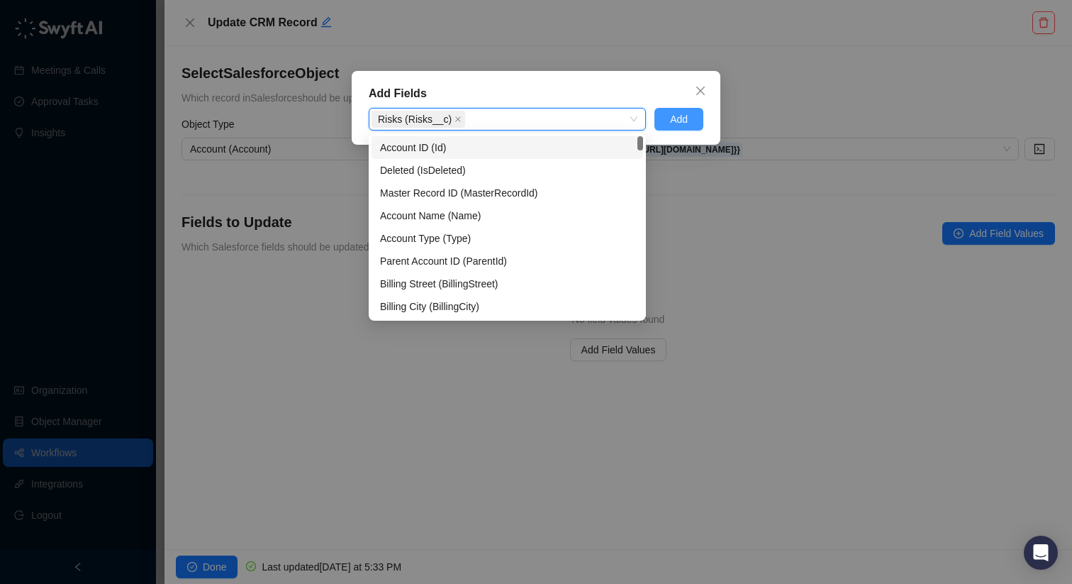
click at [684, 112] on span "Add" at bounding box center [679, 119] width 18 height 16
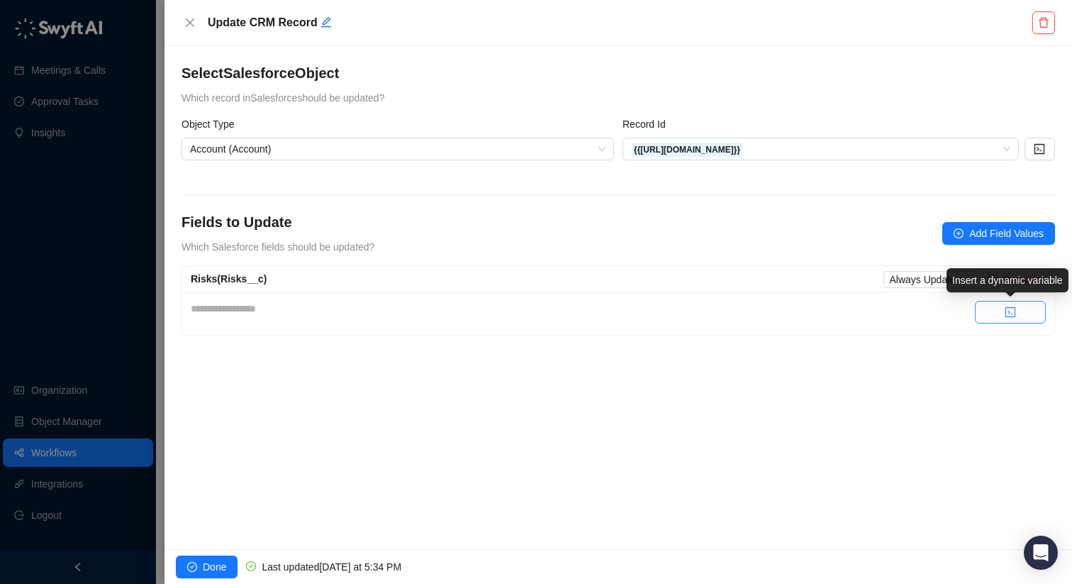
click at [1026, 313] on button "button" at bounding box center [1010, 312] width 71 height 23
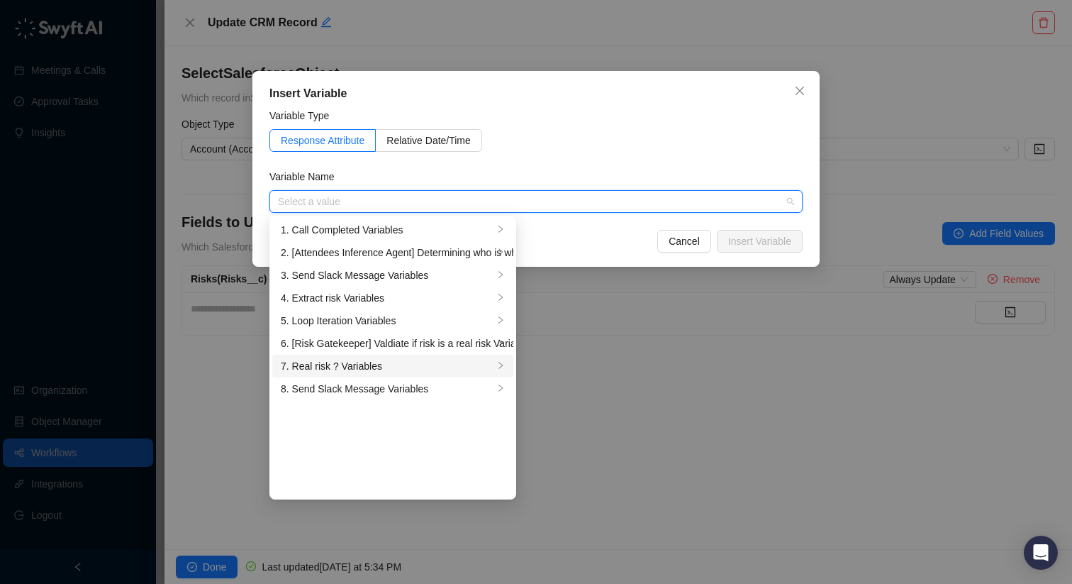
click at [462, 367] on div "7. Real risk ? Variables" at bounding box center [387, 366] width 213 height 16
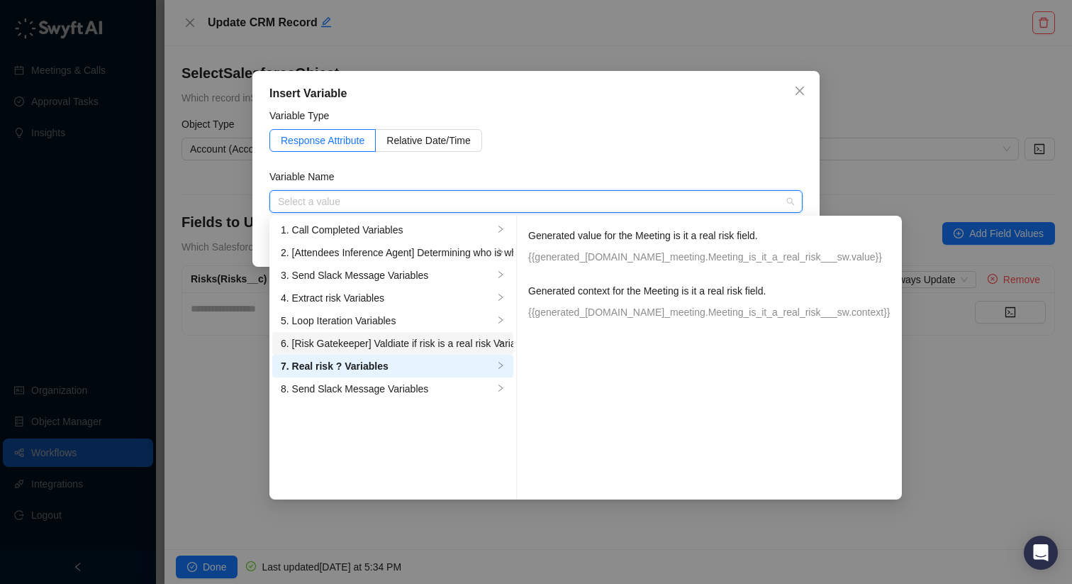
click at [451, 344] on div "6. [Risk Gatekeeper] Valdiate if risk is a real risk Variables" at bounding box center [387, 343] width 213 height 16
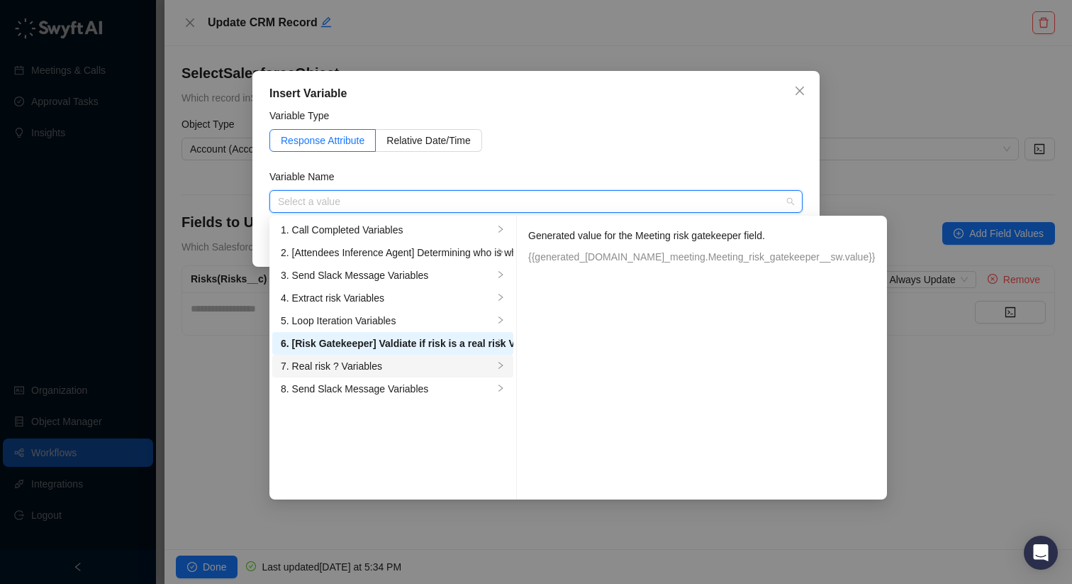
click at [455, 355] on li "7. Real risk ? Variables" at bounding box center [392, 366] width 241 height 23
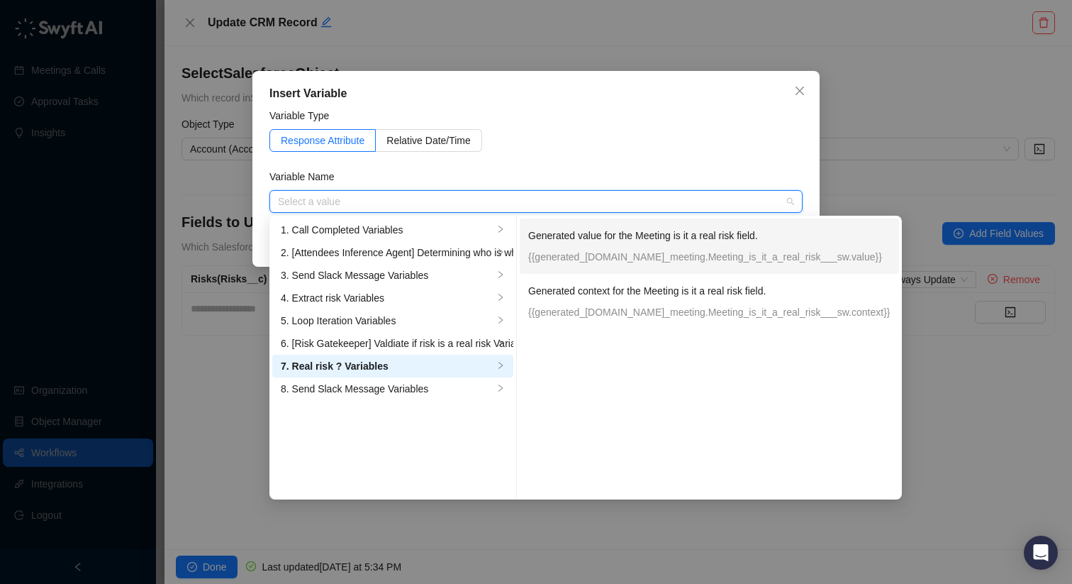
click at [818, 255] on p "{{generated_[DOMAIN_NAME]_meeting.Meeting_is_it_a_real_risk___sw.value}}" at bounding box center [709, 257] width 362 height 16
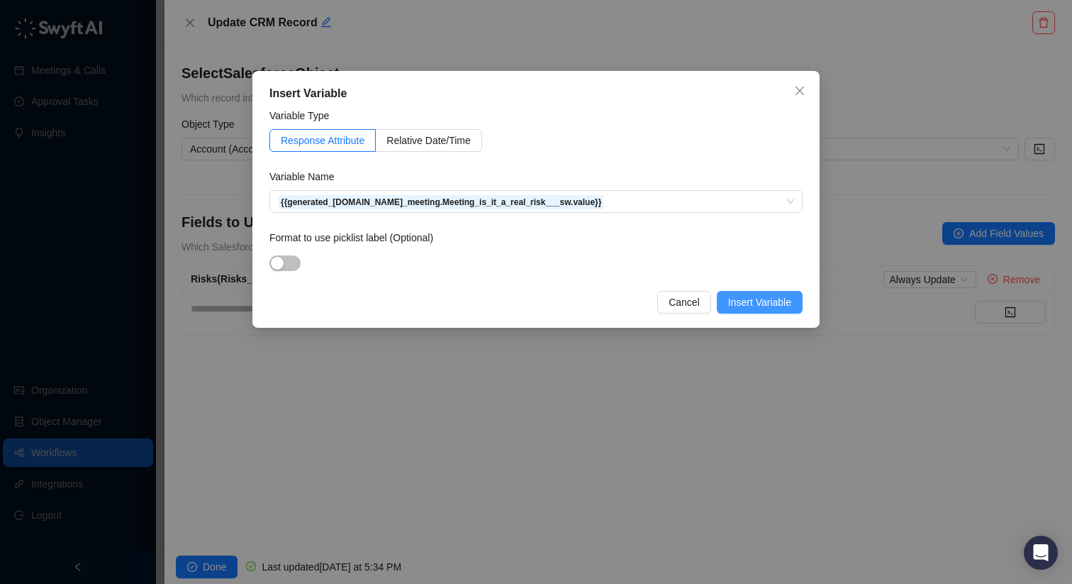
drag, startPoint x: 754, startPoint y: 296, endPoint x: 747, endPoint y: 297, distance: 7.2
click at [747, 297] on button "Insert Variable" at bounding box center [760, 302] width 86 height 23
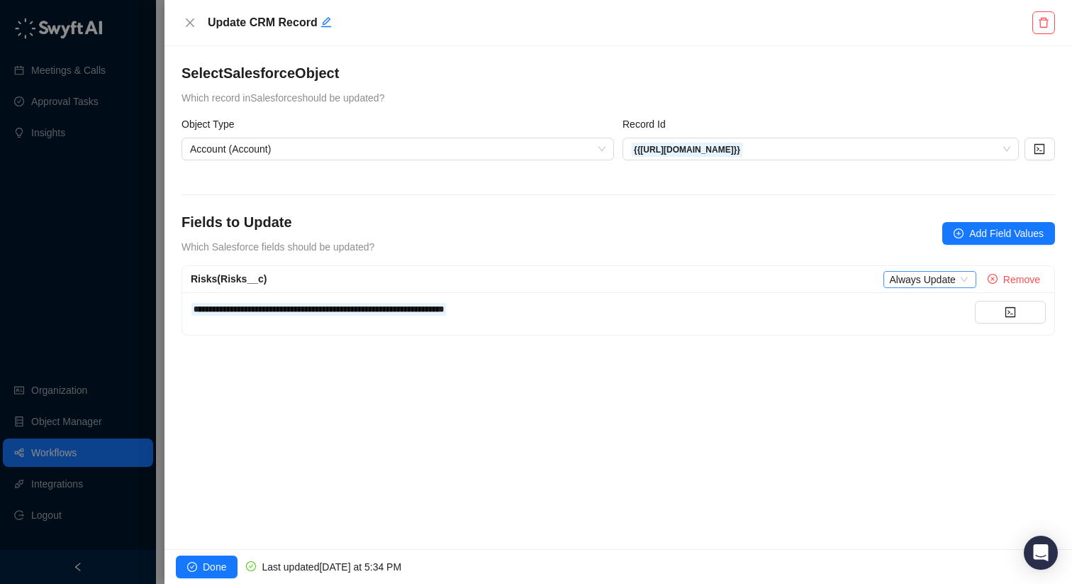
click at [895, 276] on span "Always Update" at bounding box center [929, 280] width 81 height 16
click at [920, 286] on span "Always Update" at bounding box center [929, 280] width 81 height 16
click at [899, 283] on span "Always Update" at bounding box center [929, 280] width 81 height 16
click at [900, 284] on span "Always Update" at bounding box center [929, 280] width 81 height 16
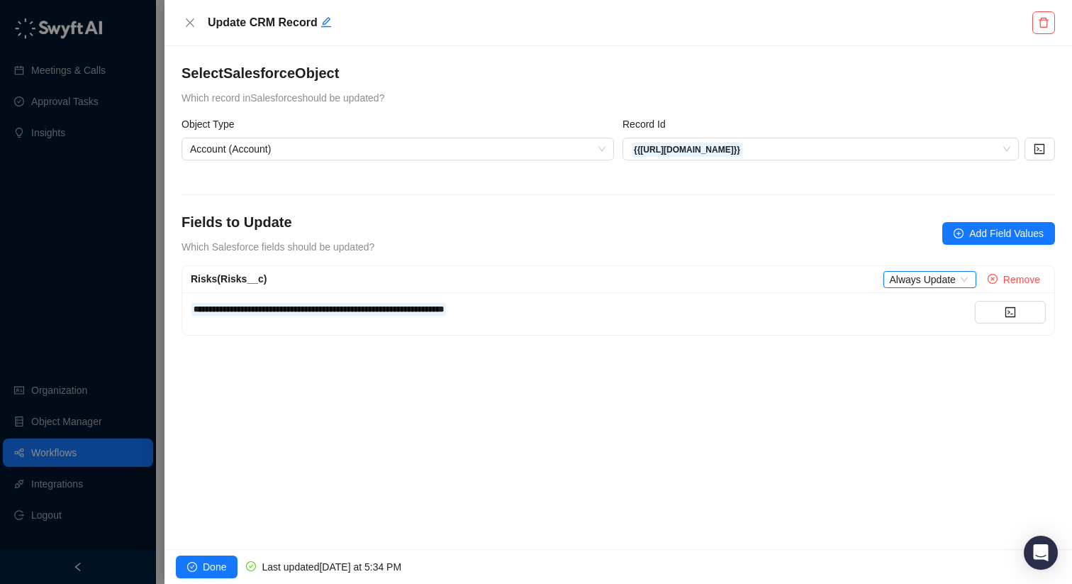
click at [897, 278] on span "Always Update" at bounding box center [929, 280] width 81 height 16
click at [394, 193] on form "**********" at bounding box center [619, 225] width 874 height 219
click at [195, 21] on icon "close" at bounding box center [189, 22] width 11 height 11
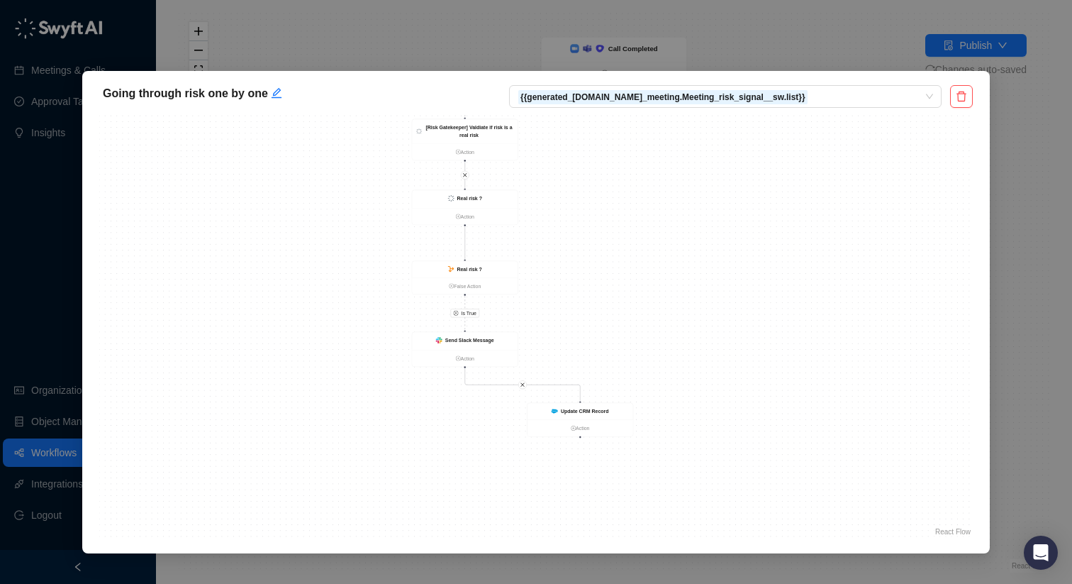
drag, startPoint x: 579, startPoint y: 301, endPoint x: 593, endPoint y: 287, distance: 20.1
click at [582, 255] on div "Is False Is True Update CRM Record Action Loop Iteration Action No risk identif…" at bounding box center [536, 326] width 874 height 426
click at [574, 411] on strong "Update CRM Record" at bounding box center [586, 409] width 48 height 6
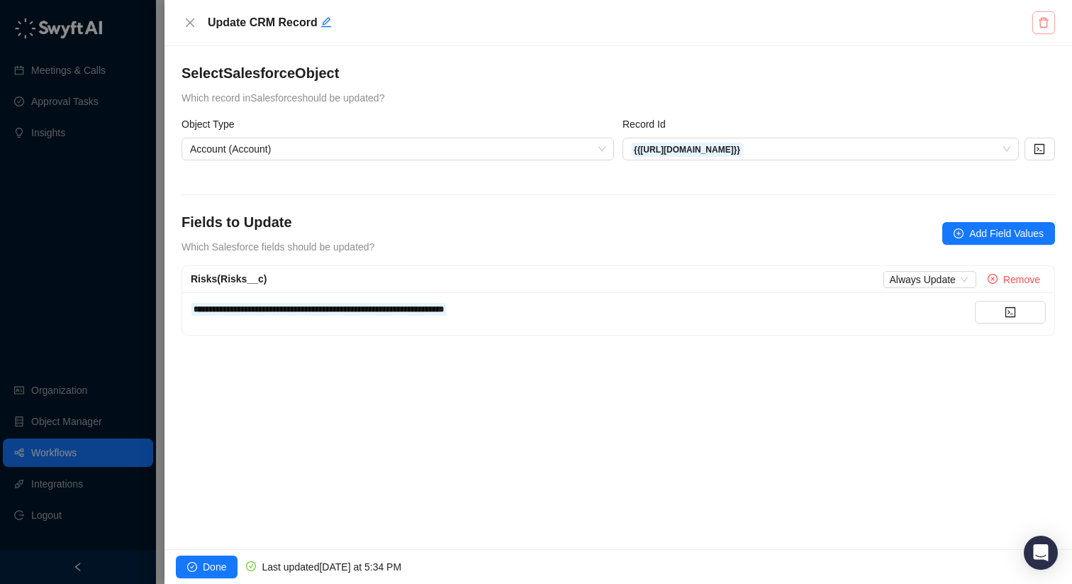
click at [1040, 15] on button "button" at bounding box center [1044, 22] width 23 height 23
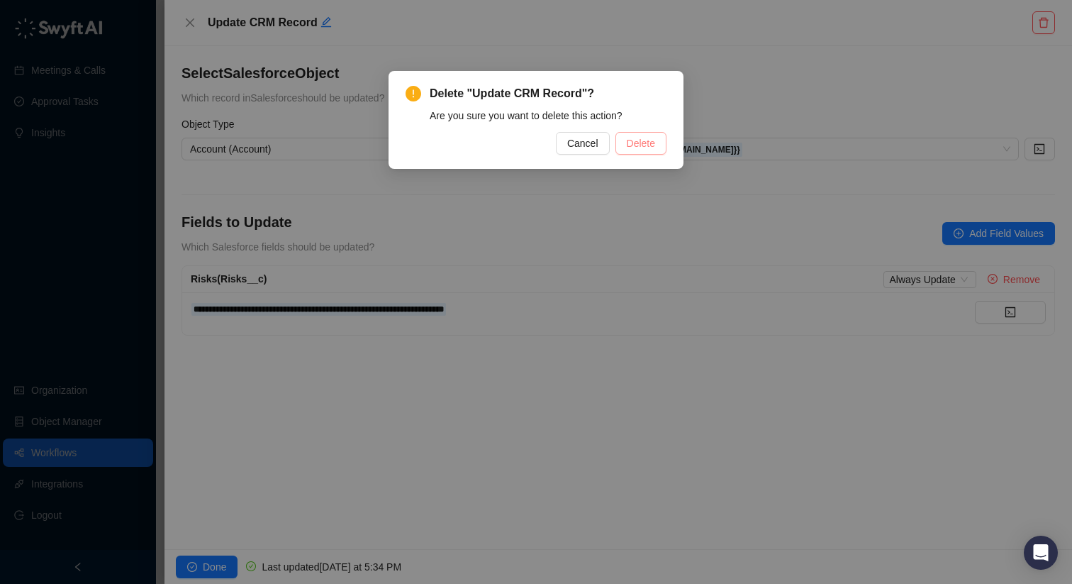
click at [639, 143] on span "Delete" at bounding box center [641, 143] width 28 height 16
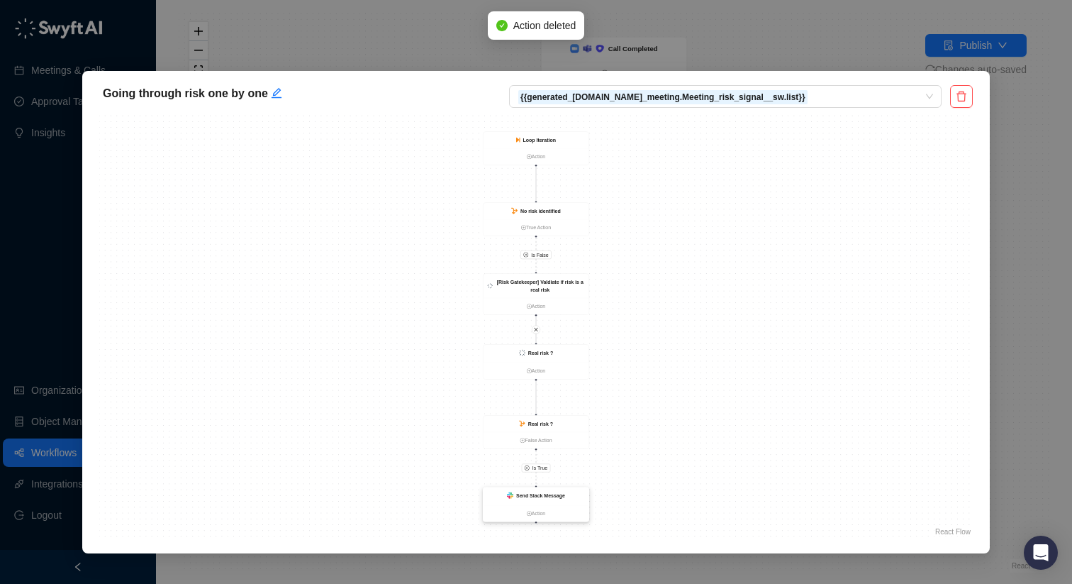
click at [542, 507] on ul "Action" at bounding box center [537, 513] width 106 height 17
click at [544, 511] on link "Action" at bounding box center [537, 513] width 106 height 8
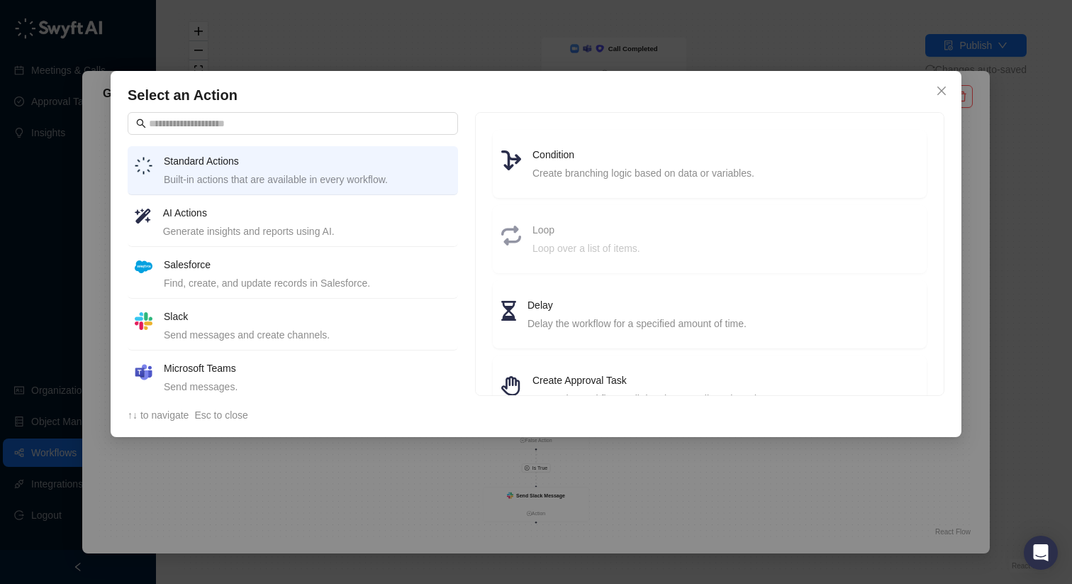
click at [301, 262] on h4 "Salesforce" at bounding box center [307, 265] width 287 height 16
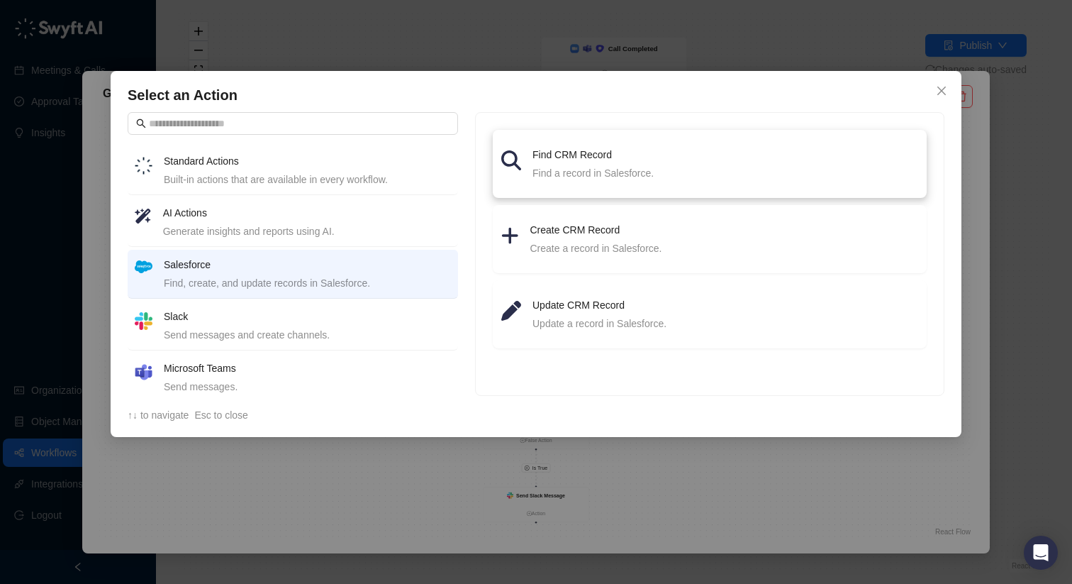
click at [616, 158] on h4 "Find CRM Record" at bounding box center [726, 155] width 386 height 16
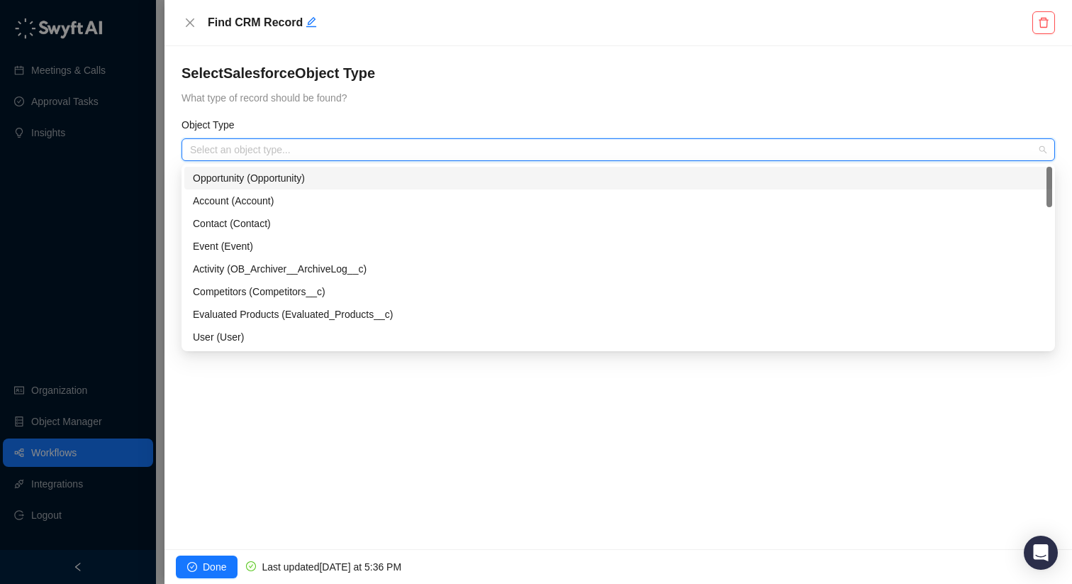
click at [616, 160] on input "search" at bounding box center [614, 149] width 848 height 21
click at [350, 196] on div "Account (Account)" at bounding box center [618, 201] width 851 height 16
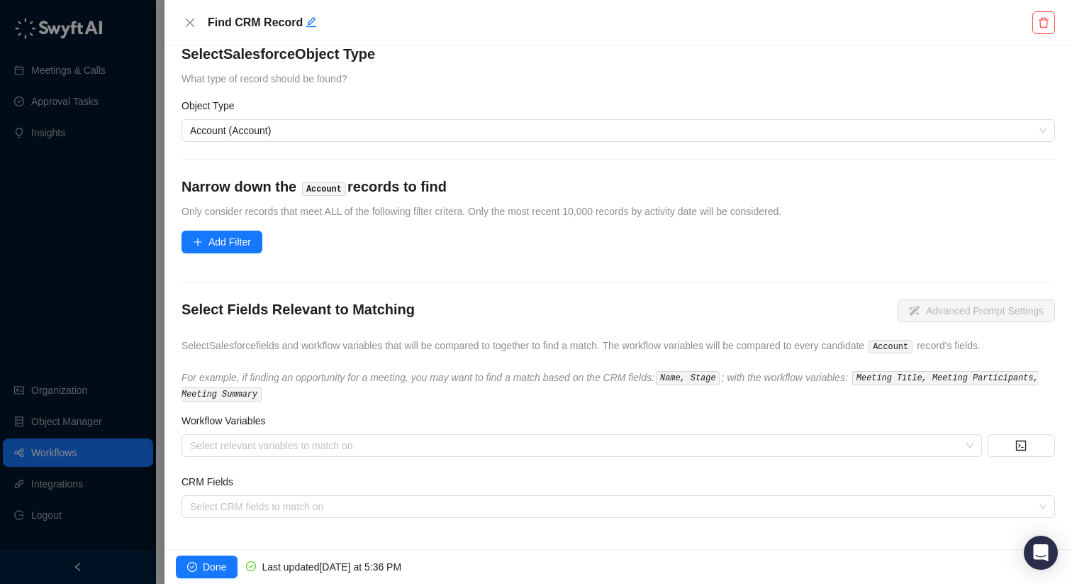
scroll to position [21, 0]
drag, startPoint x: 323, startPoint y: 206, endPoint x: 569, endPoint y: 185, distance: 246.2
click at [569, 185] on div "Narrow down the Account records to find Only consider records that meet ALL of …" at bounding box center [619, 196] width 874 height 43
click at [569, 190] on h4 "Narrow down the Account records to find" at bounding box center [619, 185] width 874 height 20
click at [235, 229] on form "Select Salesforce Object Type What type of record should be found? Object Type …" at bounding box center [619, 280] width 874 height 474
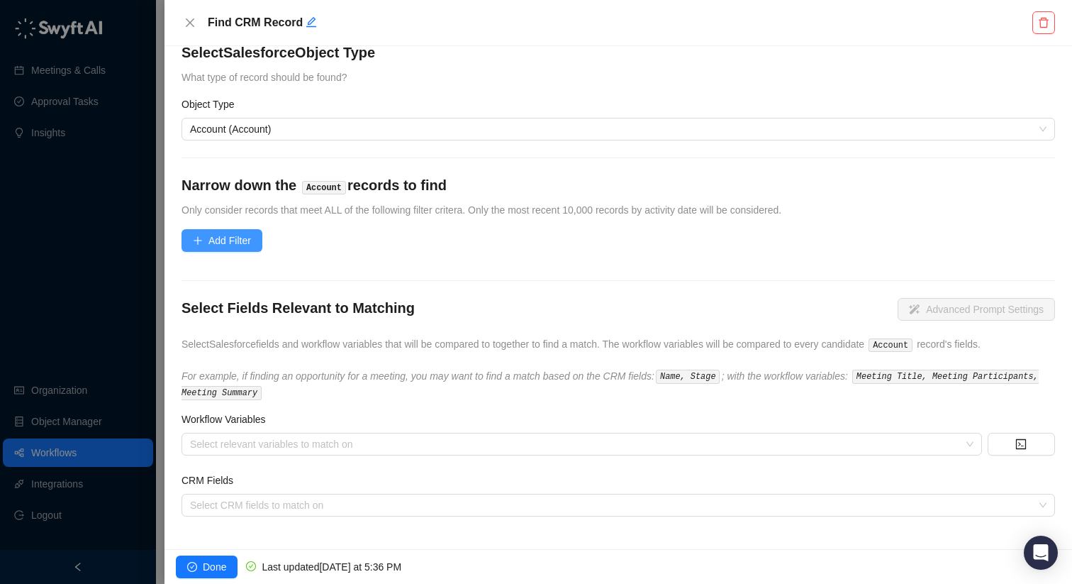
click at [235, 236] on span "Add Filter" at bounding box center [230, 241] width 43 height 16
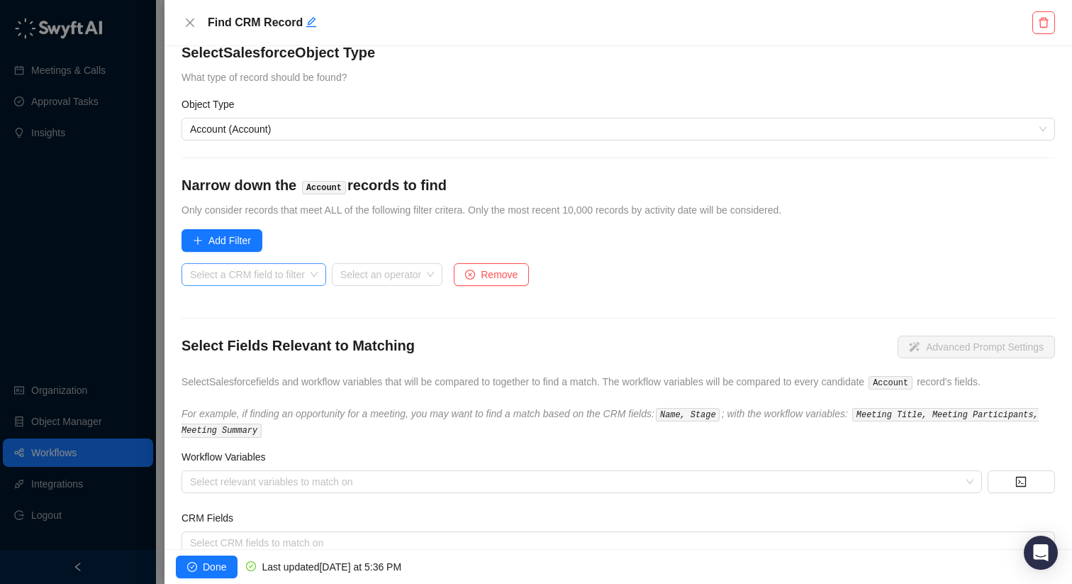
click at [291, 263] on div "Select a CRM field to filter" at bounding box center [254, 274] width 145 height 23
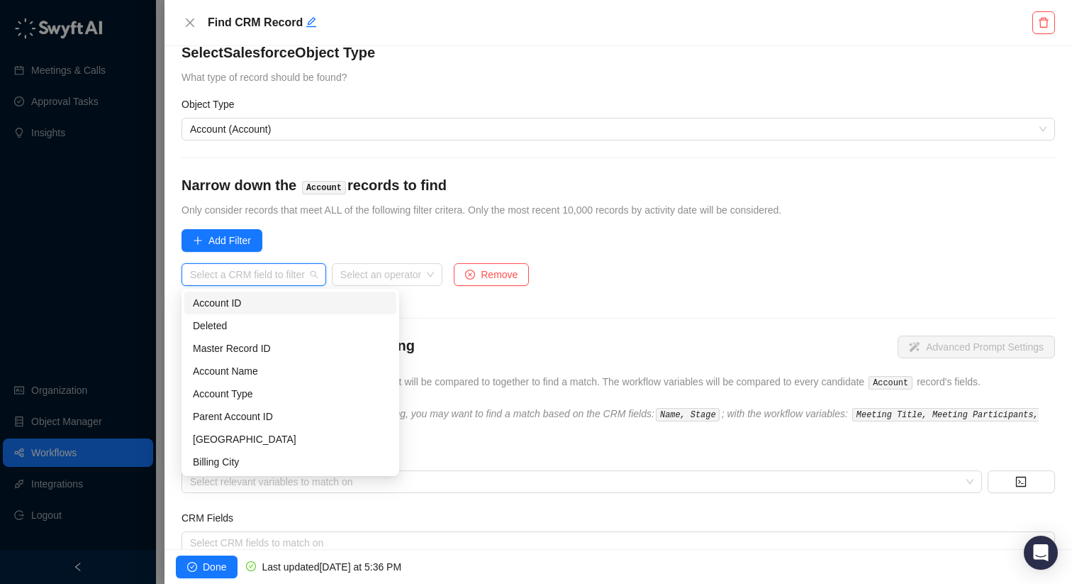
click at [304, 291] on div "Account ID Deleted Master Record ID Account Name Account Type Parent Account ID…" at bounding box center [291, 382] width 218 height 187
click at [350, 293] on div "Account ID" at bounding box center [290, 302] width 212 height 23
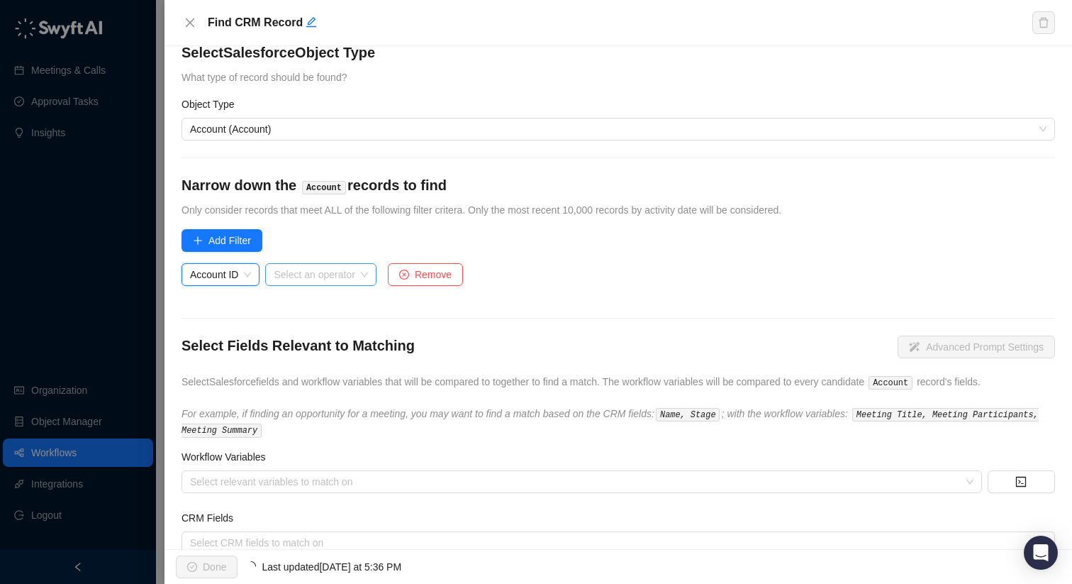
click at [332, 264] on input "search" at bounding box center [316, 274] width 85 height 21
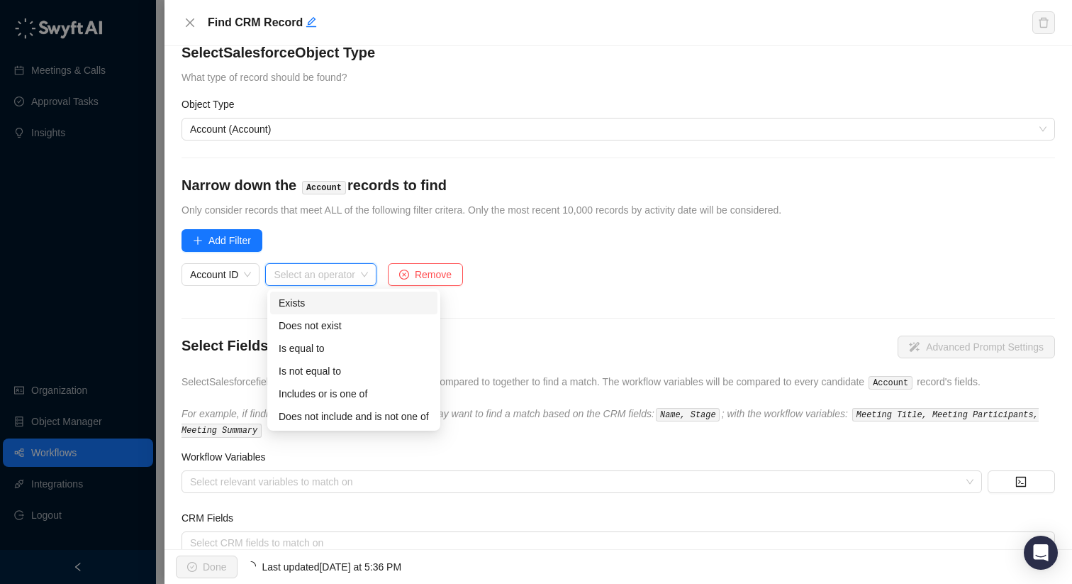
click at [335, 306] on div "Exists" at bounding box center [354, 303] width 150 height 16
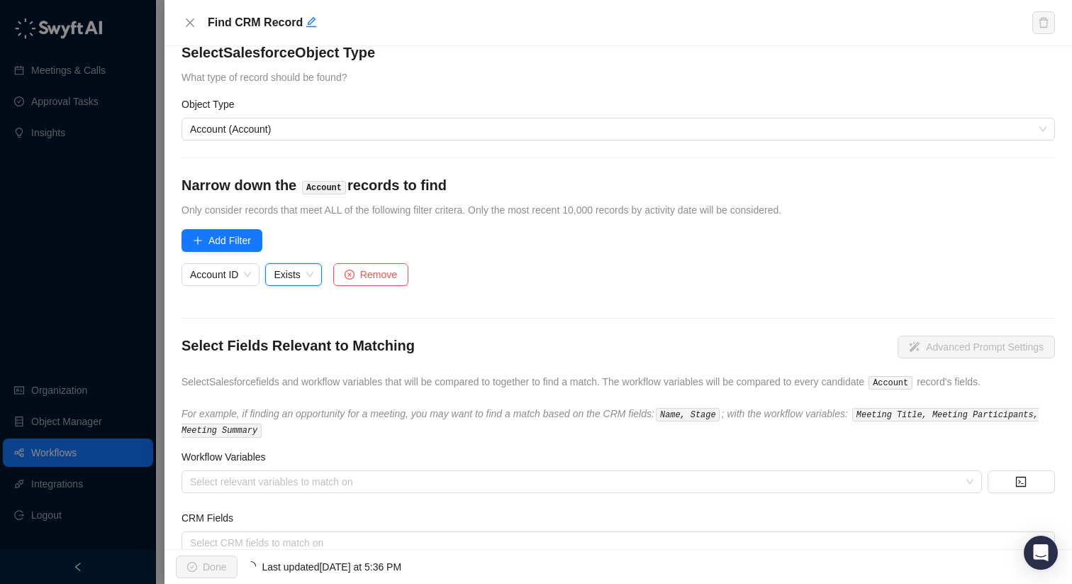
click at [299, 286] on div "Exists Exists" at bounding box center [293, 280] width 56 height 34
drag, startPoint x: 296, startPoint y: 274, endPoint x: 300, endPoint y: 282, distance: 8.3
click at [296, 274] on span "Exists" at bounding box center [293, 274] width 39 height 21
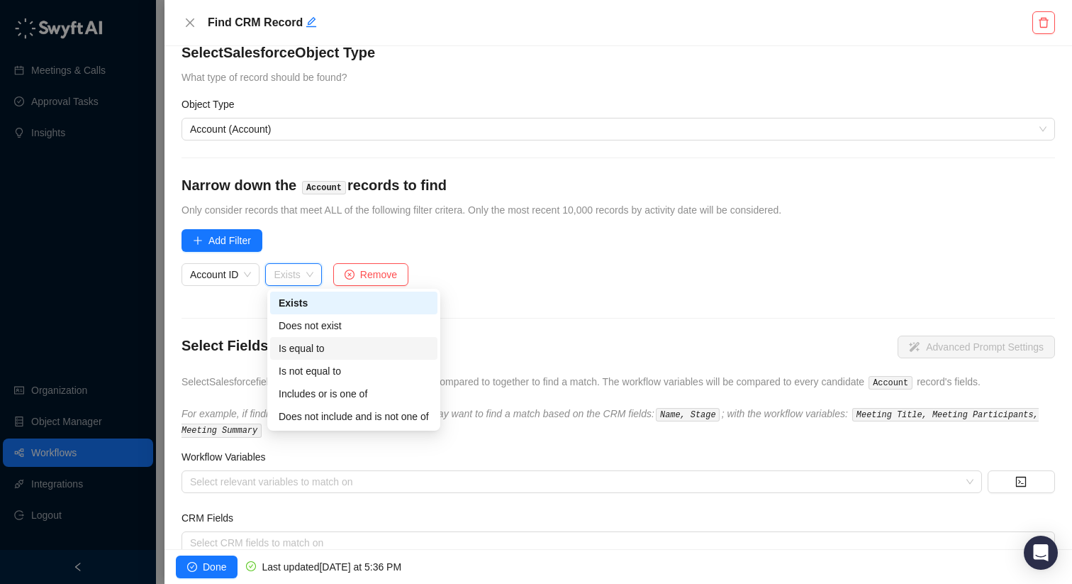
click at [336, 345] on div "Is equal to" at bounding box center [354, 348] width 150 height 16
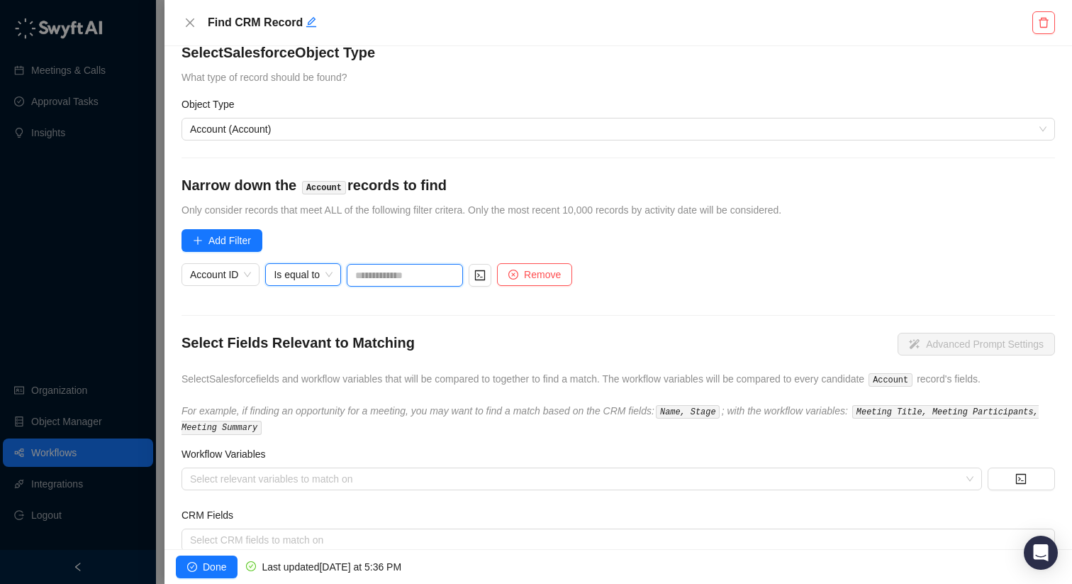
click at [365, 274] on input "text" at bounding box center [405, 275] width 116 height 23
click at [389, 277] on input "text" at bounding box center [405, 275] width 116 height 23
click at [486, 272] on icon "code" at bounding box center [479, 274] width 11 height 11
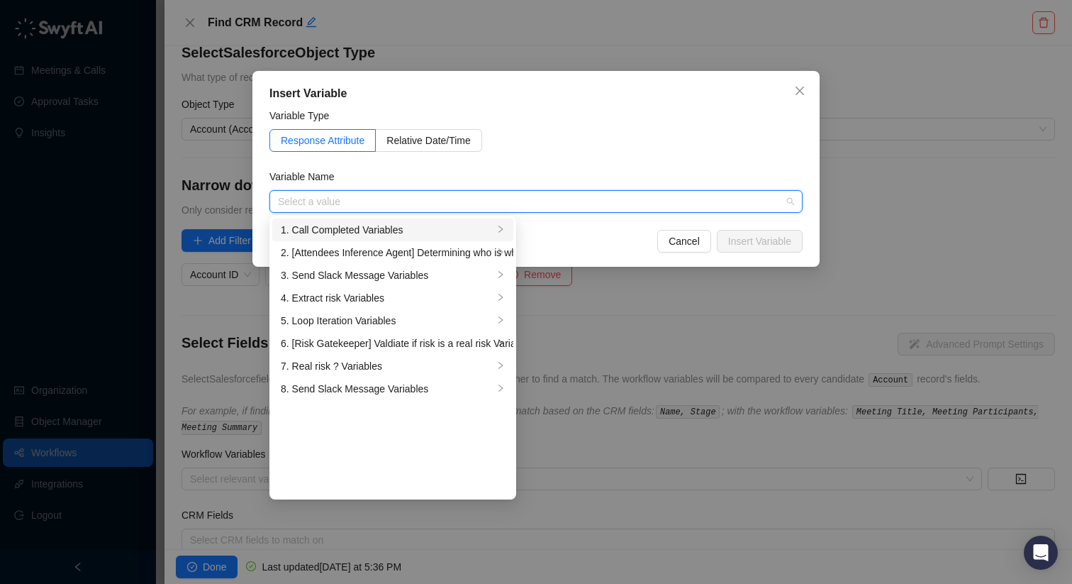
click at [390, 224] on div "1. Call Completed Variables" at bounding box center [387, 230] width 213 height 16
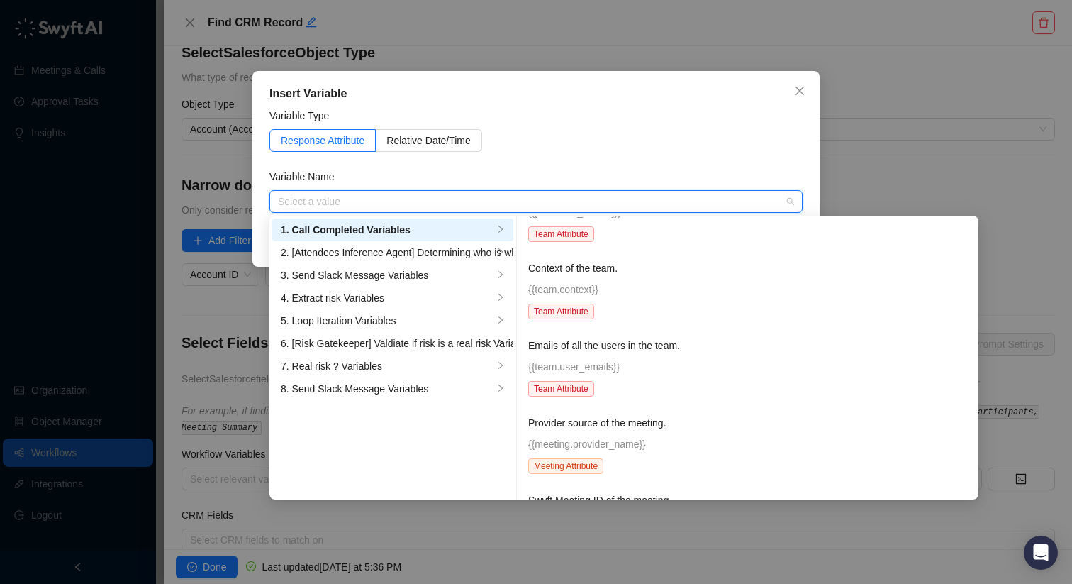
scroll to position [1018, 0]
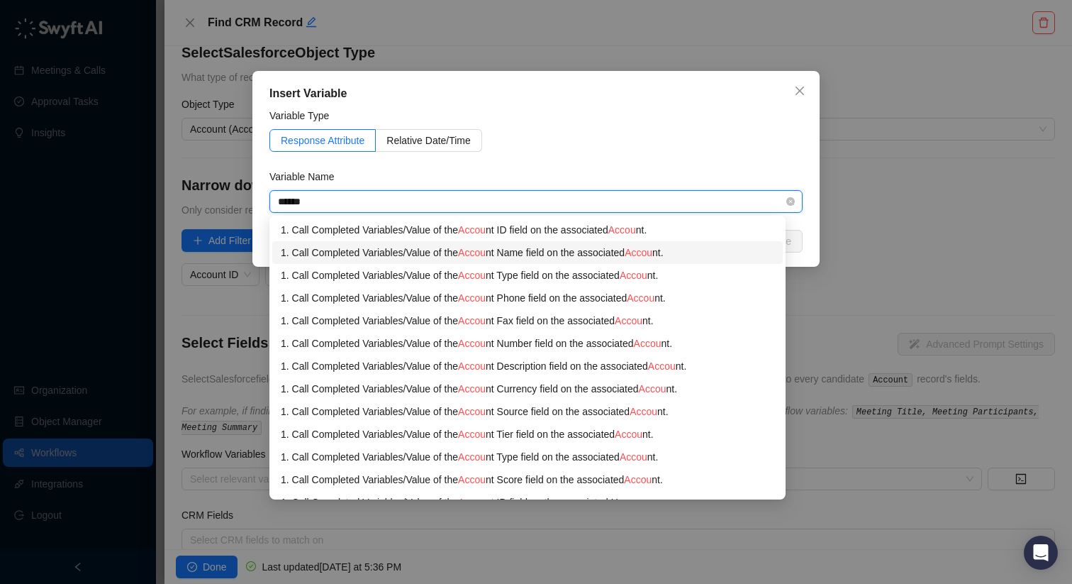
type input "*******"
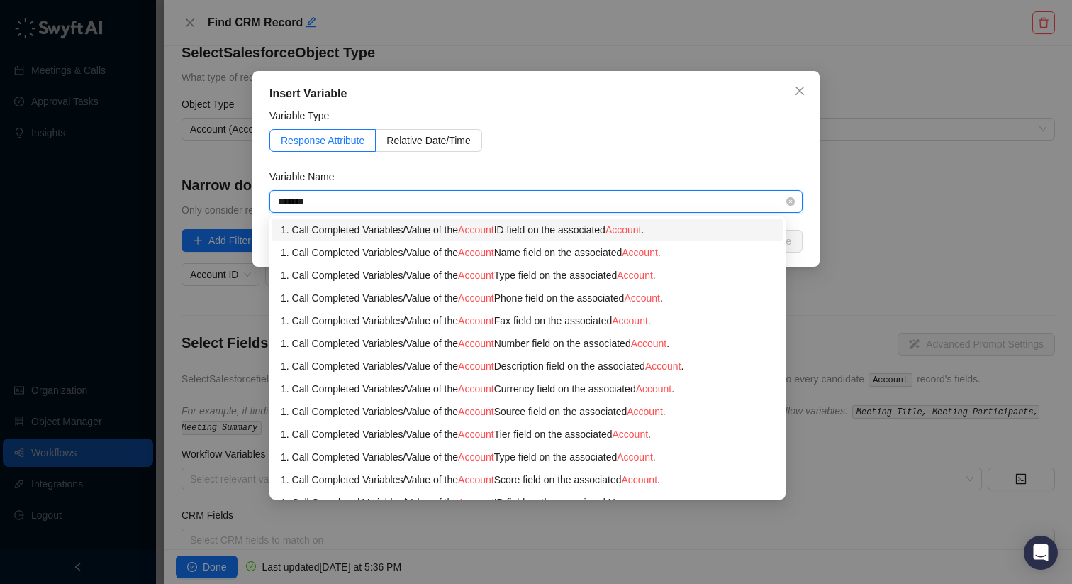
click at [613, 228] on div "1. Call Completed Variables / Value of the Account ID field on the associated A…" at bounding box center [528, 230] width 494 height 16
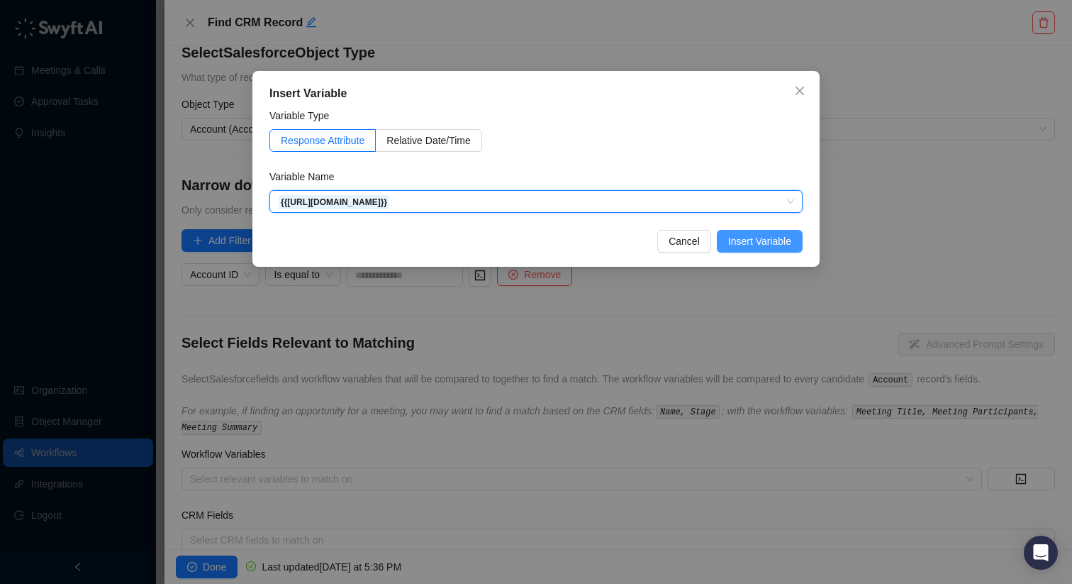
click at [737, 236] on span "Insert Variable" at bounding box center [759, 241] width 63 height 16
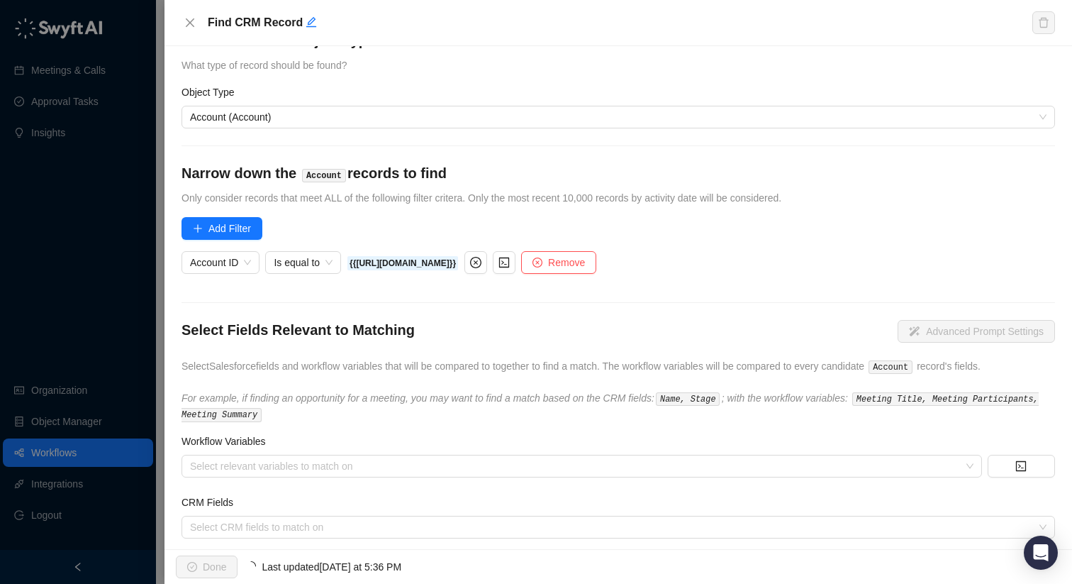
scroll to position [55, 0]
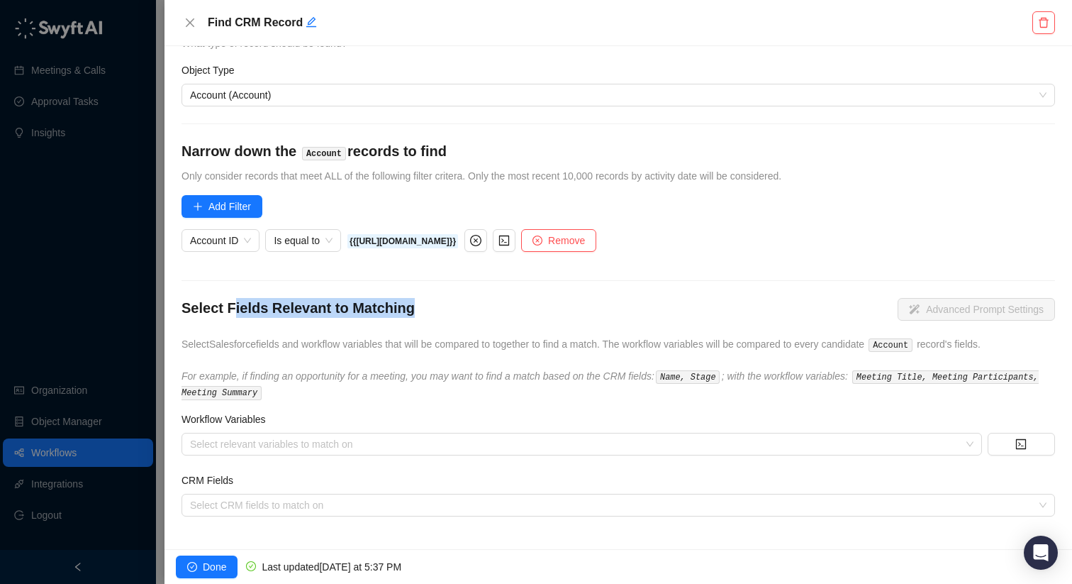
drag, startPoint x: 234, startPoint y: 306, endPoint x: 443, endPoint y: 313, distance: 208.6
click at [443, 313] on div "Select Fields Relevant to Matching Advanced Prompt Settings" at bounding box center [619, 311] width 874 height 27
click at [201, 557] on button "Done" at bounding box center [207, 566] width 62 height 23
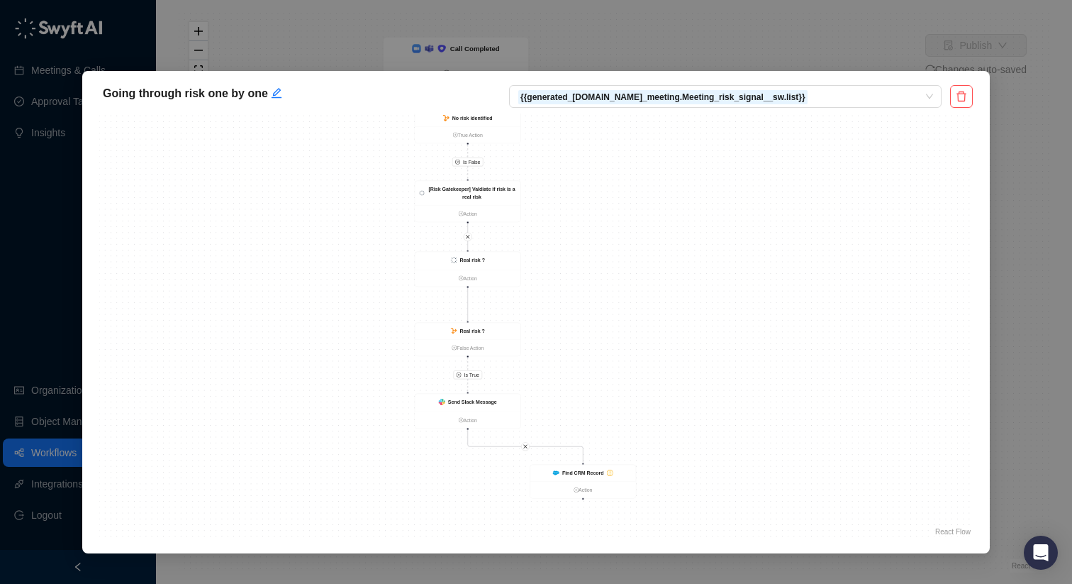
drag, startPoint x: 571, startPoint y: 425, endPoint x: 550, endPoint y: 315, distance: 111.8
click at [551, 316] on div "Is False Is True Find CRM Record Action Loop Iteration Action No risk identifie…" at bounding box center [536, 326] width 874 height 426
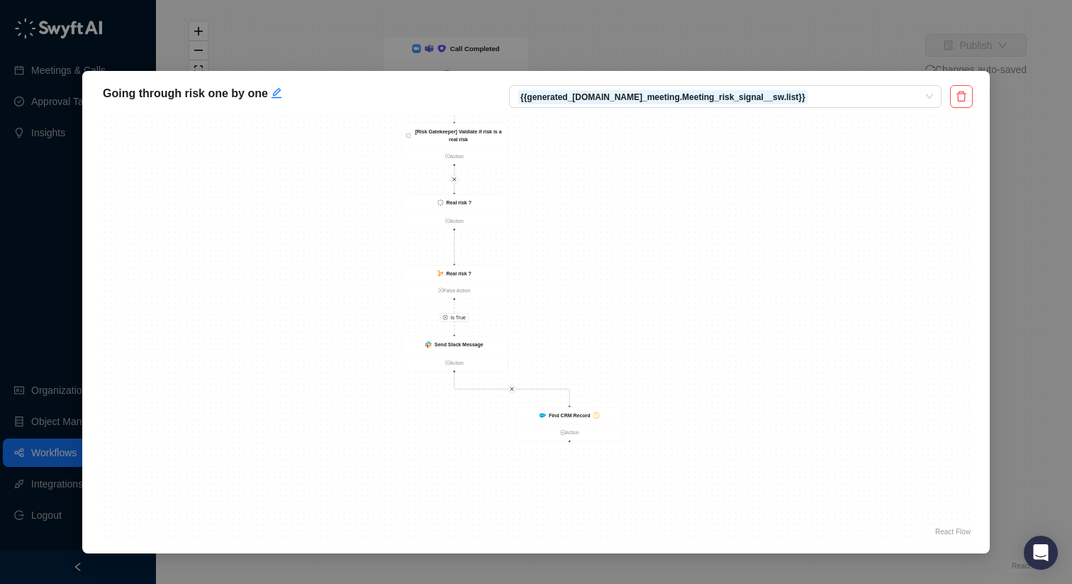
drag, startPoint x: 713, startPoint y: 394, endPoint x: 638, endPoint y: 328, distance: 101.0
click at [673, 357] on div "Is False Is True Find CRM Record Action Loop Iteration Action No risk identifie…" at bounding box center [536, 326] width 874 height 426
drag, startPoint x: 638, startPoint y: 328, endPoint x: 618, endPoint y: 345, distance: 26.1
click at [638, 328] on div "Is False Is True Find CRM Record Action Loop Iteration Action No risk identifie…" at bounding box center [536, 326] width 874 height 426
click at [545, 382] on strong "Find CRM Record" at bounding box center [530, 380] width 42 height 6
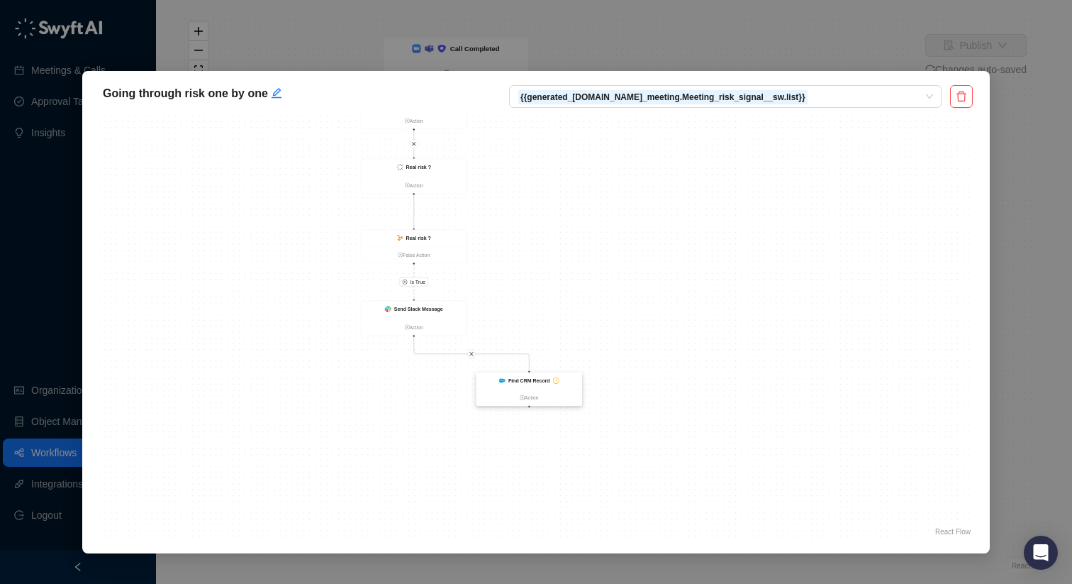
click at [557, 381] on icon "exclamation-circle" at bounding box center [555, 380] width 5 height 5
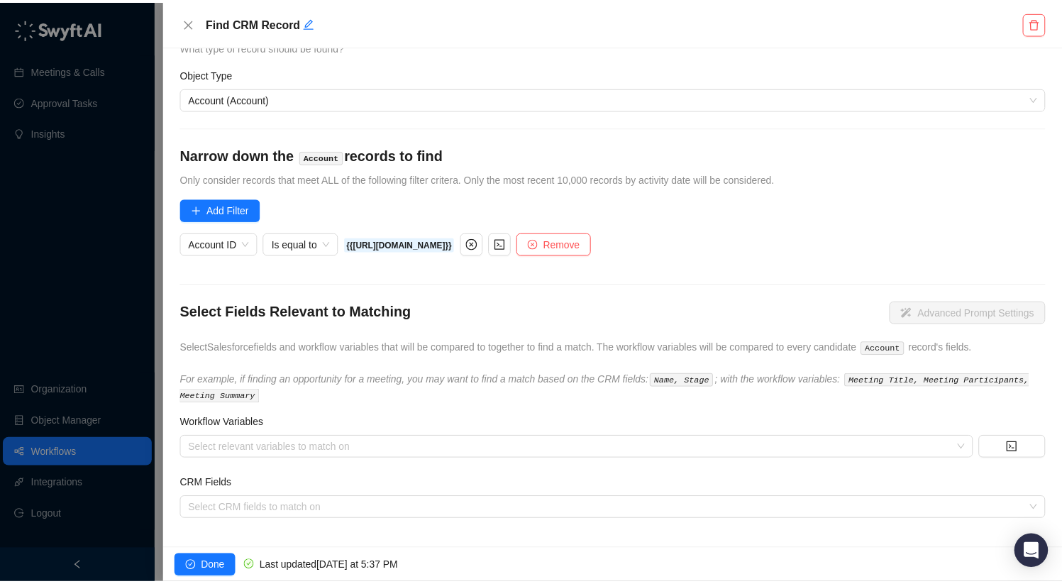
scroll to position [55, 0]
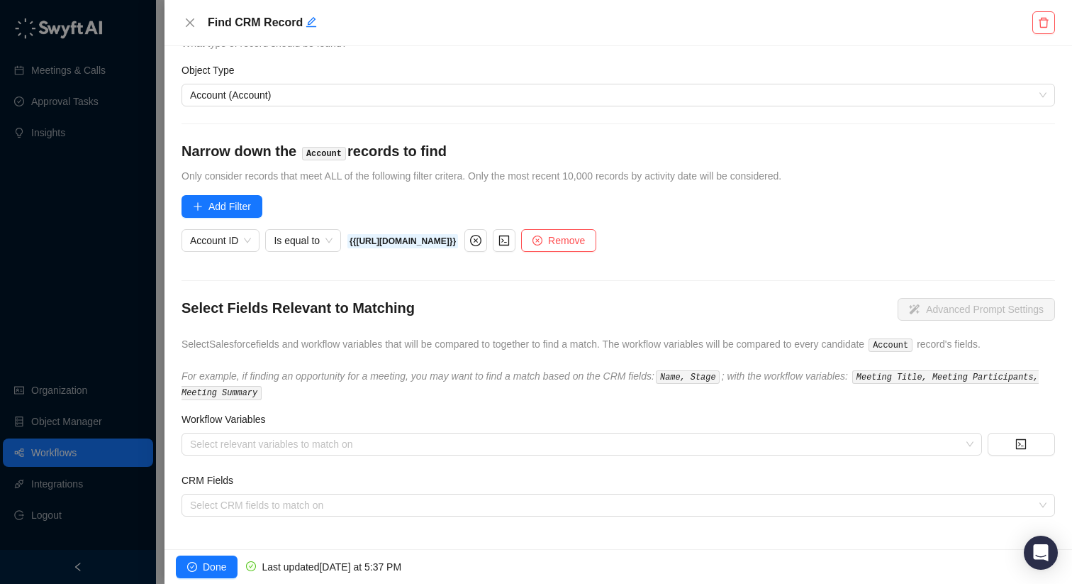
click at [487, 413] on div "Workflow Variables" at bounding box center [619, 421] width 874 height 21
click at [469, 438] on div "Select relevant variables to match on" at bounding box center [582, 444] width 801 height 23
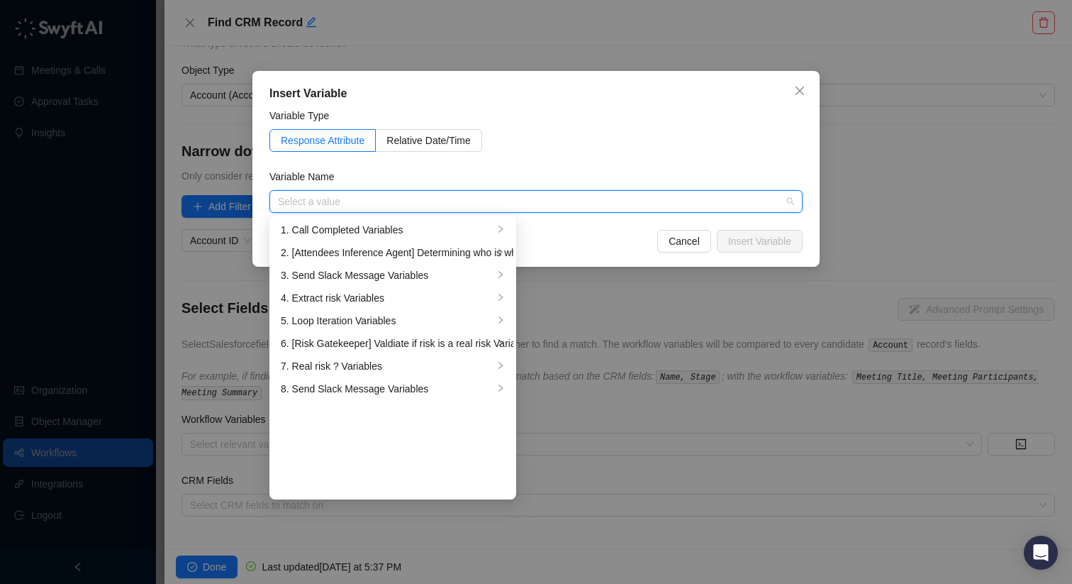
click at [630, 230] on div "Cancel Insert Variable" at bounding box center [535, 241] width 533 height 23
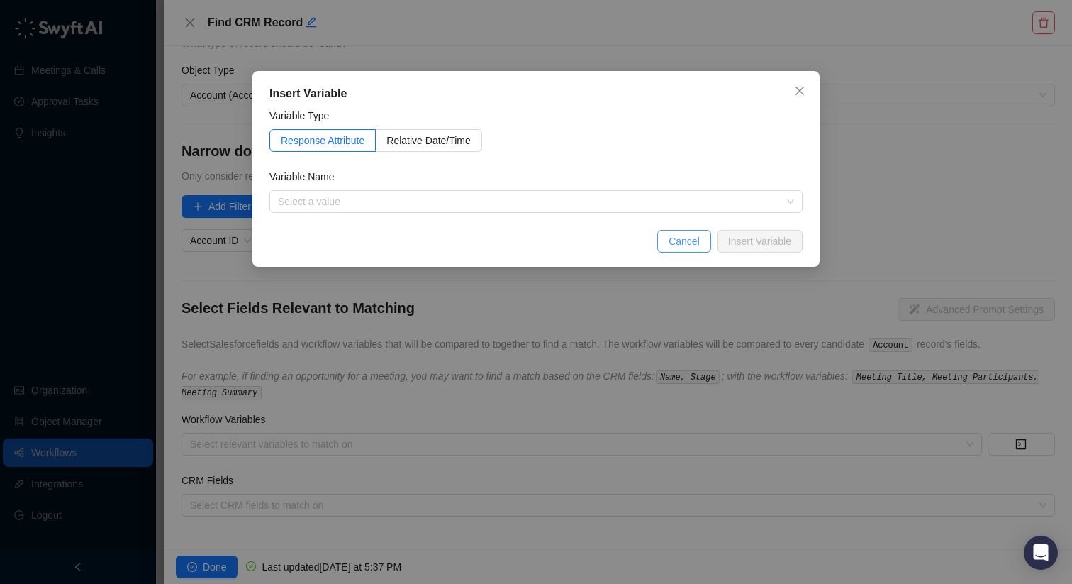
click at [655, 244] on div "Cancel Insert Variable" at bounding box center [535, 241] width 533 height 23
click at [679, 239] on span "Cancel" at bounding box center [684, 241] width 31 height 16
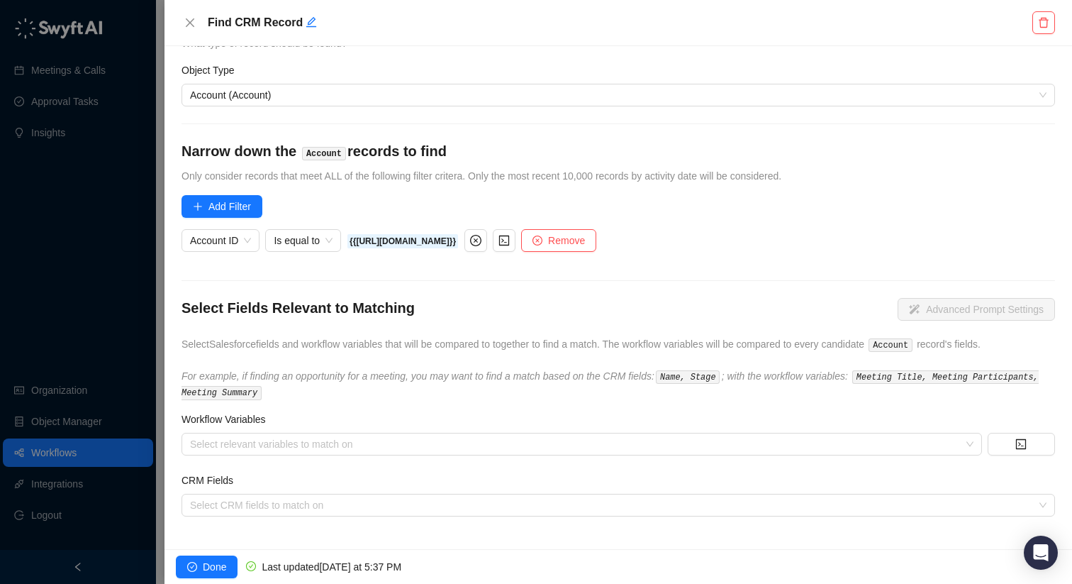
drag, startPoint x: 294, startPoint y: 383, endPoint x: 561, endPoint y: 362, distance: 268.2
click at [560, 362] on div "Select Fields Relevant to Matching Advanced Prompt Settings Select Salesforce f…" at bounding box center [619, 349] width 874 height 102
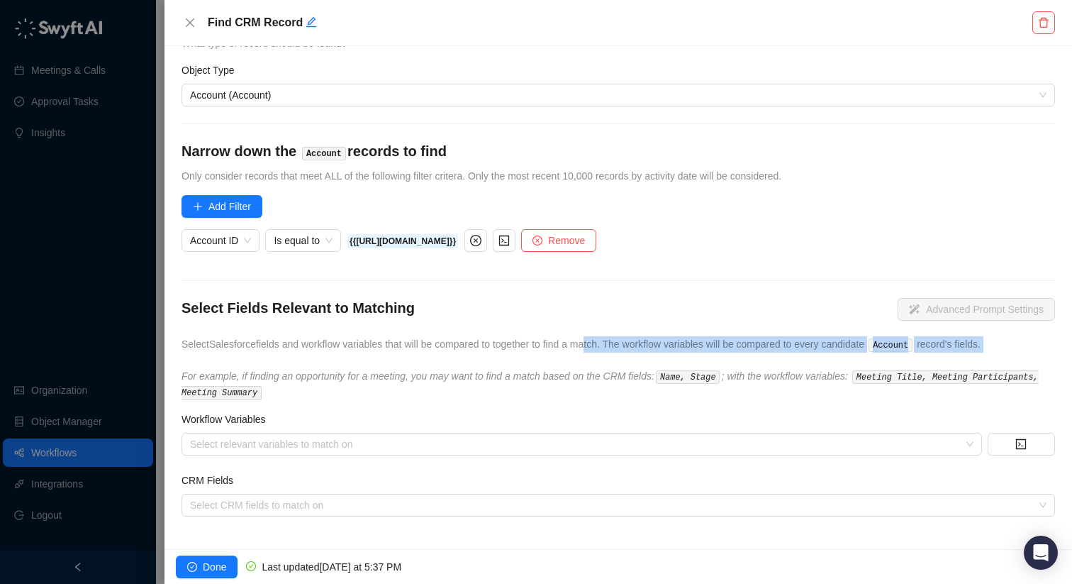
drag, startPoint x: 562, startPoint y: 362, endPoint x: 603, endPoint y: 345, distance: 44.5
click at [603, 345] on div "Select Fields Relevant to Matching Advanced Prompt Settings Select Salesforce f…" at bounding box center [619, 349] width 874 height 102
click at [603, 345] on span "Select Salesforce fields and workflow variables that will be compared to togeth…" at bounding box center [581, 343] width 799 height 11
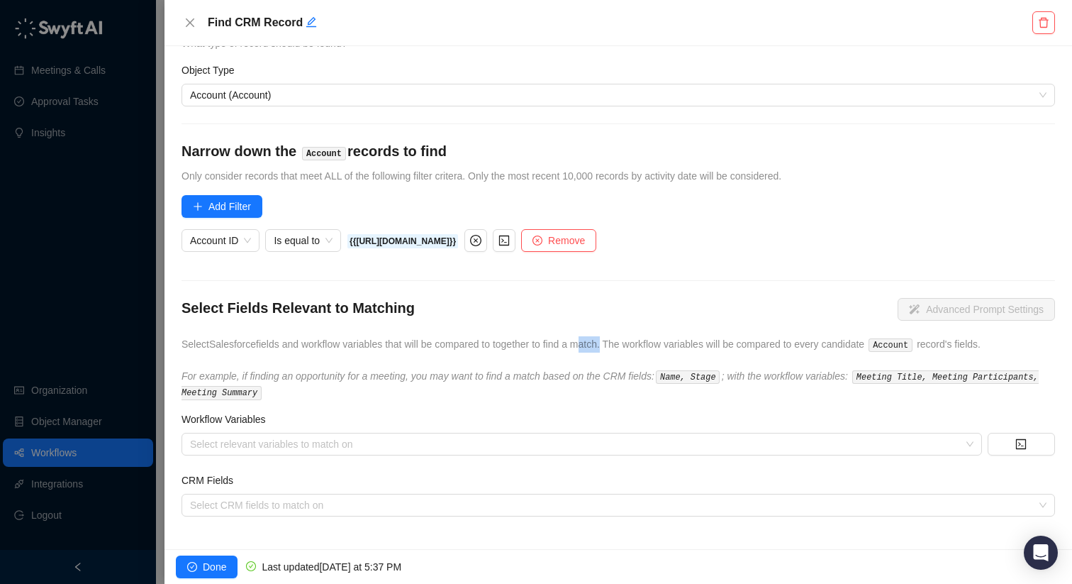
click at [603, 345] on span "Select Salesforce fields and workflow variables that will be compared to togeth…" at bounding box center [581, 343] width 799 height 11
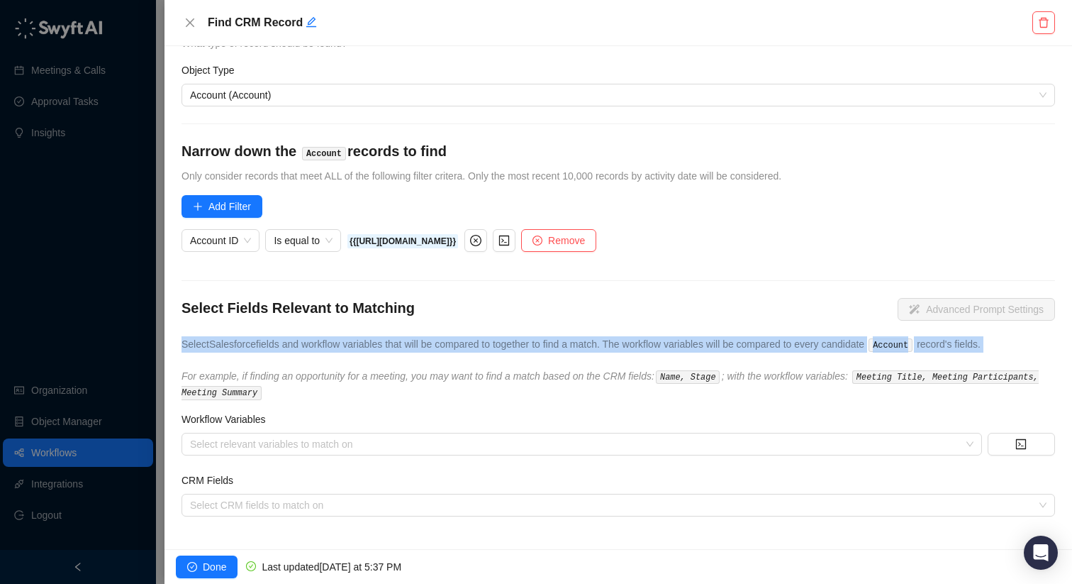
click at [603, 345] on span "Select Salesforce fields and workflow variables that will be compared to togeth…" at bounding box center [581, 343] width 799 height 11
click at [233, 559] on button "Done" at bounding box center [207, 566] width 62 height 23
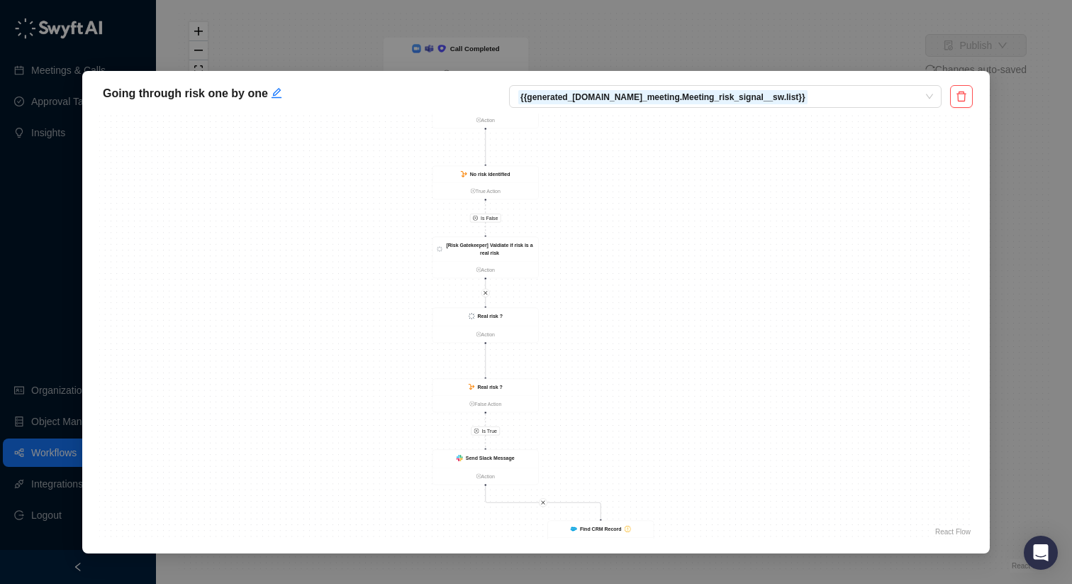
drag, startPoint x: 681, startPoint y: 438, endPoint x: 604, endPoint y: 338, distance: 126.0
click at [604, 336] on div "Is False Is True Find CRM Record Action Loop Iteration Action No risk identifie…" at bounding box center [536, 326] width 874 height 426
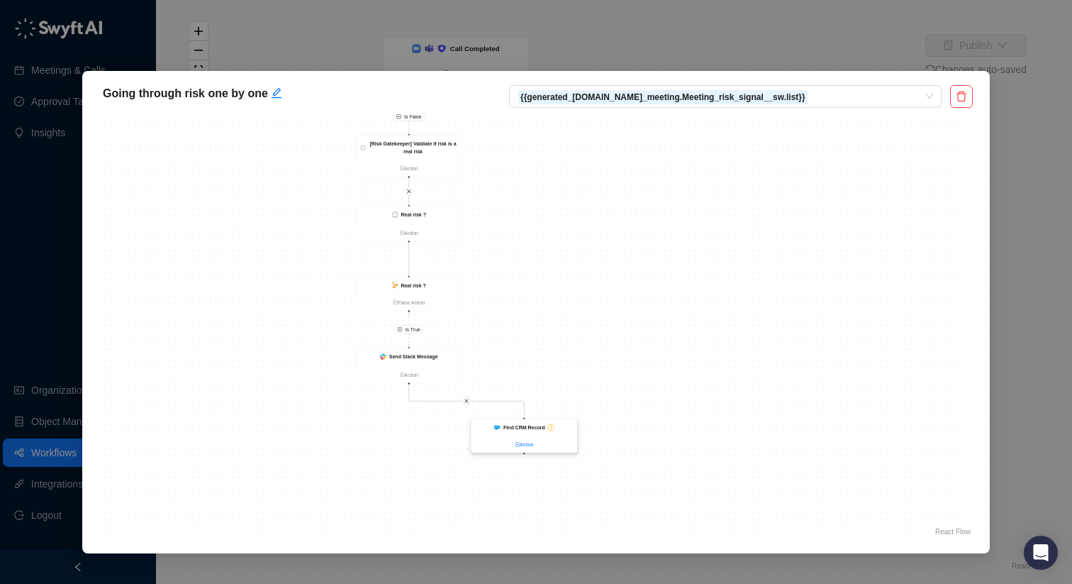
click at [523, 448] on link "Action" at bounding box center [525, 444] width 106 height 8
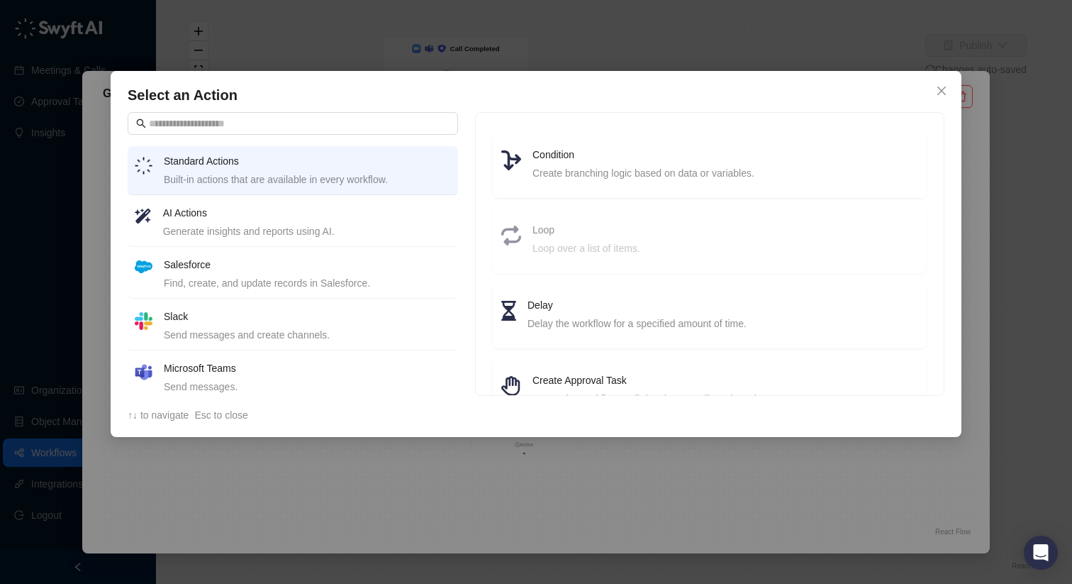
click at [300, 287] on div "Find, create, and update records in Salesforce." at bounding box center [307, 283] width 287 height 16
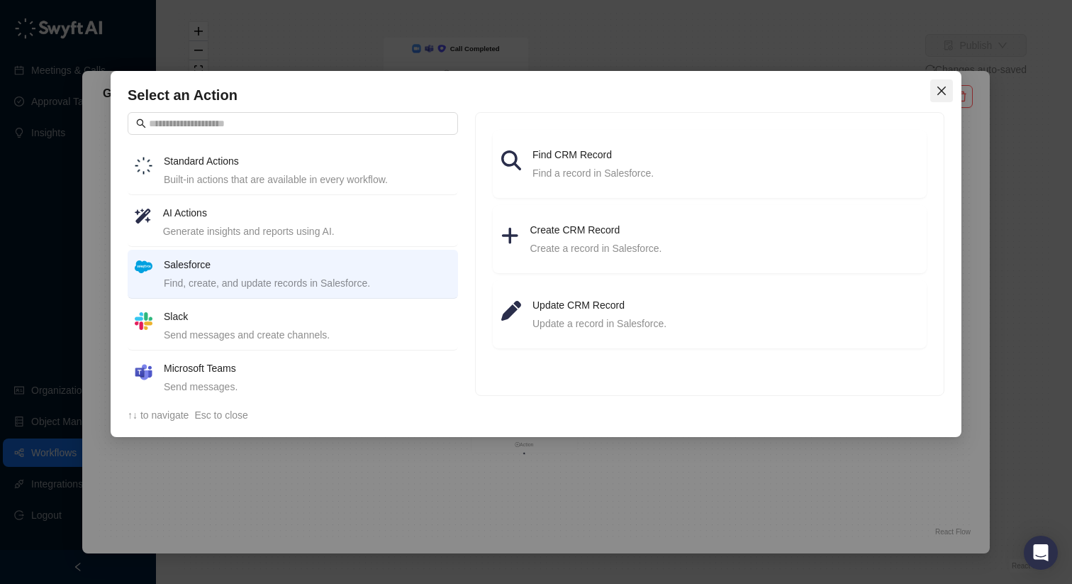
click at [945, 87] on icon "close" at bounding box center [942, 91] width 9 height 9
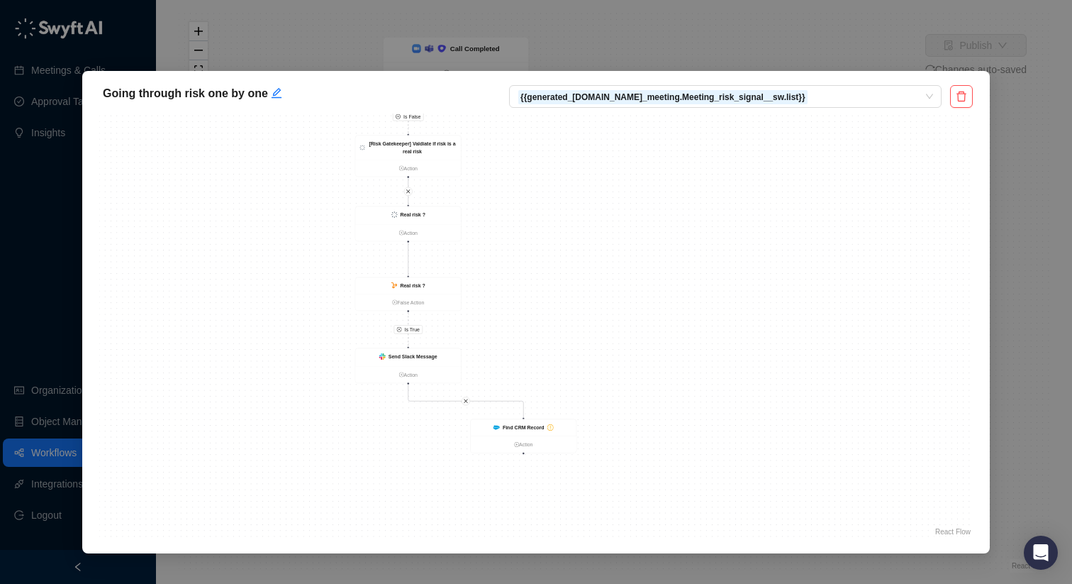
drag, startPoint x: 777, startPoint y: 262, endPoint x: 696, endPoint y: 335, distance: 109.4
click at [775, 262] on div "Is False Is True Find CRM Record Action Loop Iteration Action No risk identifie…" at bounding box center [536, 326] width 874 height 426
click at [555, 443] on link "Action" at bounding box center [523, 444] width 106 height 8
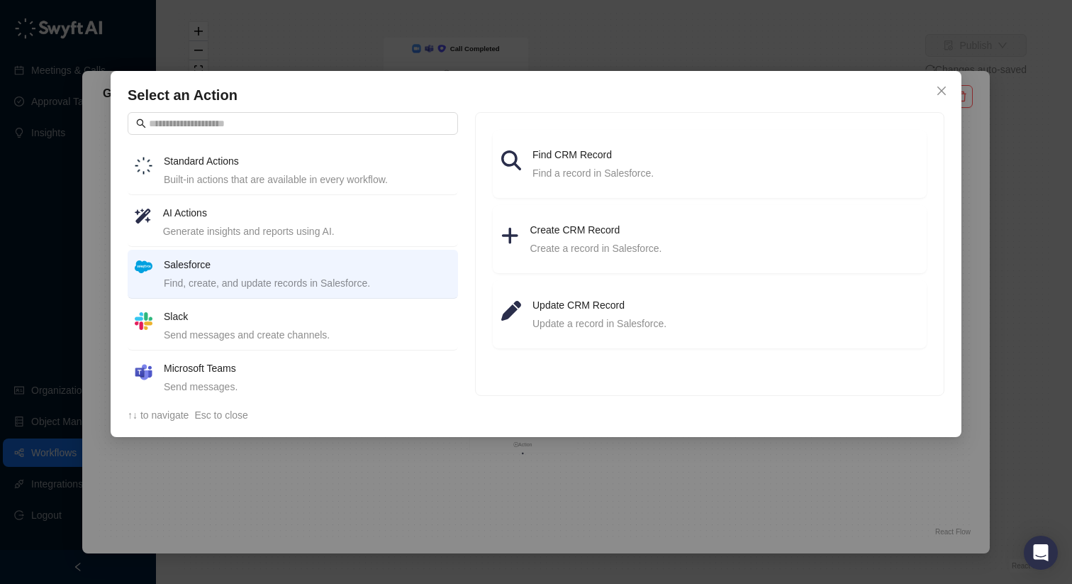
click at [523, 461] on div "Select an Action Standard Actions Built-in actions that are available in every …" at bounding box center [536, 292] width 1072 height 584
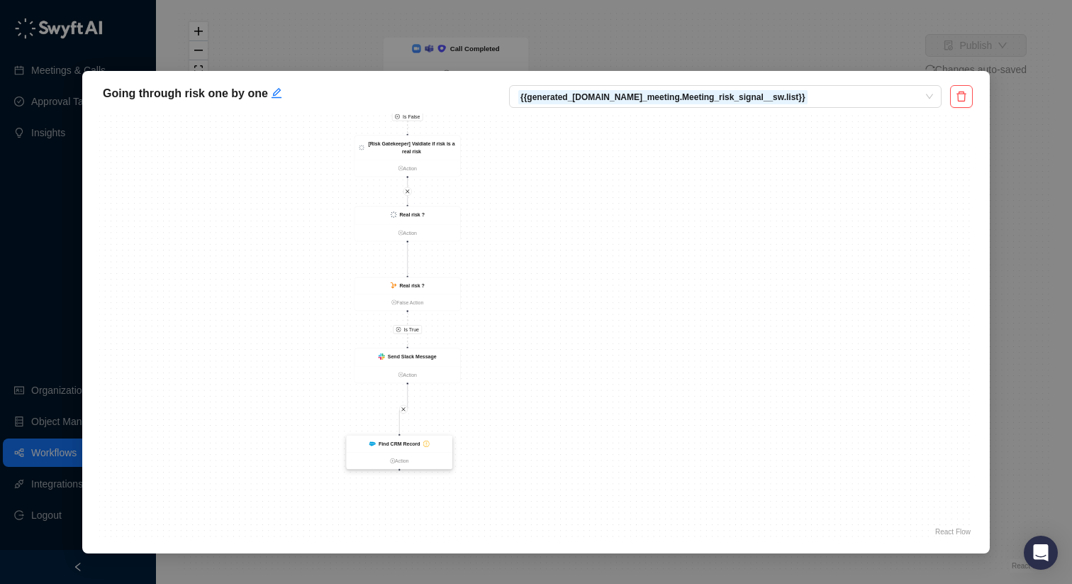
drag, startPoint x: 526, startPoint y: 428, endPoint x: 403, endPoint y: 445, distance: 124.5
click at [403, 445] on strong "Find CRM Record" at bounding box center [400, 444] width 42 height 6
click at [447, 443] on div "Find CRM Record" at bounding box center [400, 443] width 106 height 17
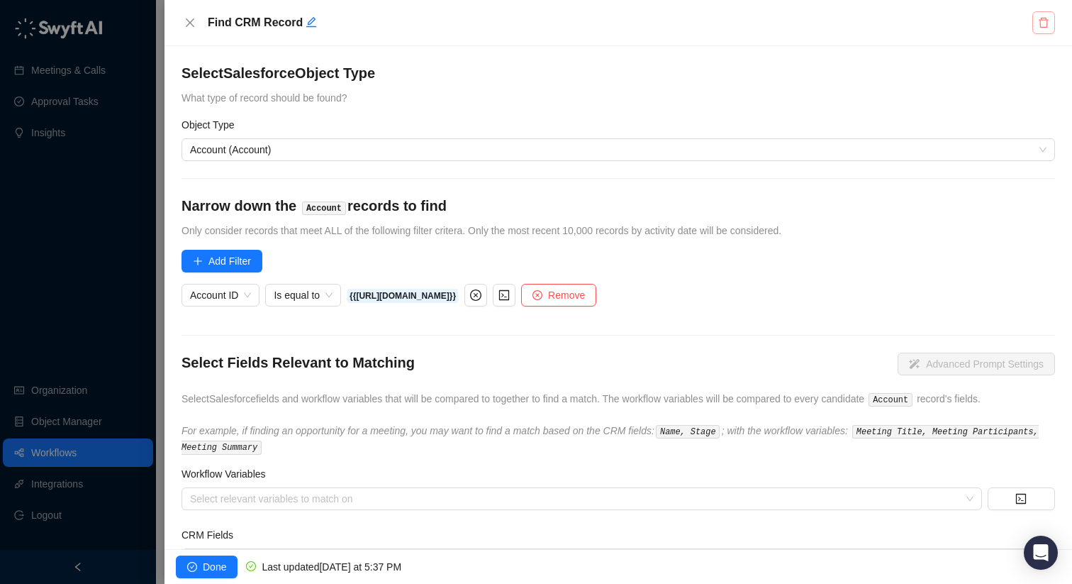
click at [1035, 22] on button "button" at bounding box center [1044, 22] width 23 height 23
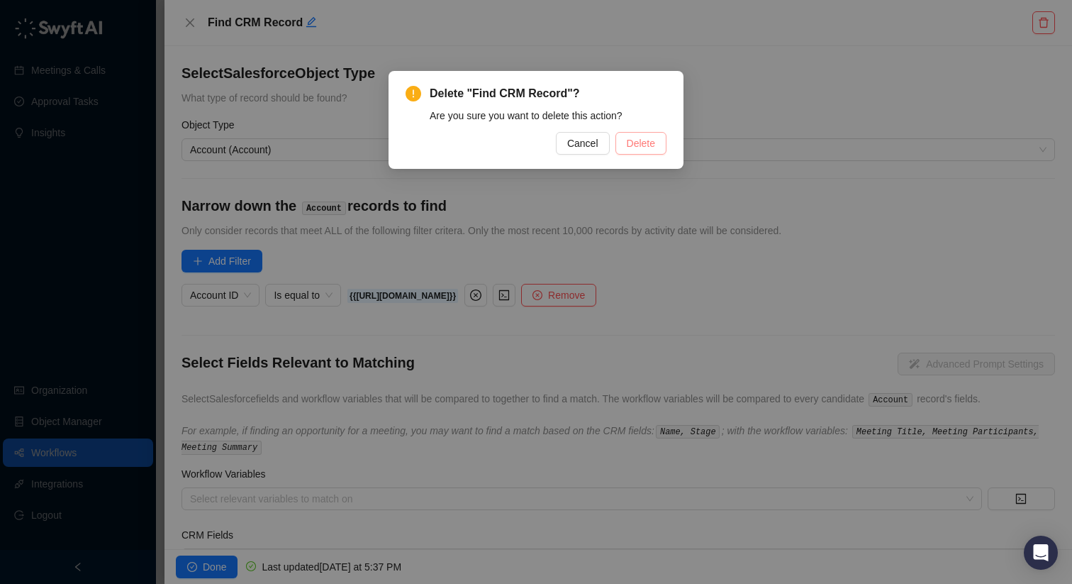
click at [642, 150] on span "Delete" at bounding box center [641, 143] width 28 height 16
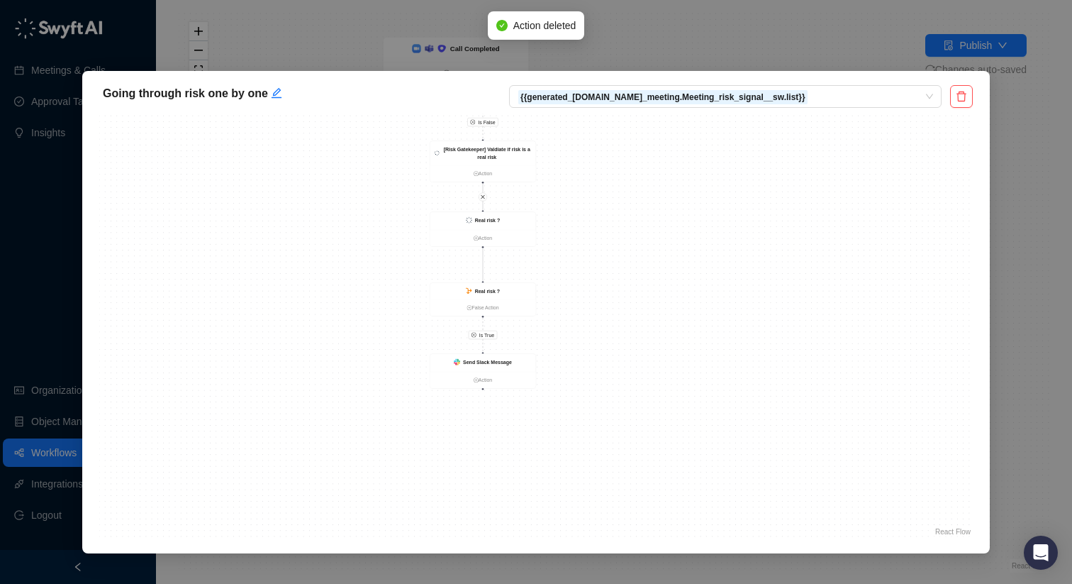
drag, startPoint x: 754, startPoint y: 221, endPoint x: 705, endPoint y: 109, distance: 122.9
click at [705, 109] on div "Going through risk one by one {{generated_[DOMAIN_NAME]_meeting.Meeting_risk_si…" at bounding box center [536, 312] width 908 height 482
click at [1038, 190] on div "Going through risk one by one {{generated_[DOMAIN_NAME]_meeting.Meeting_risk_si…" at bounding box center [536, 292] width 1072 height 584
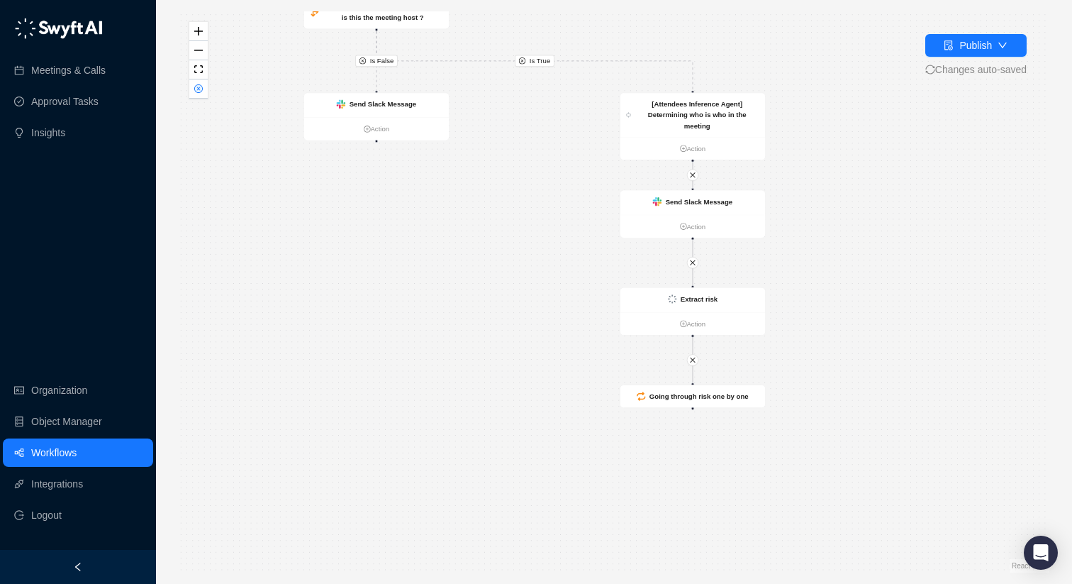
drag, startPoint x: 614, startPoint y: 337, endPoint x: 534, endPoint y: 202, distance: 156.8
click at [534, 202] on div "Is True Is False Call Completed Action Is there an account for this call ? and …" at bounding box center [614, 291] width 871 height 561
click at [77, 455] on link "Workflows" at bounding box center [53, 452] width 45 height 28
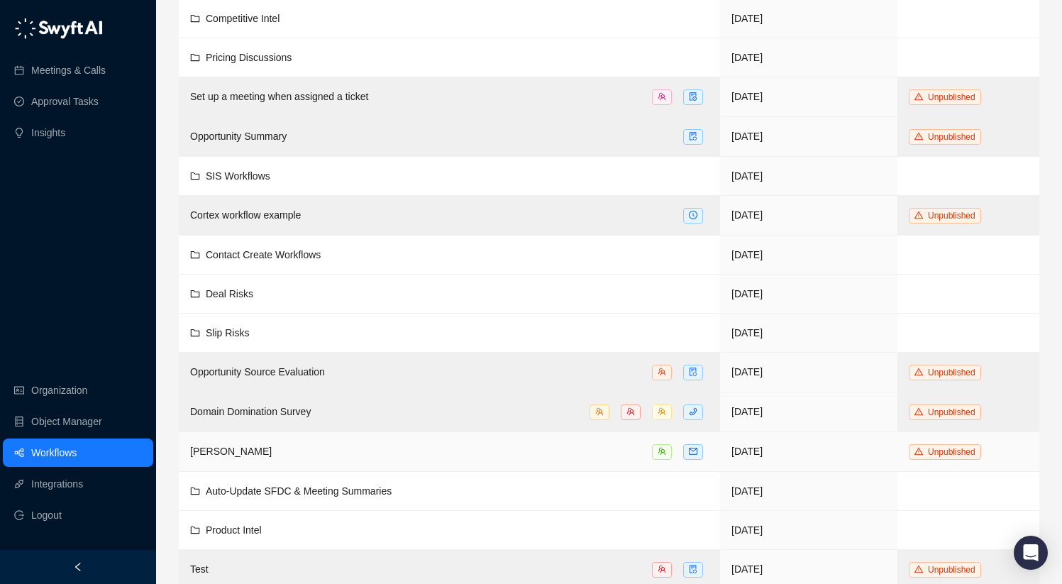
scroll to position [170, 0]
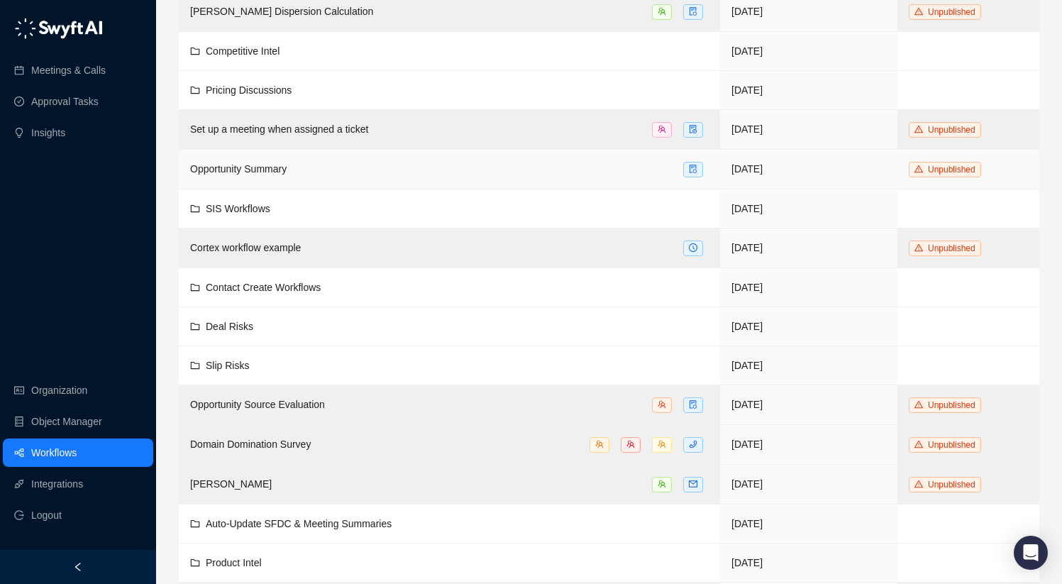
click at [291, 161] on div "Opportunity Summary" at bounding box center [449, 169] width 518 height 16
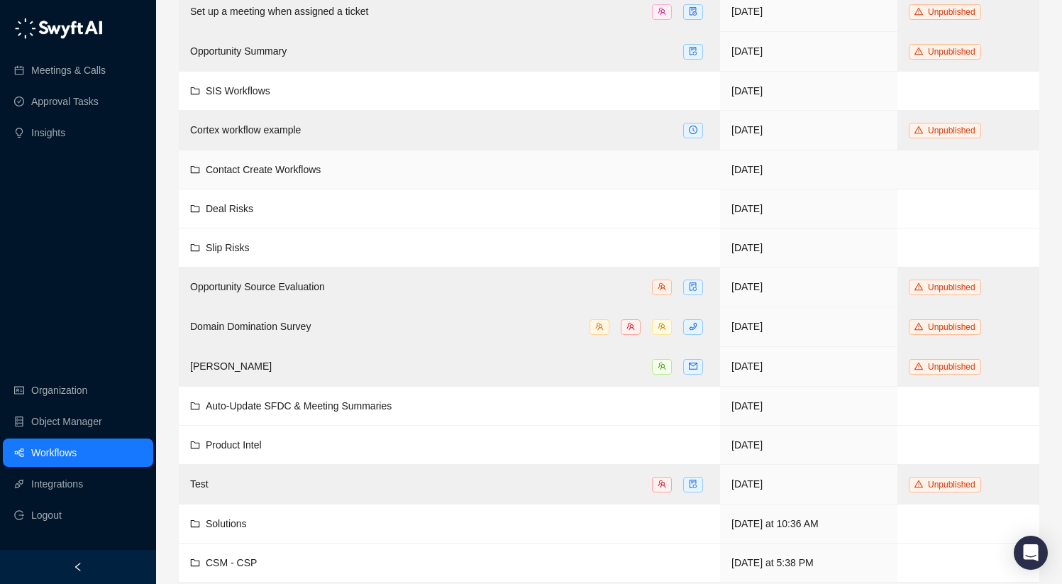
scroll to position [291, 0]
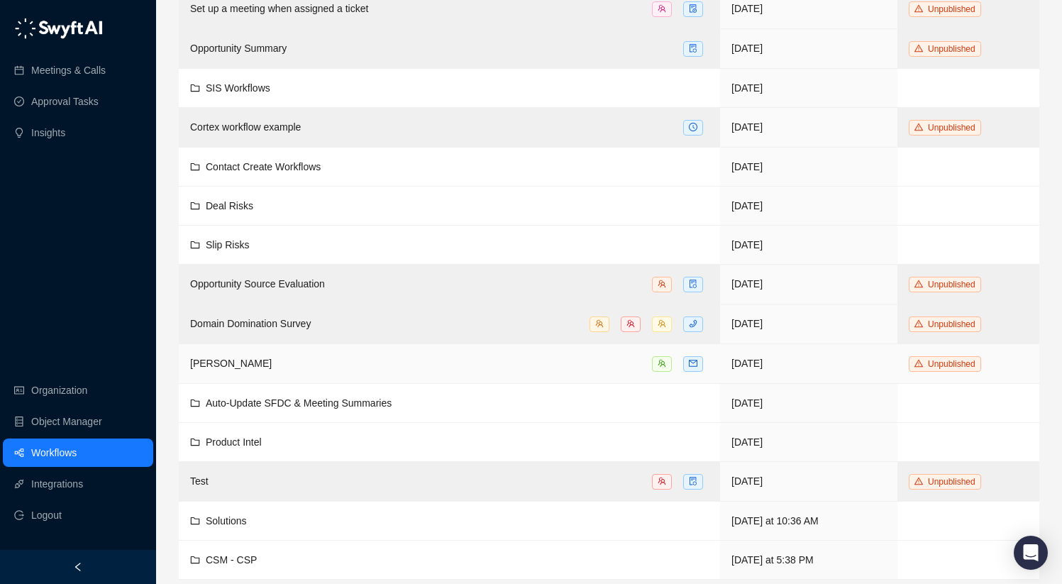
click at [390, 379] on td "[PERSON_NAME]" at bounding box center [449, 364] width 541 height 40
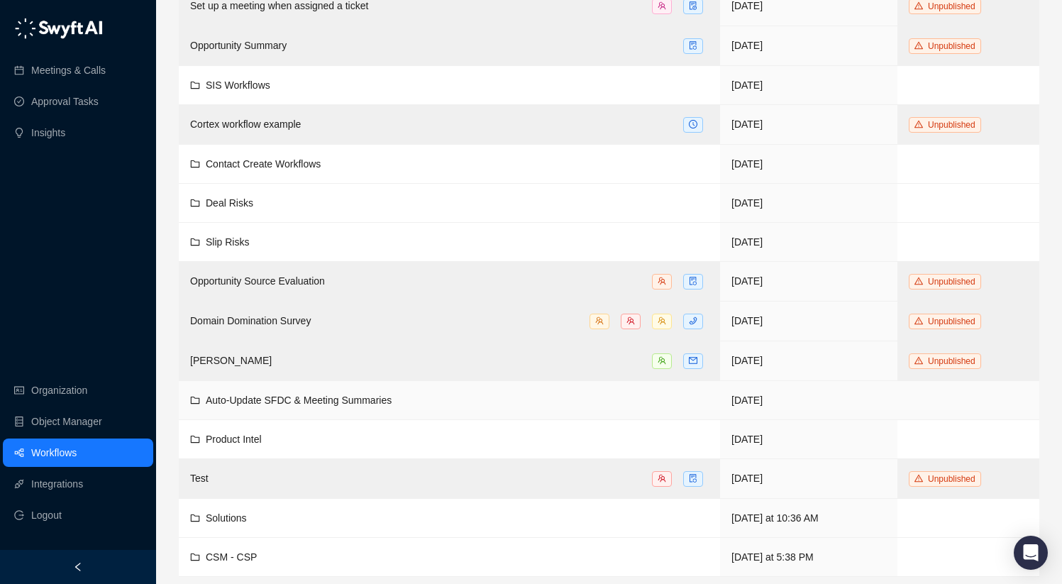
click at [404, 385] on td "Auto-Update SFDC & Meeting Summaries" at bounding box center [449, 400] width 541 height 39
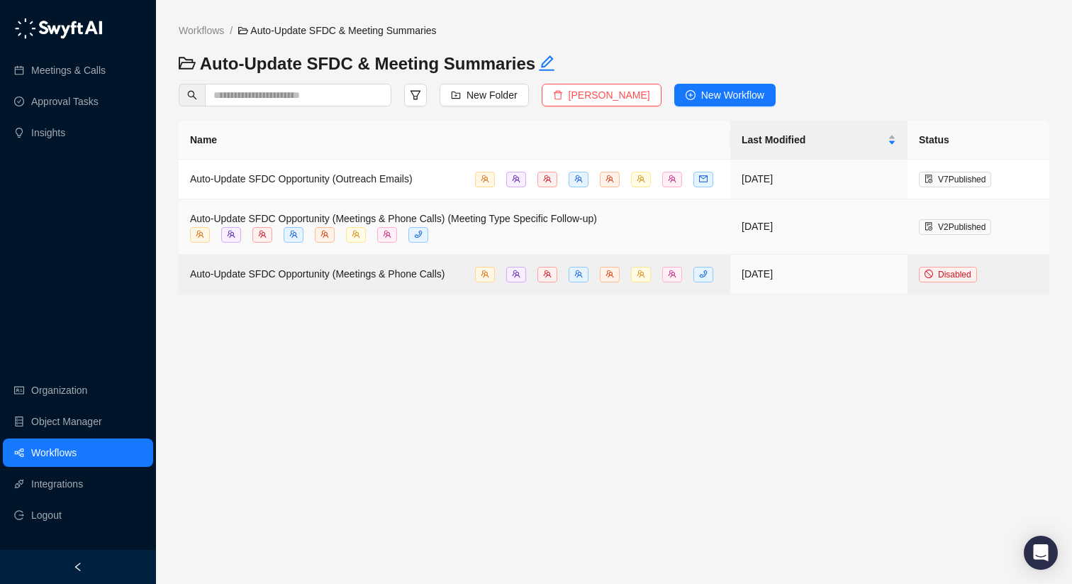
click at [588, 229] on div "Auto-Update SFDC Opportunity (Meetings & Phone Calls) (Meeting Type Specific Fo…" at bounding box center [454, 227] width 529 height 32
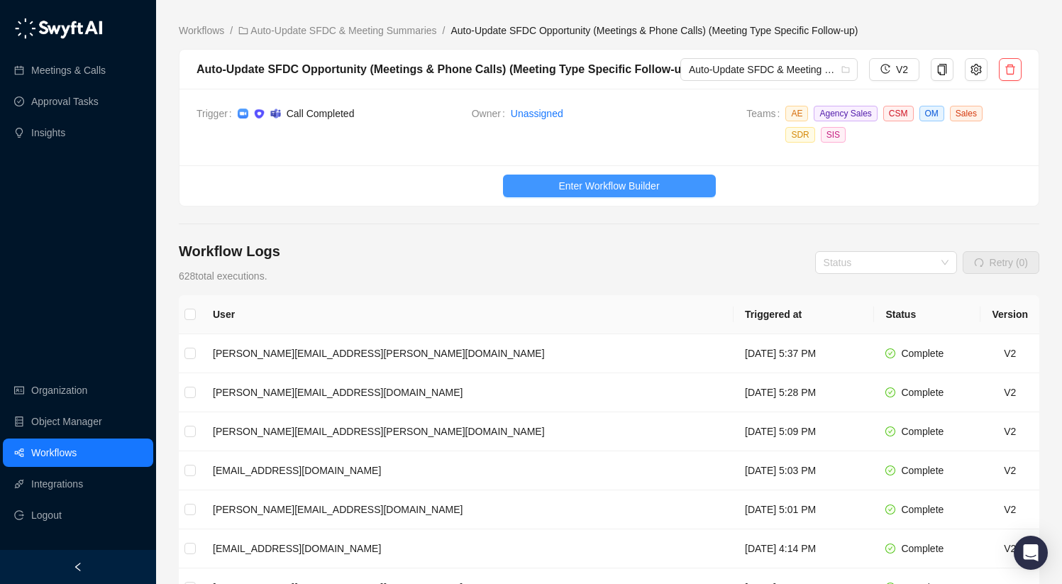
click at [574, 187] on span "Enter Workflow Builder" at bounding box center [608, 186] width 101 height 16
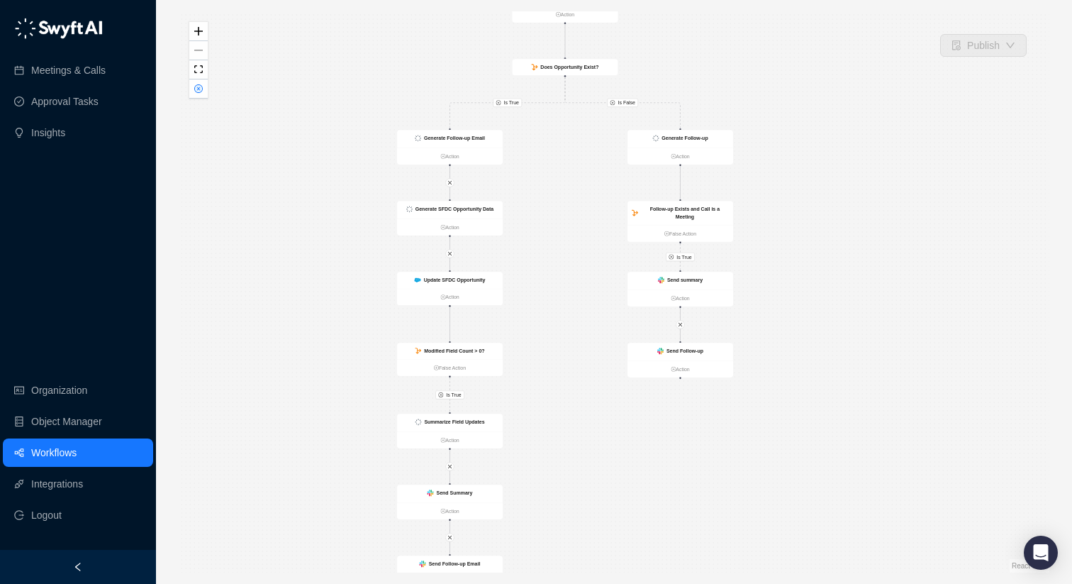
drag, startPoint x: 900, startPoint y: 332, endPoint x: 850, endPoint y: 294, distance: 62.7
click at [850, 294] on div "Is True Is False Is True Is True Call Completed Action Generate Insights Action…" at bounding box center [614, 291] width 871 height 561
click at [197, 36] on button "zoom in" at bounding box center [198, 31] width 18 height 19
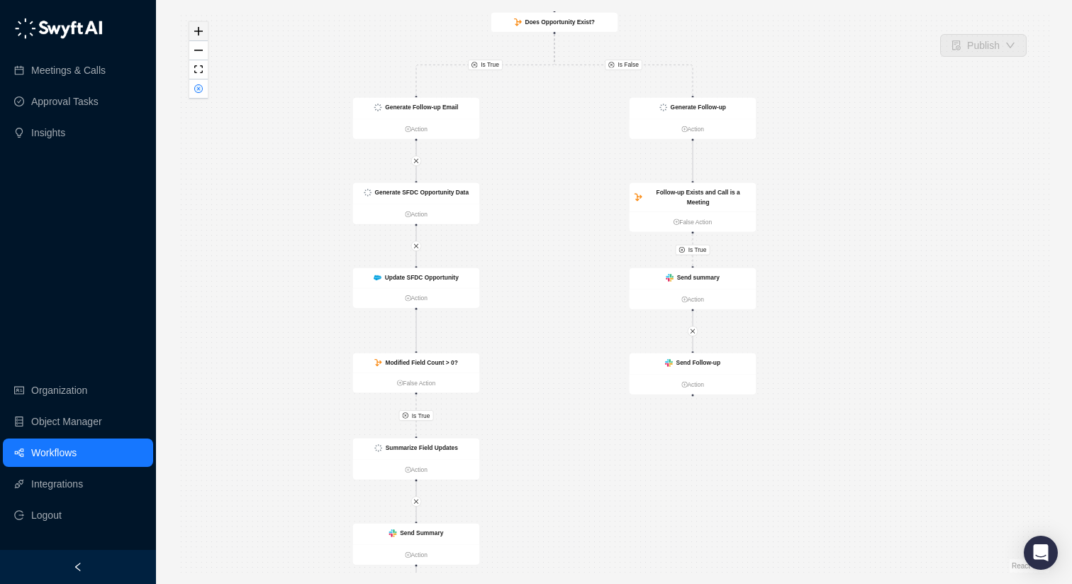
click at [197, 36] on button "zoom in" at bounding box center [198, 31] width 18 height 19
click at [196, 35] on button "zoom in" at bounding box center [198, 31] width 18 height 19
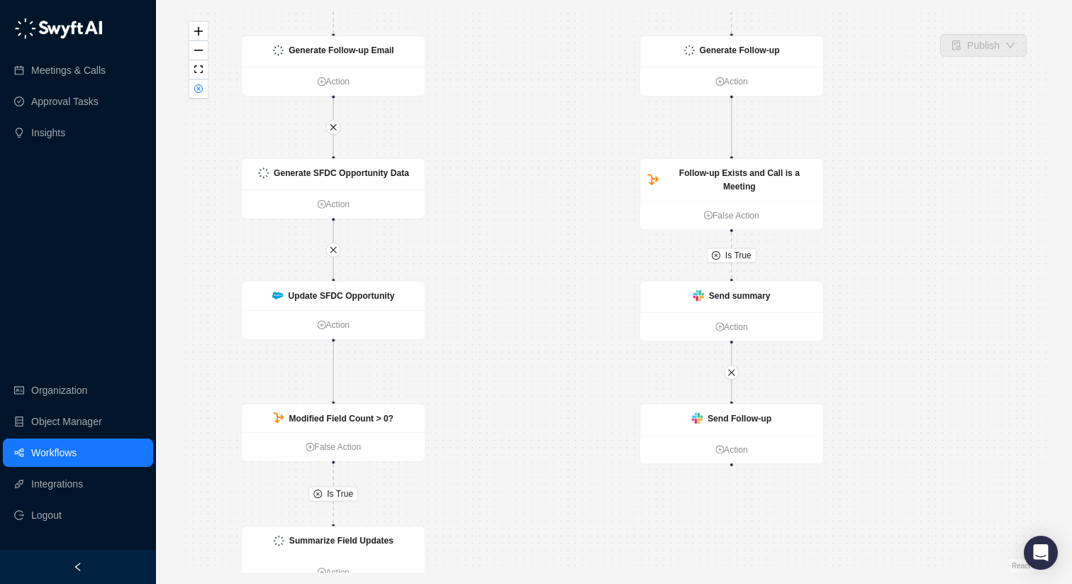
drag, startPoint x: 509, startPoint y: 143, endPoint x: 510, endPoint y: 126, distance: 17.0
click at [510, 126] on div "Is True Is False Is True Is True Call Completed Action Generate Insights Action…" at bounding box center [614, 291] width 871 height 561
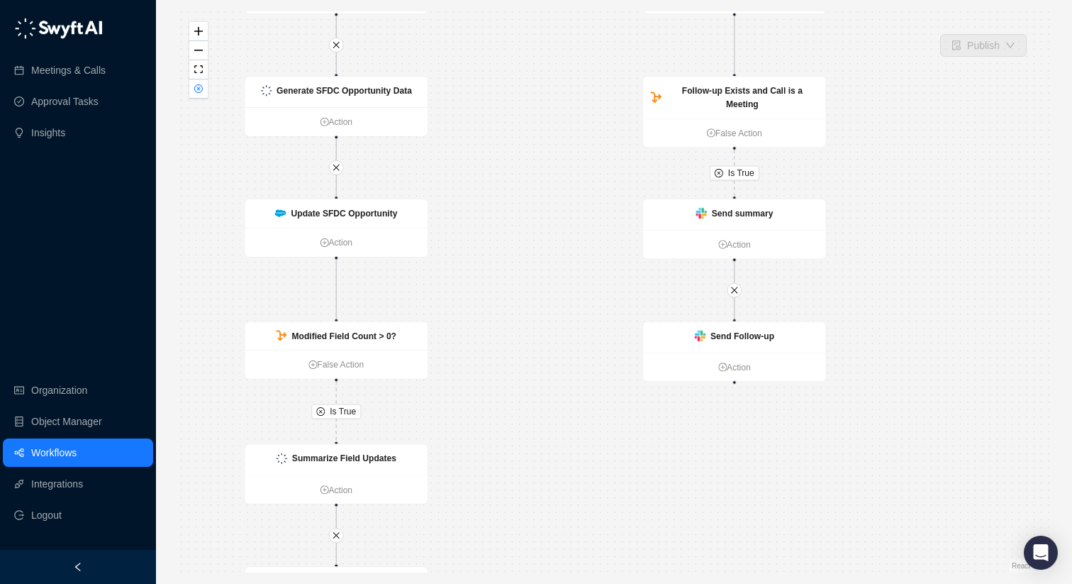
drag, startPoint x: 509, startPoint y: 243, endPoint x: 520, endPoint y: 190, distance: 53.5
click at [520, 190] on div "Is True Is False Is True Is True Call Completed Action Generate Insights Action…" at bounding box center [614, 291] width 871 height 561
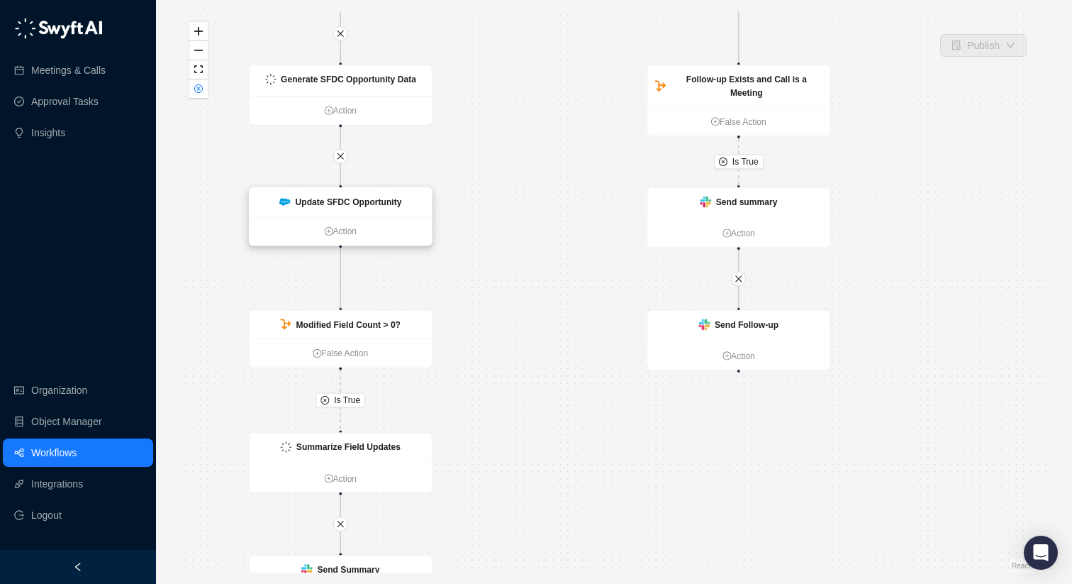
click at [369, 197] on strong "Update SFDC Opportunity" at bounding box center [349, 202] width 106 height 10
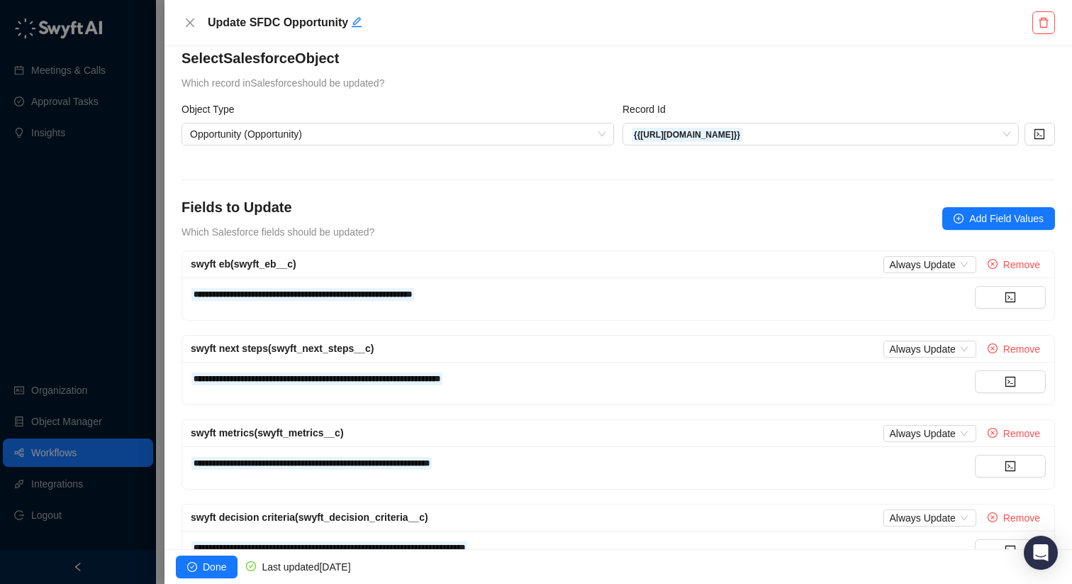
scroll to position [16, 0]
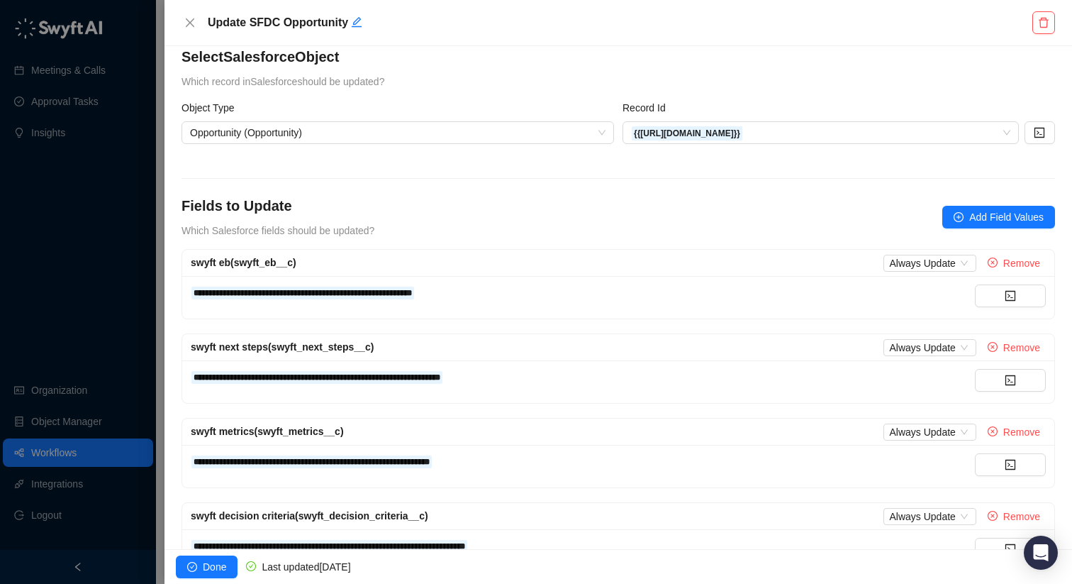
click at [893, 271] on div "swyft eb (swyft_eb__c) Always Update Remove" at bounding box center [618, 263] width 872 height 27
click at [888, 250] on div "swyft eb (swyft_eb__c) Always Update Remove" at bounding box center [618, 263] width 872 height 27
click at [888, 252] on div "swyft eb (swyft_eb__c) Always Update Remove" at bounding box center [618, 263] width 872 height 27
click at [889, 256] on span "Always Update" at bounding box center [929, 263] width 81 height 16
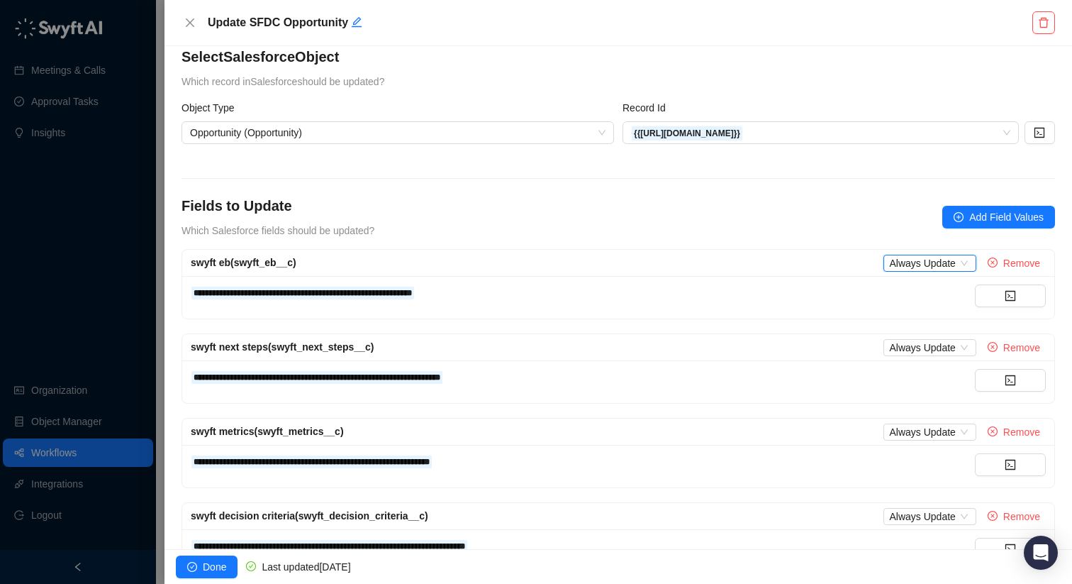
click at [818, 230] on div "Fields to Update Which Salesforce fields should be updated? Add Field Values" at bounding box center [619, 217] width 874 height 43
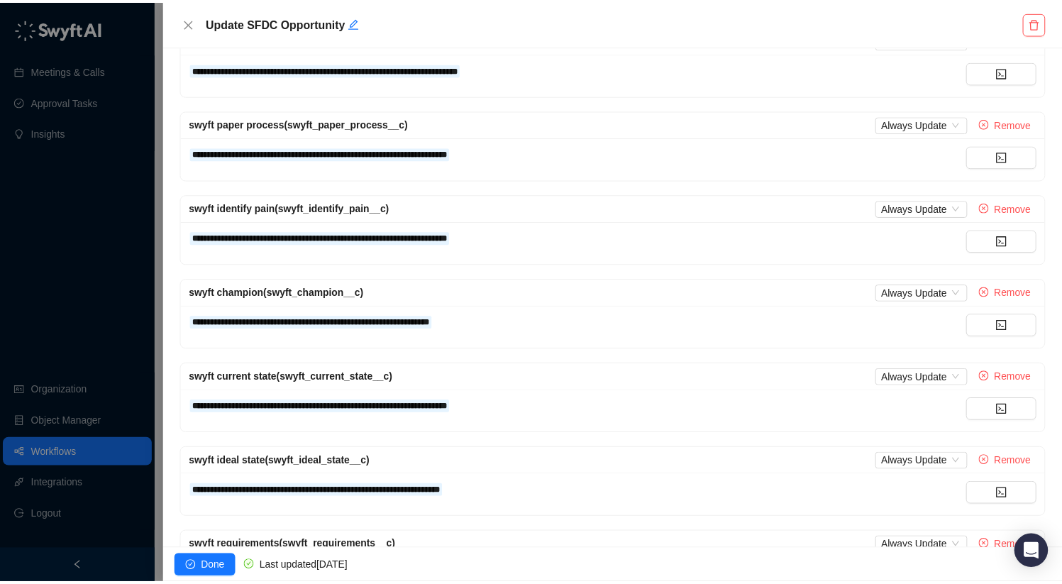
scroll to position [746, 0]
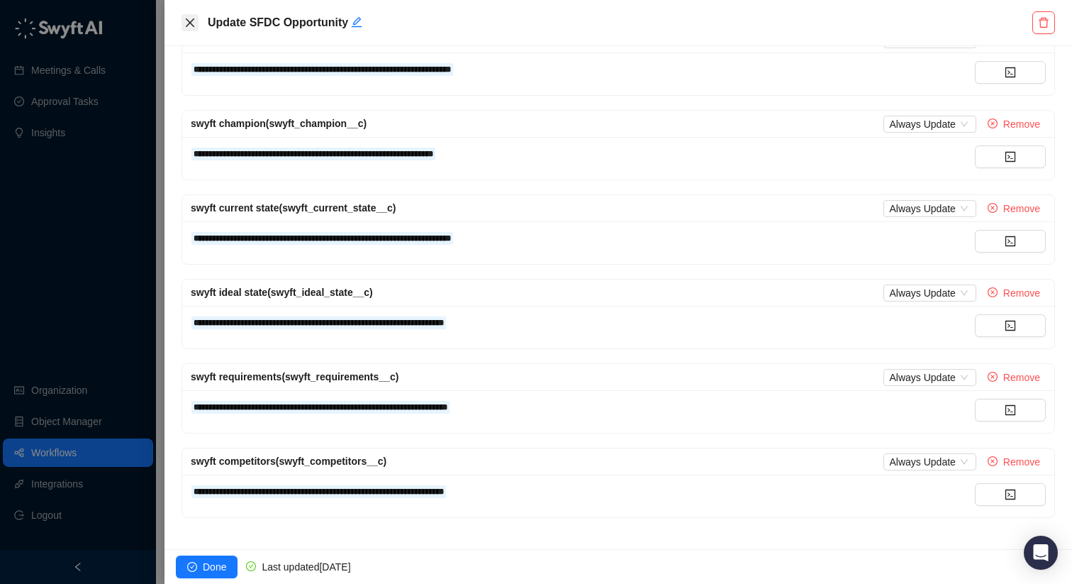
click at [194, 19] on icon "close" at bounding box center [190, 22] width 9 height 9
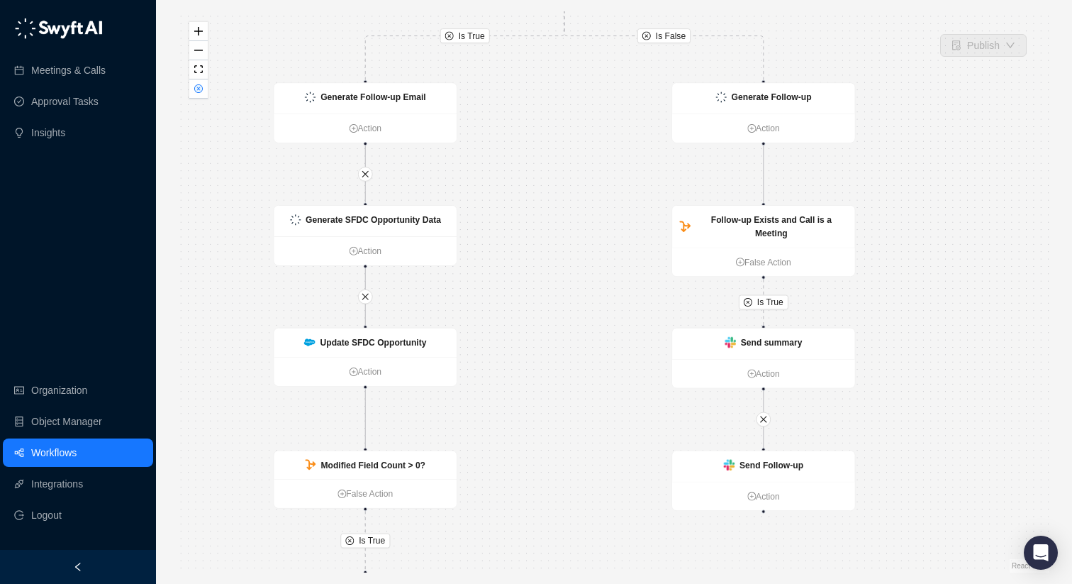
drag, startPoint x: 490, startPoint y: 226, endPoint x: 515, endPoint y: 366, distance: 142.6
click at [515, 366] on div "Is True Is False Is True Is True Call Completed Action Generate Insights Action…" at bounding box center [614, 291] width 871 height 561
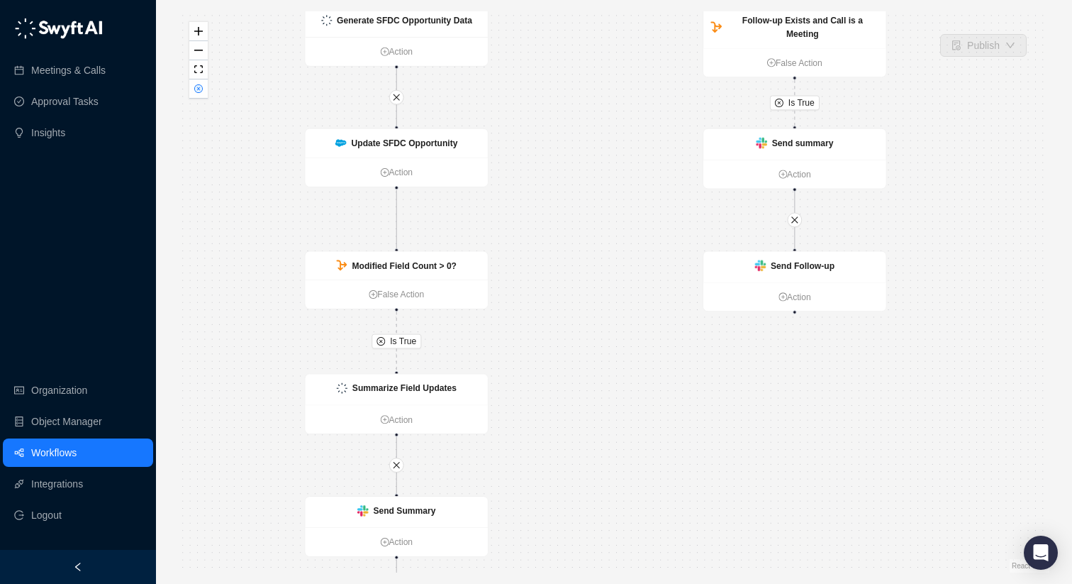
drag, startPoint x: 574, startPoint y: 245, endPoint x: 607, endPoint y: 75, distance: 173.3
click at [606, 46] on div "Is True Is False Is True Is True Call Completed Action Generate Insights Action…" at bounding box center [614, 291] width 871 height 561
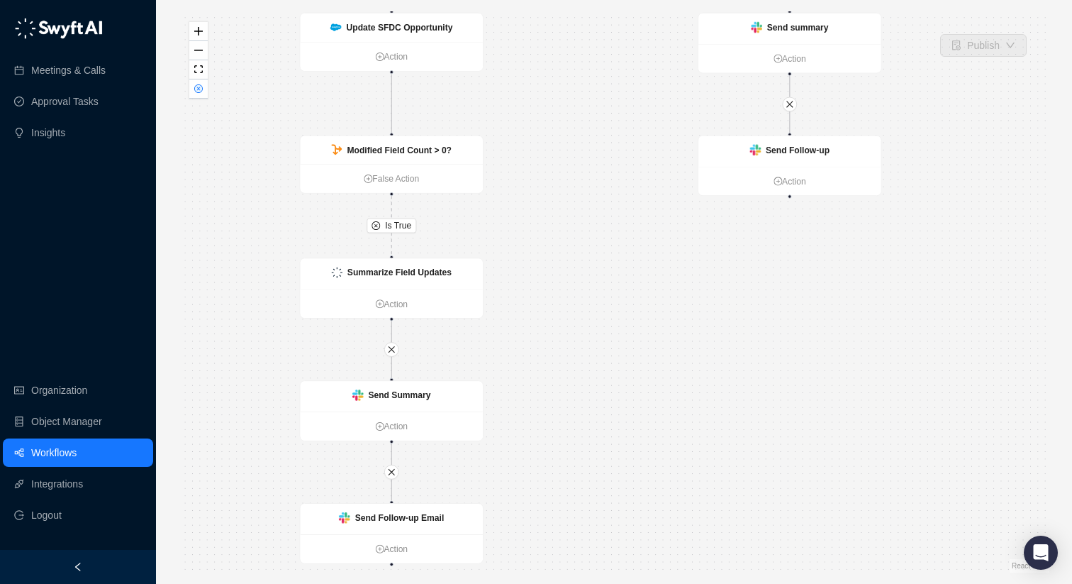
drag, startPoint x: 632, startPoint y: 296, endPoint x: 625, endPoint y: 172, distance: 124.3
click at [628, 138] on div "Is True Is False Is True Is True Call Completed Action Generate Insights Action…" at bounding box center [614, 291] width 871 height 561
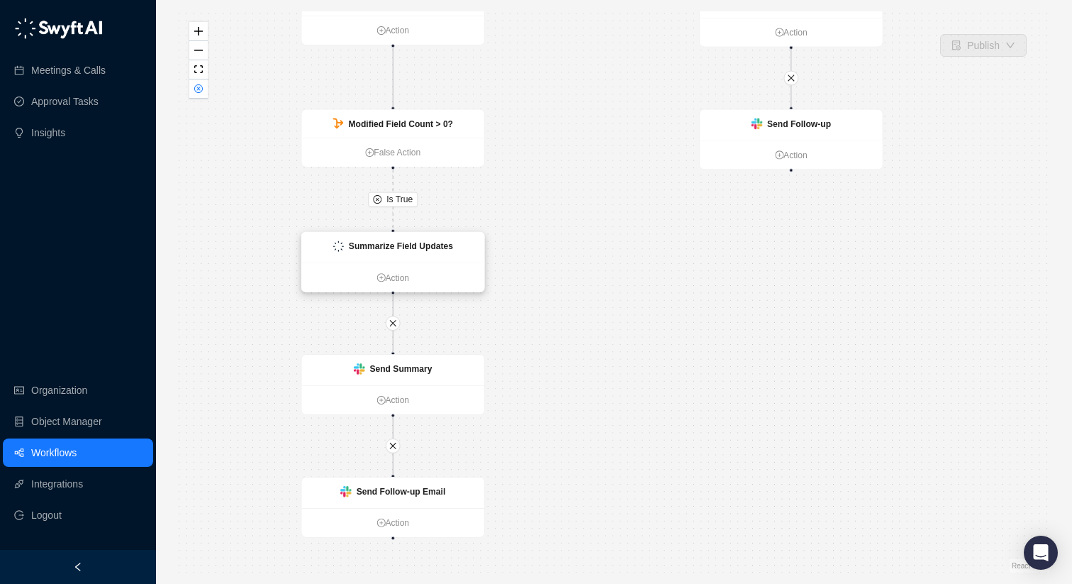
click at [458, 238] on div "Summarize Field Updates" at bounding box center [393, 247] width 182 height 30
click at [456, 243] on div "Summarize Field Updates" at bounding box center [393, 247] width 182 height 30
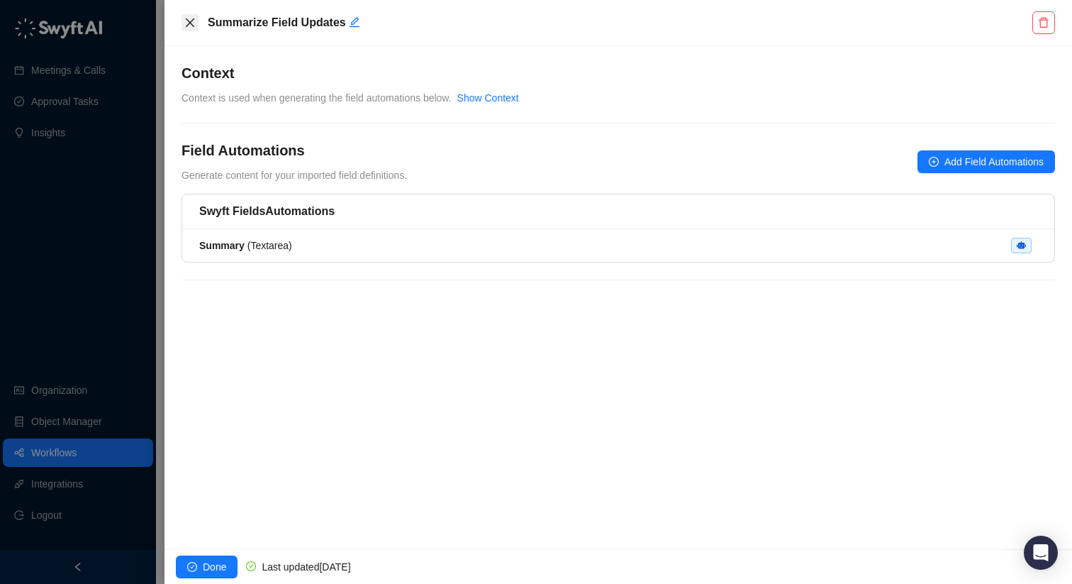
click at [187, 24] on icon "close" at bounding box center [189, 22] width 11 height 11
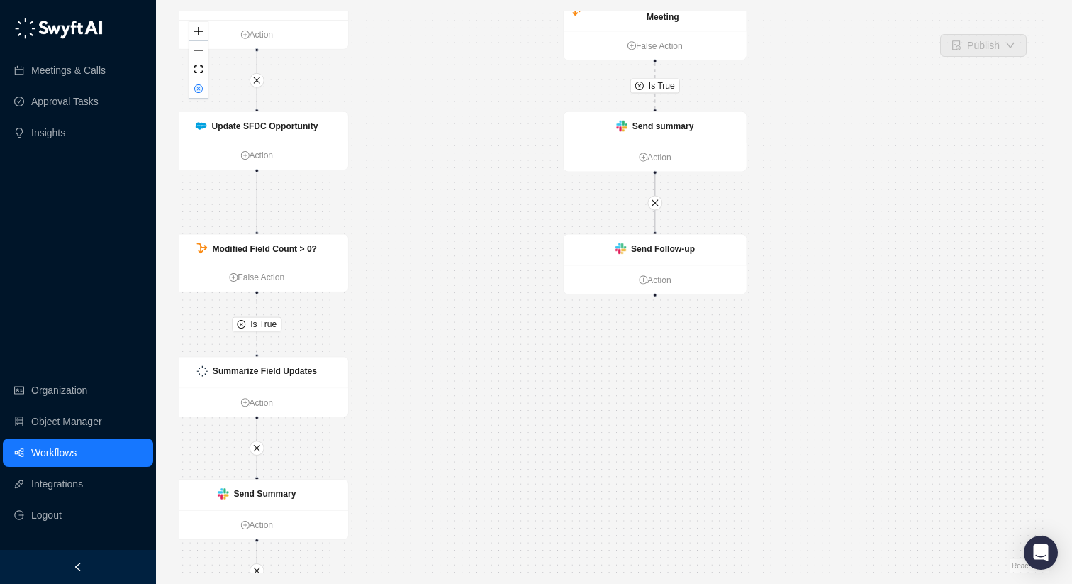
drag, startPoint x: 422, startPoint y: 218, endPoint x: 413, endPoint y: 222, distance: 9.2
click at [394, 255] on div "Is True Is False Is True Is True Call Completed Action Generate Insights Action…" at bounding box center [614, 291] width 871 height 561
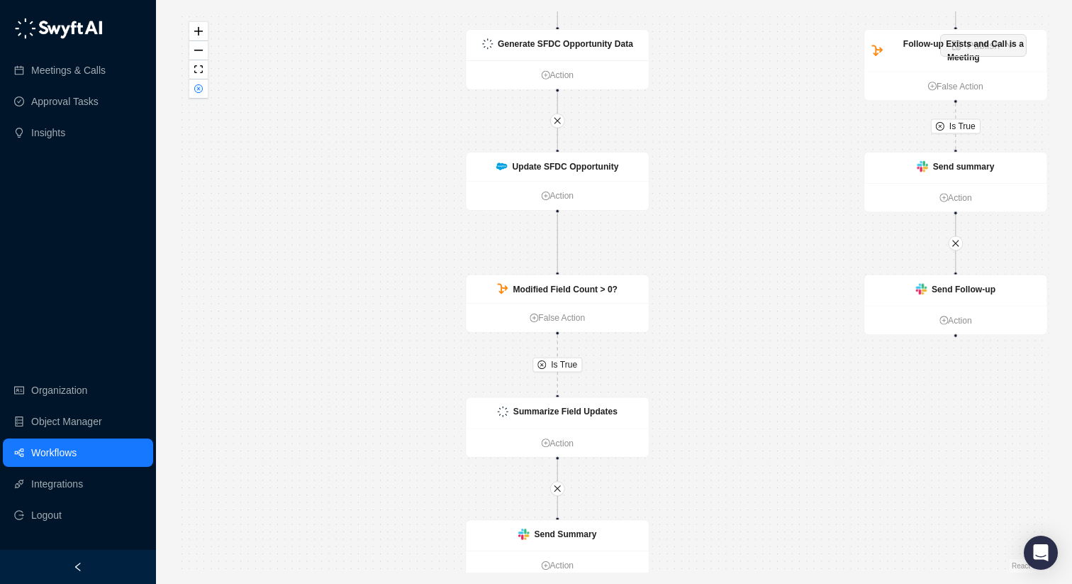
drag, startPoint x: 416, startPoint y: 219, endPoint x: 693, endPoint y: 231, distance: 276.9
click at [710, 255] on div "Is True Is False Is True Is True Call Completed Action Generate Insights Action…" at bounding box center [614, 291] width 871 height 561
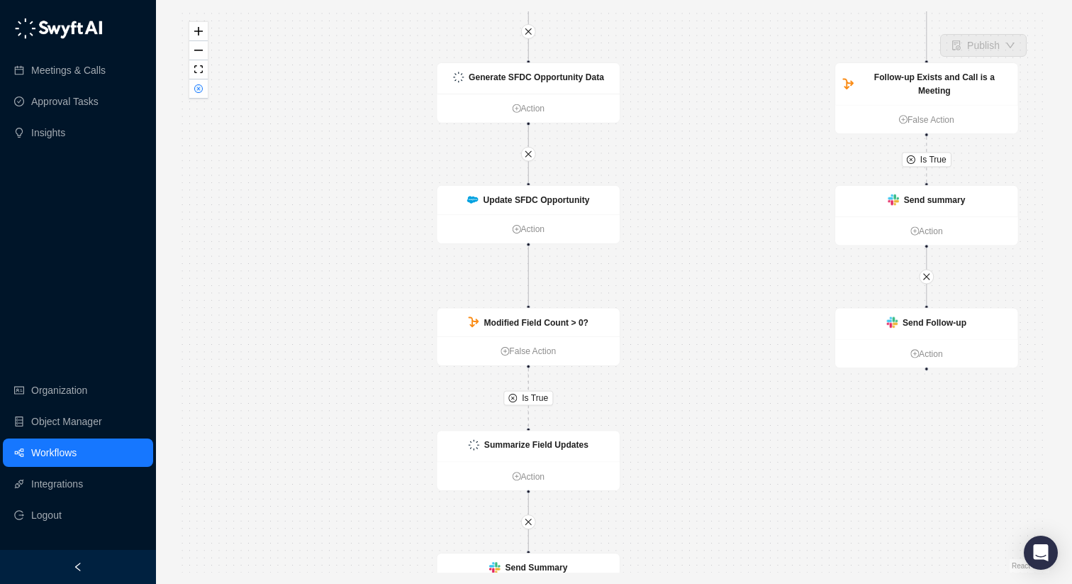
drag, startPoint x: 696, startPoint y: 174, endPoint x: 506, endPoint y: 292, distance: 223.9
click at [501, 299] on div "Is True Is False Is True Is True Call Completed Action Generate Insights Action…" at bounding box center [614, 291] width 871 height 561
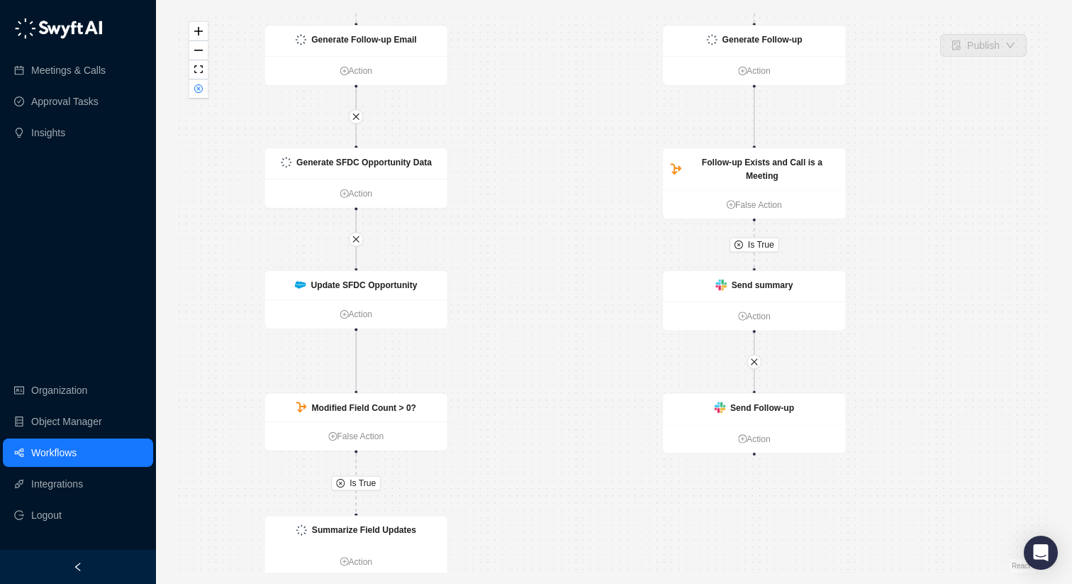
drag, startPoint x: 581, startPoint y: 221, endPoint x: 540, endPoint y: 304, distance: 93.2
click at [541, 305] on div "Is True Is False Is True Is True Call Completed Action Generate Insights Action…" at bounding box center [614, 291] width 871 height 561
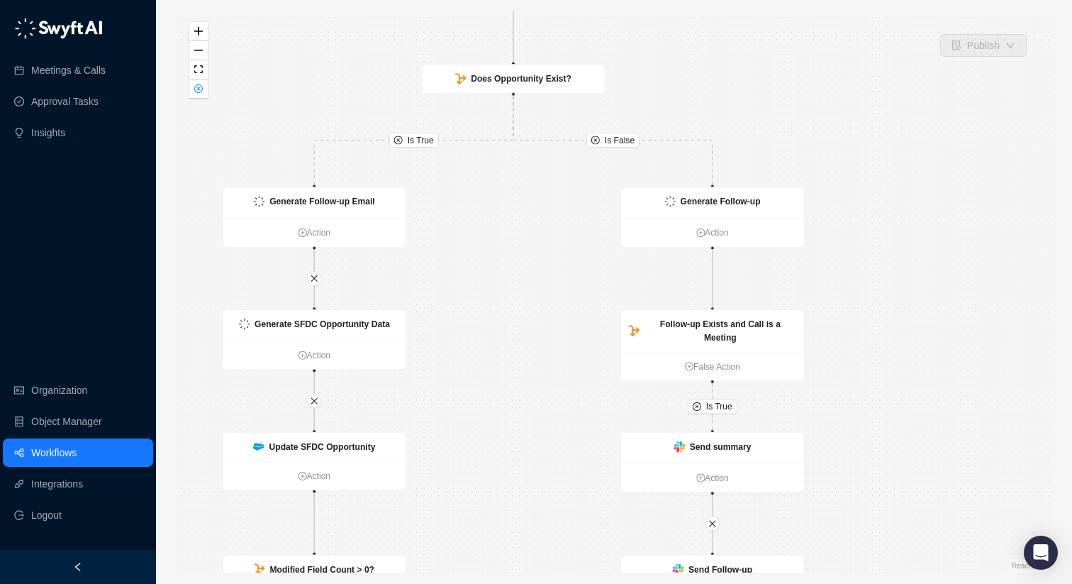
drag, startPoint x: 575, startPoint y: 201, endPoint x: 584, endPoint y: 221, distance: 21.6
click at [582, 222] on div "Is True Is False Is True Is True Call Completed Action Generate Insights Action…" at bounding box center [614, 291] width 871 height 561
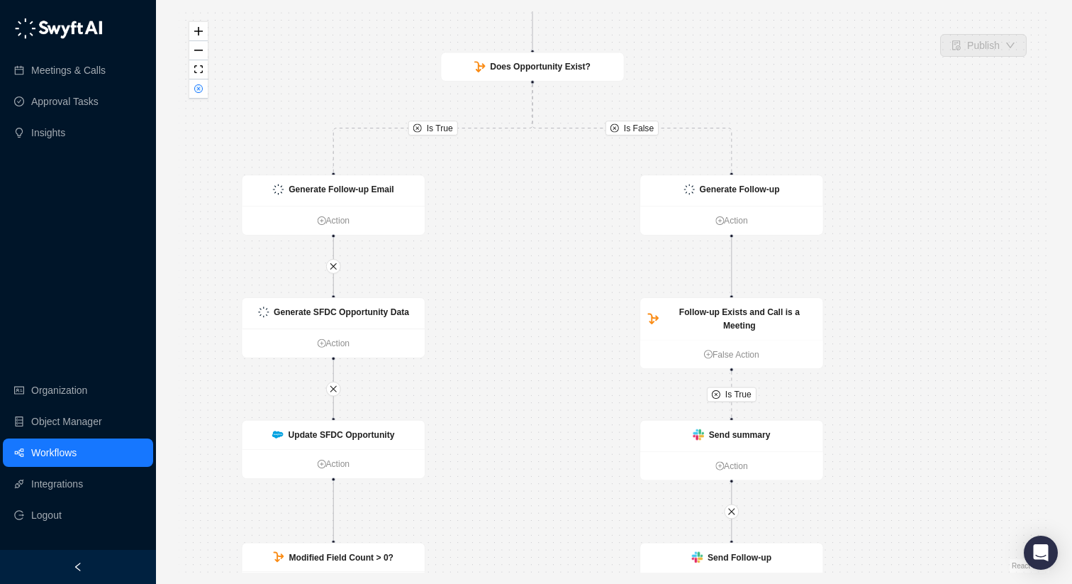
drag, startPoint x: 582, startPoint y: 223, endPoint x: 604, endPoint y: 214, distance: 24.2
click at [604, 214] on div "Is True Is False Is True Is True Call Completed Action Generate Insights Action…" at bounding box center [614, 291] width 871 height 561
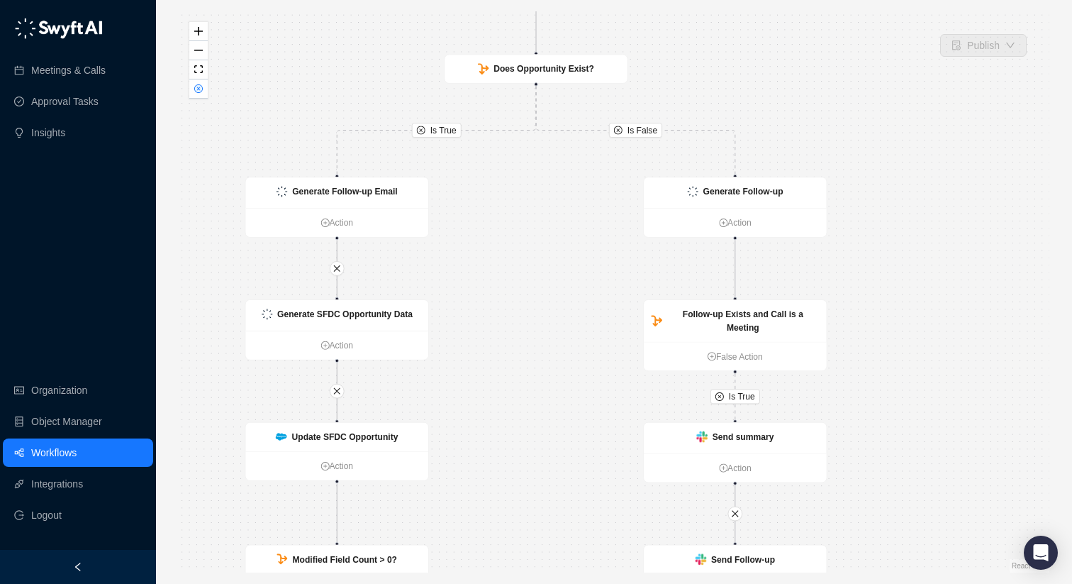
click at [77, 456] on link "Workflows" at bounding box center [53, 452] width 45 height 28
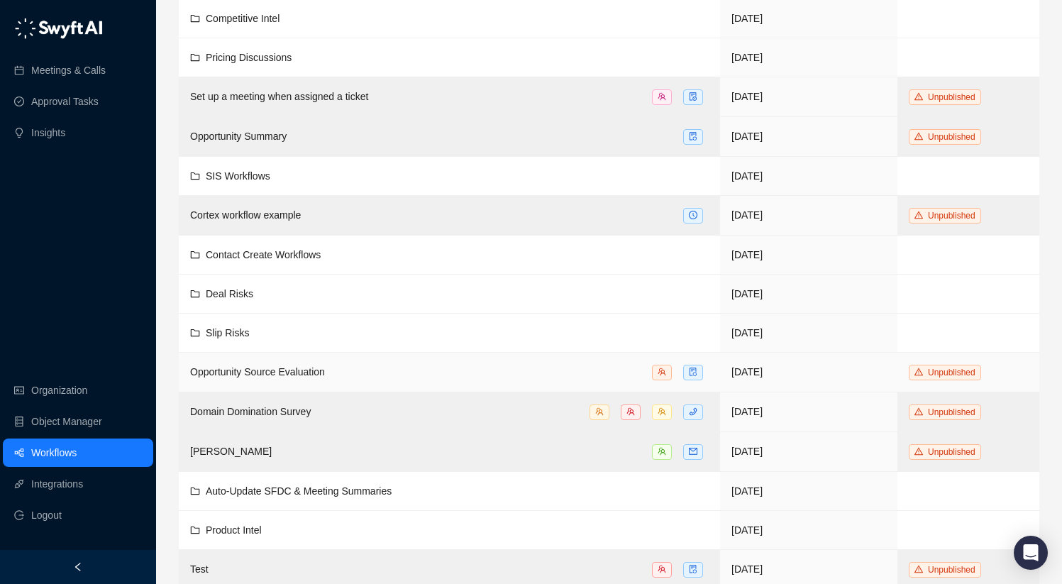
scroll to position [294, 0]
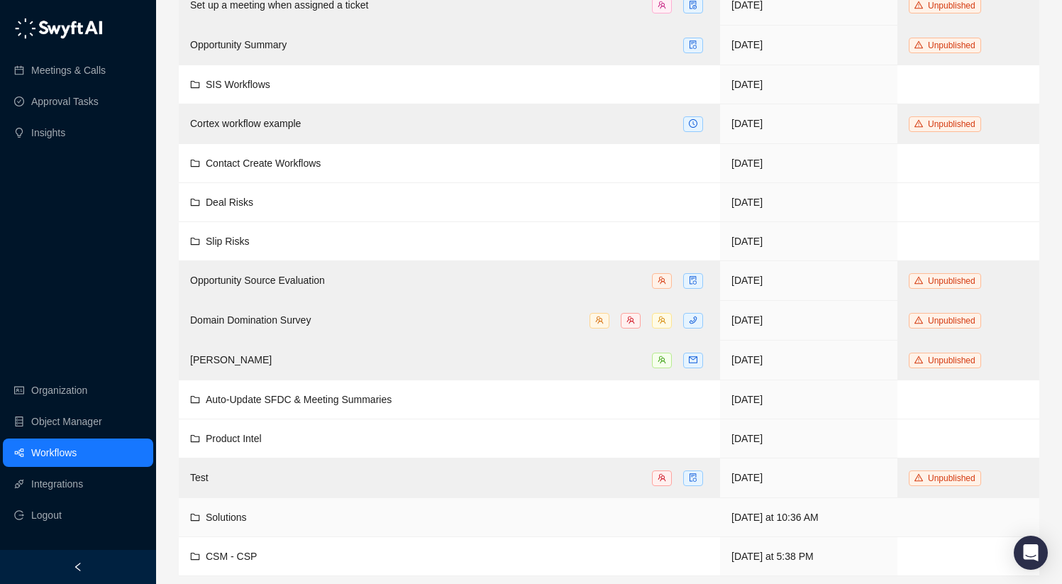
click at [352, 537] on td "CSM - CSP" at bounding box center [449, 556] width 541 height 39
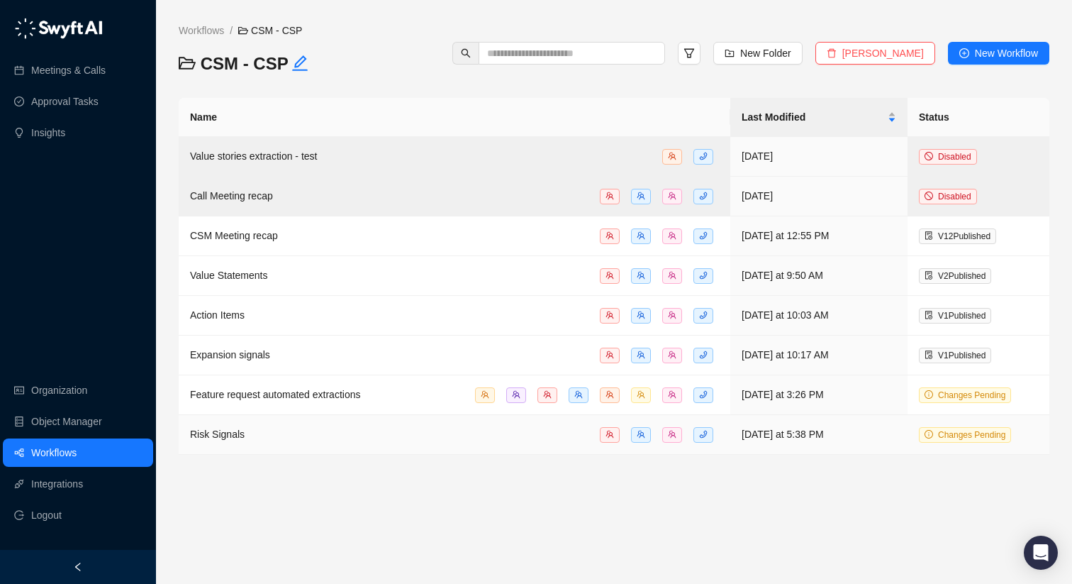
click at [367, 437] on div "Risk Signals" at bounding box center [454, 434] width 529 height 16
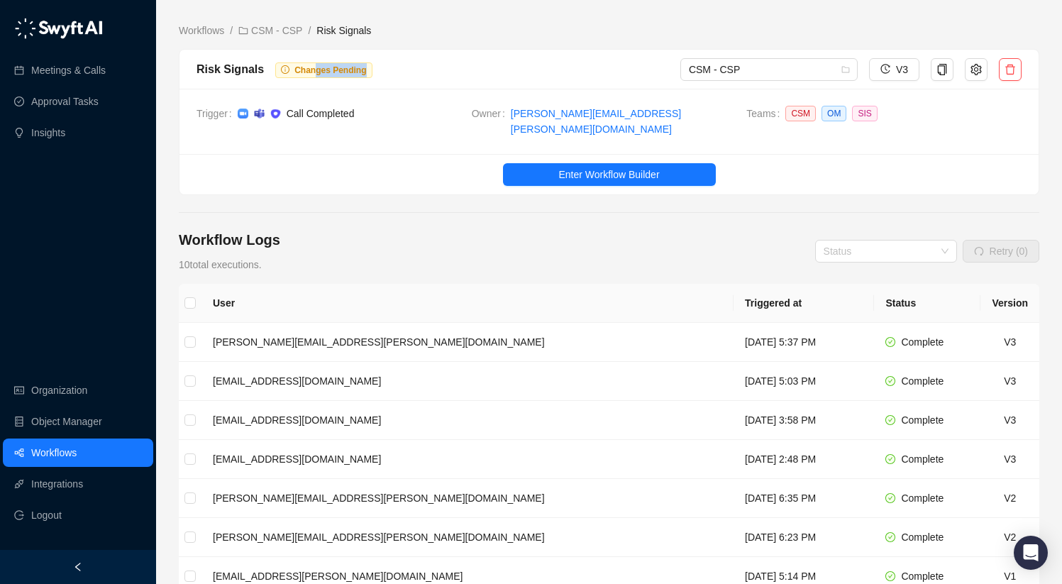
drag, startPoint x: 311, startPoint y: 74, endPoint x: 399, endPoint y: 73, distance: 87.2
click at [399, 73] on div "Risk Signals Changes Pending" at bounding box center [438, 69] width 484 height 18
click at [589, 167] on span "Enter Workflow Builder" at bounding box center [608, 175] width 101 height 16
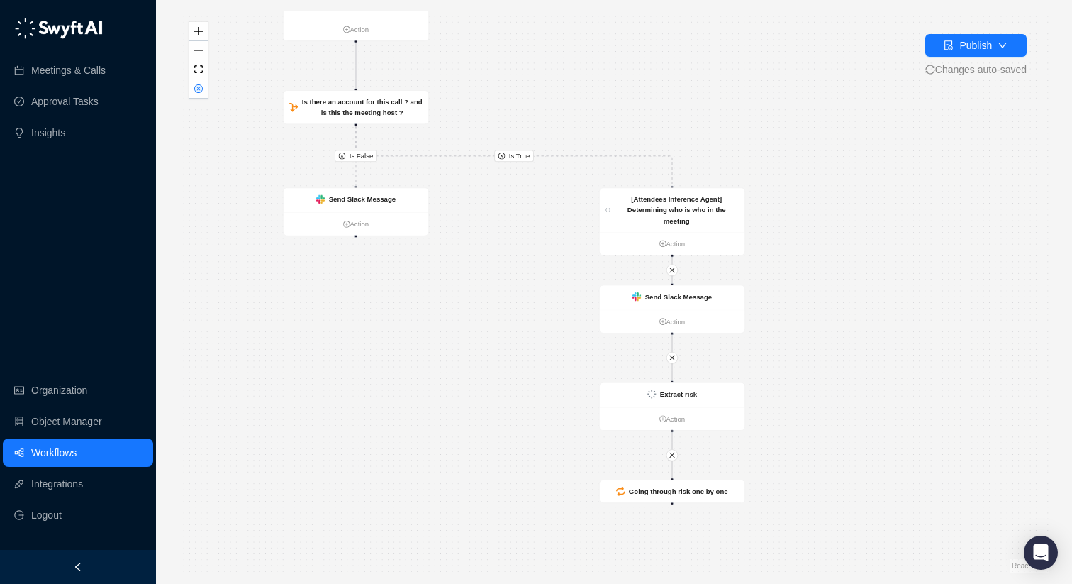
drag, startPoint x: 591, startPoint y: 161, endPoint x: 466, endPoint y: 109, distance: 135.8
click at [466, 109] on div "Is True Is False Call Completed Action Is there an account for this call ? and …" at bounding box center [614, 291] width 871 height 561
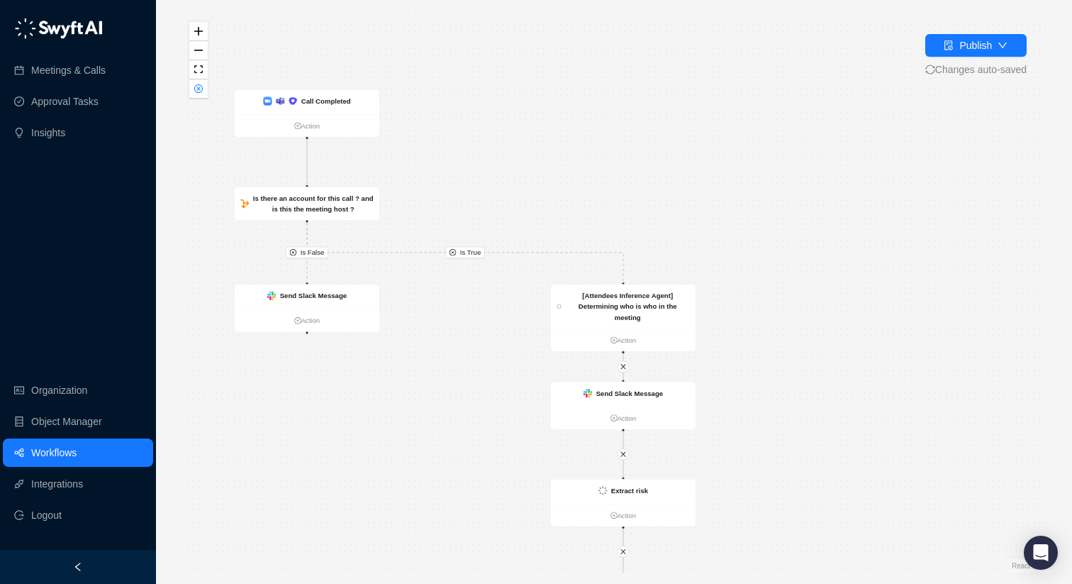
drag, startPoint x: 430, startPoint y: 291, endPoint x: 440, endPoint y: 456, distance: 164.9
click at [440, 456] on div "Is True Is False Call Completed Action Is there an account for this call ? and …" at bounding box center [614, 291] width 871 height 561
click at [1011, 39] on button "Publish" at bounding box center [976, 45] width 101 height 23
click at [830, 46] on div "Is True Is False Call Completed Action Is there an account for this call ? and …" at bounding box center [614, 291] width 871 height 561
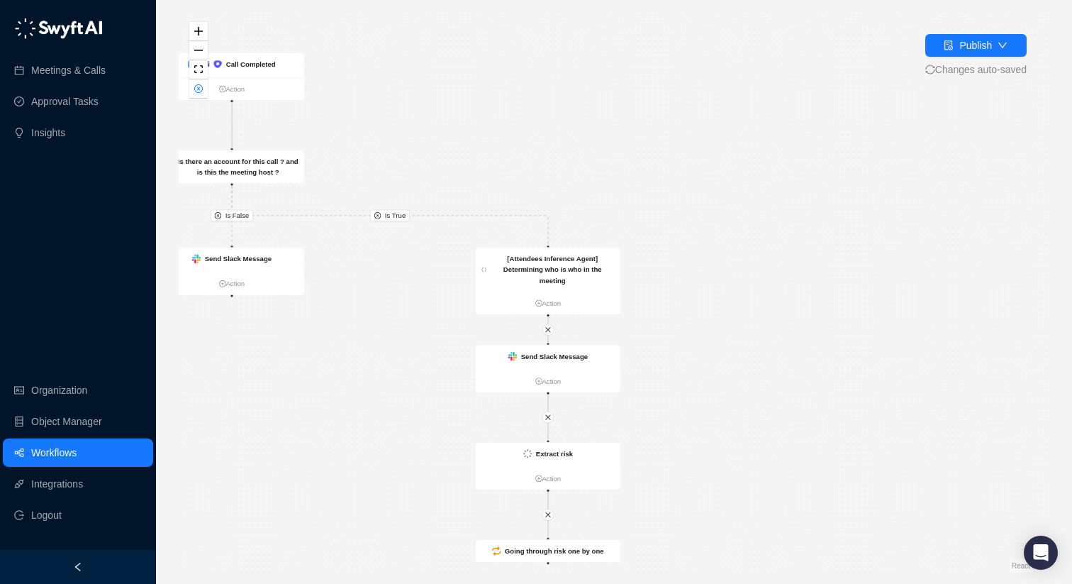
drag, startPoint x: 771, startPoint y: 106, endPoint x: 646, endPoint y: 11, distance: 156.9
click at [648, 10] on div "Publish Changes auto-saved Is True Is False Call Completed Action Is there an a…" at bounding box center [614, 292] width 916 height 584
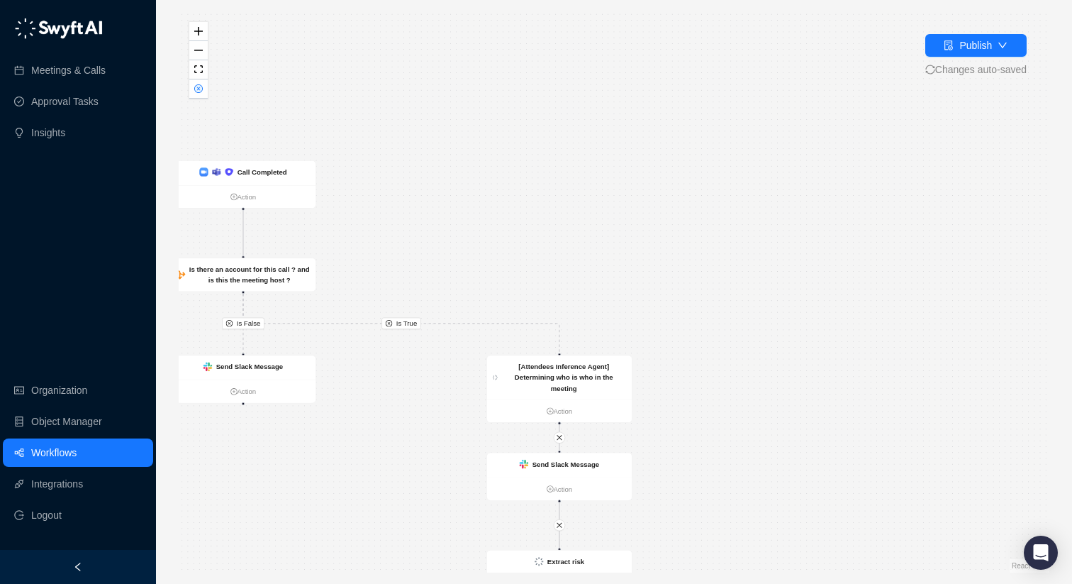
drag, startPoint x: 733, startPoint y: 199, endPoint x: 797, endPoint y: 365, distance: 178.1
click at [797, 365] on div "Is True Is False Call Completed Action Is there an account for this call ? and …" at bounding box center [614, 291] width 871 height 561
drag, startPoint x: 454, startPoint y: 188, endPoint x: 606, endPoint y: 108, distance: 172.3
click at [635, 128] on div "Is True Is False Call Completed Action Is there an account for this call ? and …" at bounding box center [614, 291] width 871 height 561
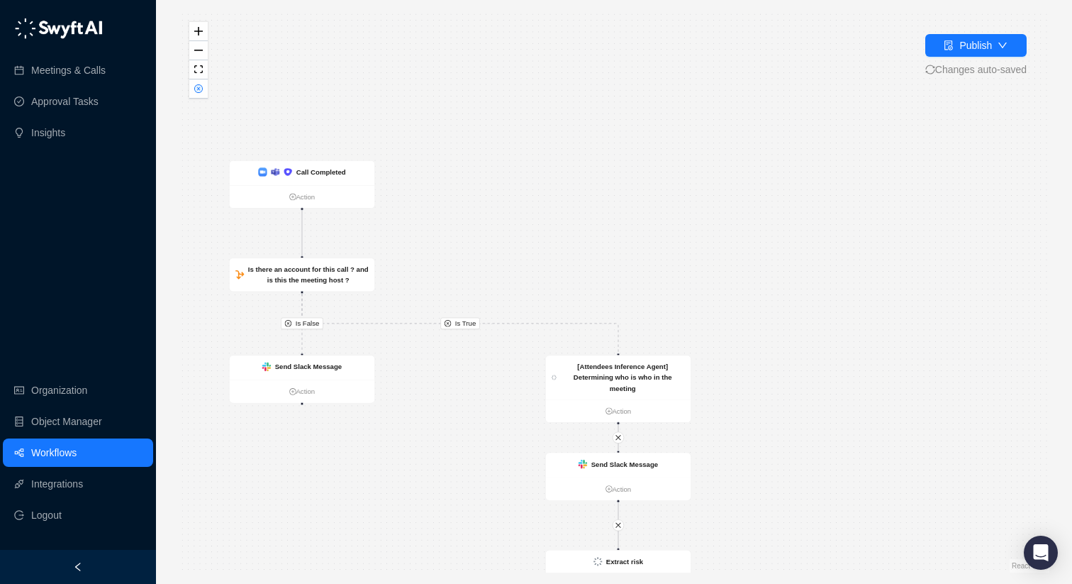
drag, startPoint x: 502, startPoint y: 128, endPoint x: 479, endPoint y: 173, distance: 50.1
click at [469, 180] on div "Is True Is False Call Completed Action Is there an account for this call ? and …" at bounding box center [614, 291] width 871 height 561
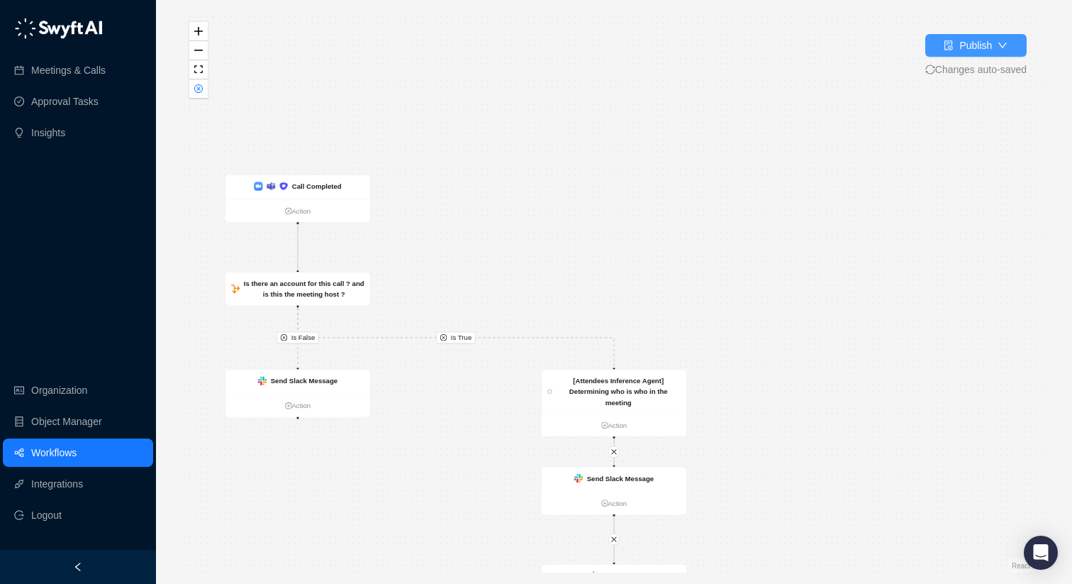
click at [1019, 51] on button "Publish" at bounding box center [976, 45] width 101 height 23
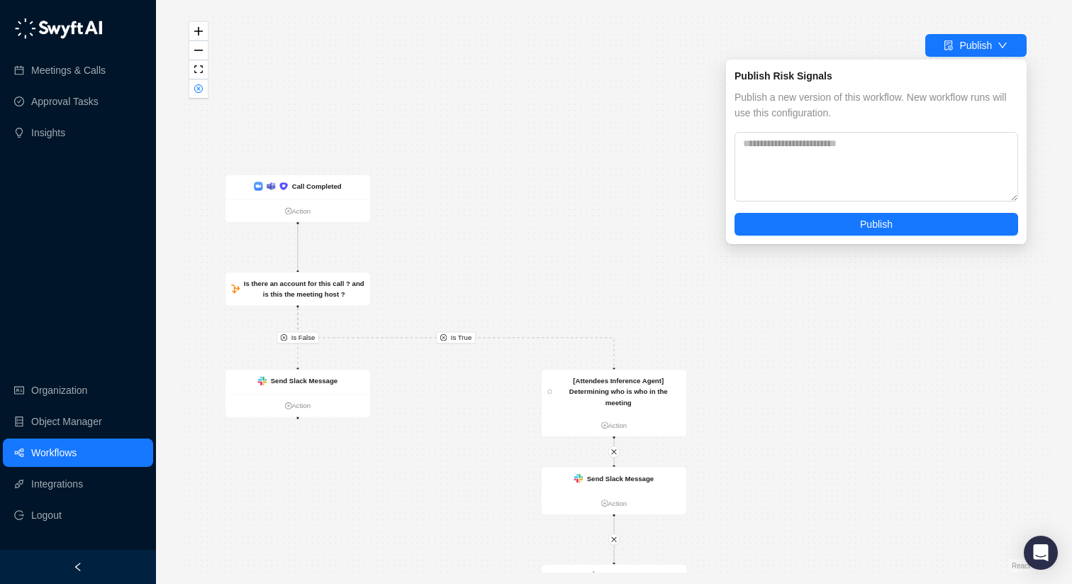
click at [542, 138] on div "Is True Is False Call Completed Action Is there an account for this call ? and …" at bounding box center [614, 291] width 871 height 561
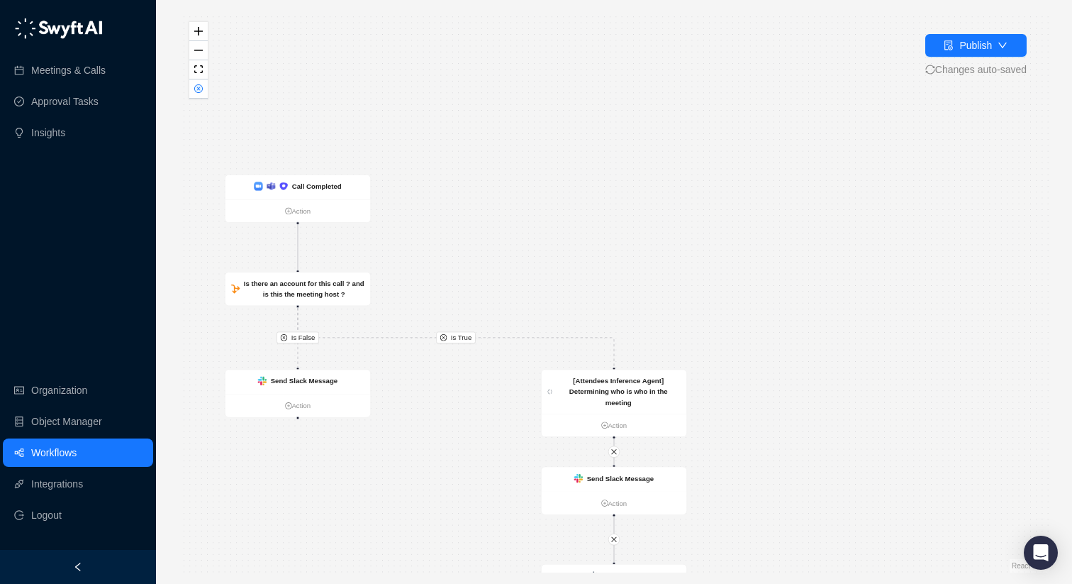
drag, startPoint x: 669, startPoint y: 162, endPoint x: 674, endPoint y: 126, distance: 37.2
click at [685, 128] on div "Is True Is False Call Completed Action Is there an account for this call ? and …" at bounding box center [614, 291] width 871 height 561
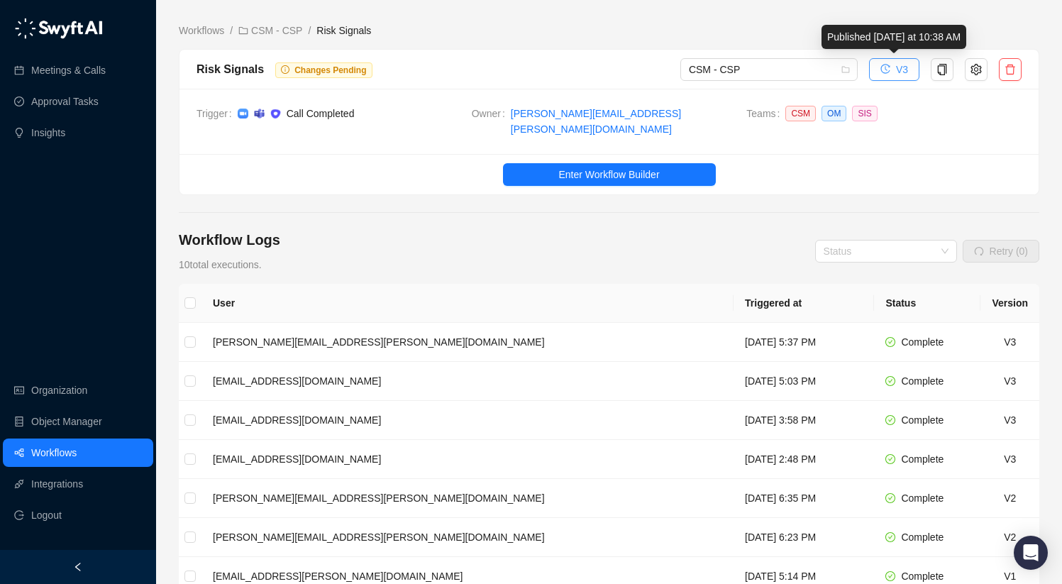
click at [880, 69] on icon "history" at bounding box center [884, 69] width 9 height 9
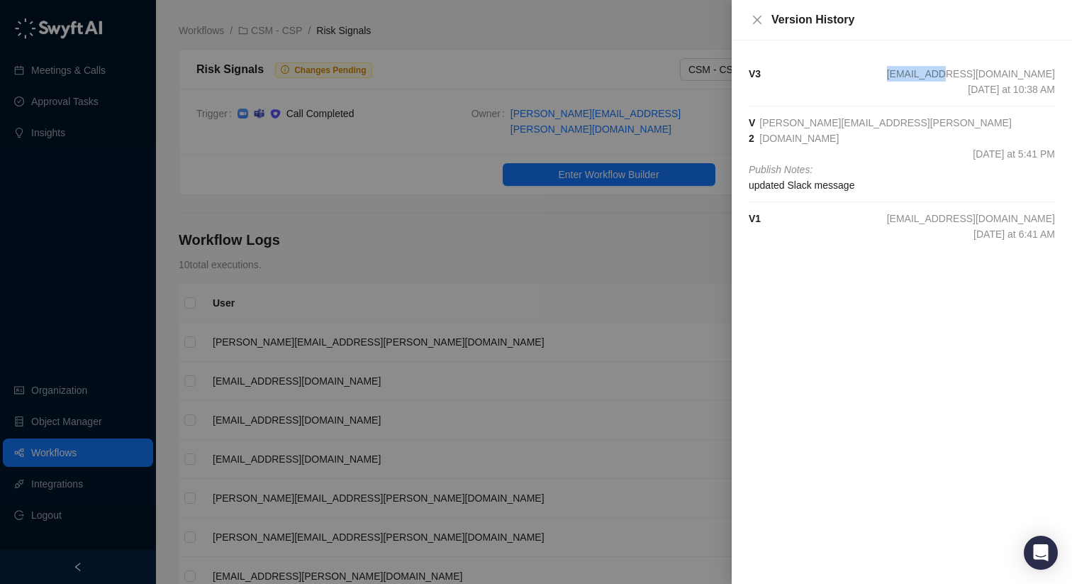
drag, startPoint x: 879, startPoint y: 67, endPoint x: 975, endPoint y: 79, distance: 96.4
click at [975, 79] on div "V 3 [EMAIL_ADDRESS][DOMAIN_NAME] [DATE] at 10:38 AM" at bounding box center [902, 81] width 306 height 31
click at [757, 23] on icon "close" at bounding box center [757, 19] width 11 height 11
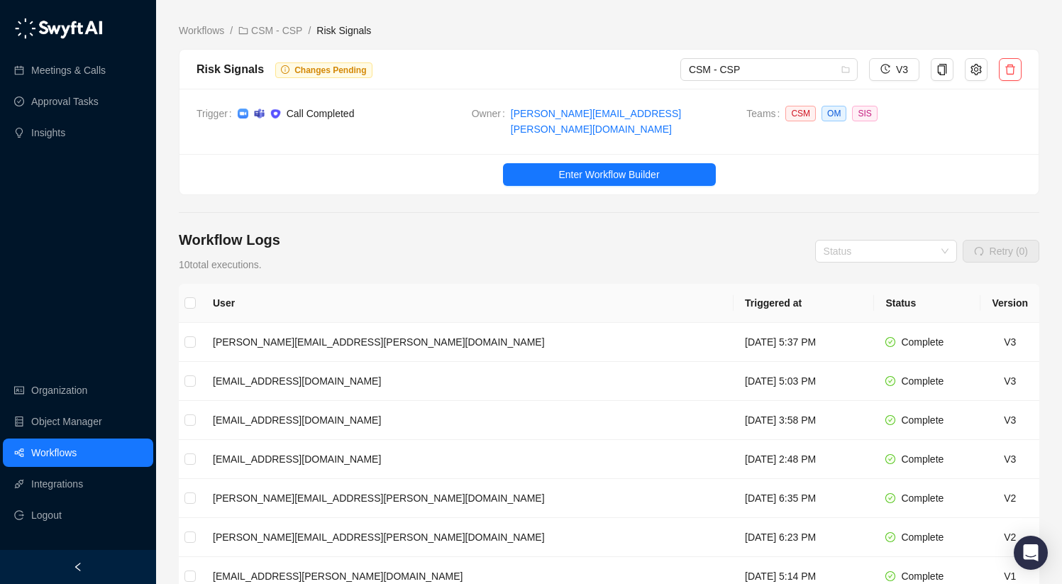
click at [600, 71] on div "Risk Signals Changes Pending" at bounding box center [438, 69] width 484 height 18
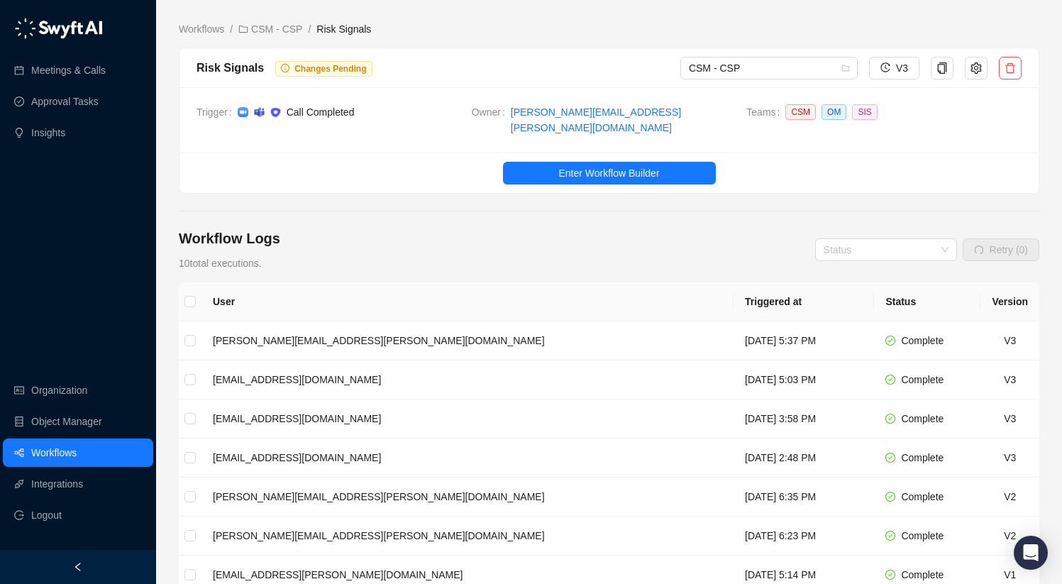
scroll to position [3, 0]
